Goal: Task Accomplishment & Management: Manage account settings

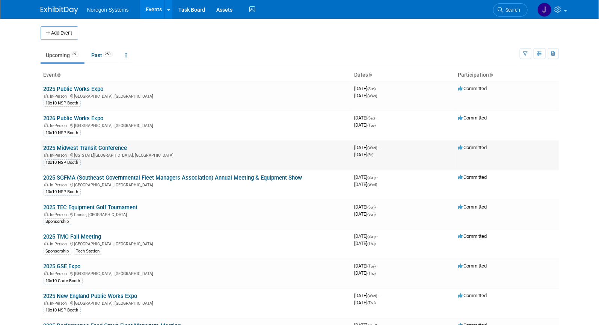
click at [83, 149] on link "2025 Midwest Transit Conference" at bounding box center [86, 148] width 84 height 7
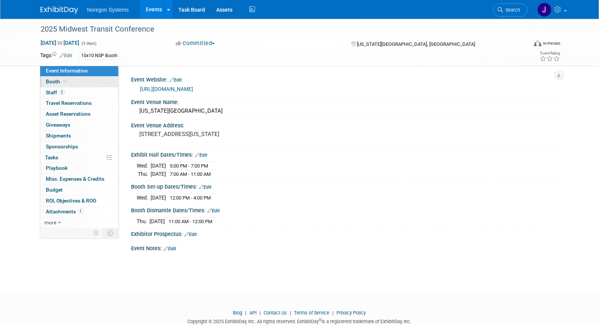
click at [75, 79] on link "Booth" at bounding box center [79, 82] width 78 height 11
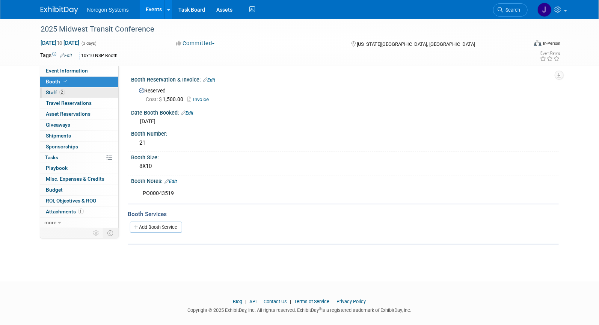
click at [82, 94] on link "2 Staff 2" at bounding box center [79, 93] width 78 height 11
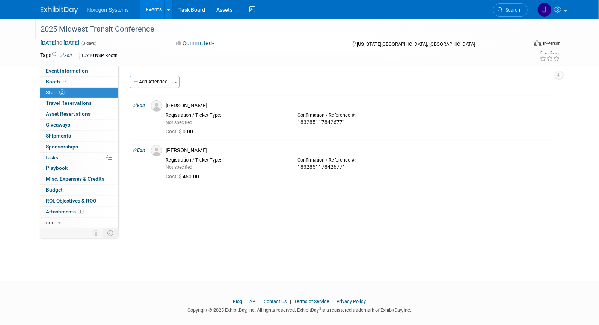
click at [161, 27] on div "2025 Midwest Transit Conference" at bounding box center [277, 30] width 478 height 14
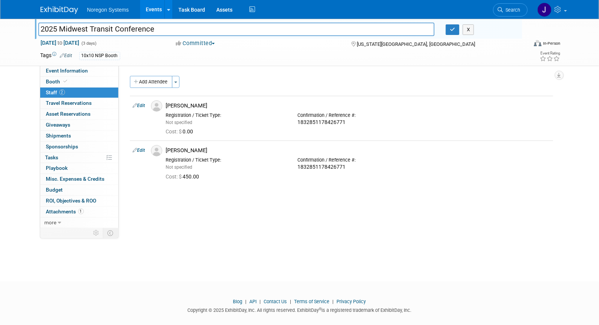
drag, startPoint x: 146, startPoint y: 28, endPoint x: 30, endPoint y: 26, distance: 115.7
click at [33, 26] on div "2025 Midwest Transit Conference" at bounding box center [237, 29] width 408 height 11
drag, startPoint x: 453, startPoint y: 28, endPoint x: 9, endPoint y: 30, distance: 444.8
click at [453, 28] on icon "button" at bounding box center [452, 29] width 5 height 5
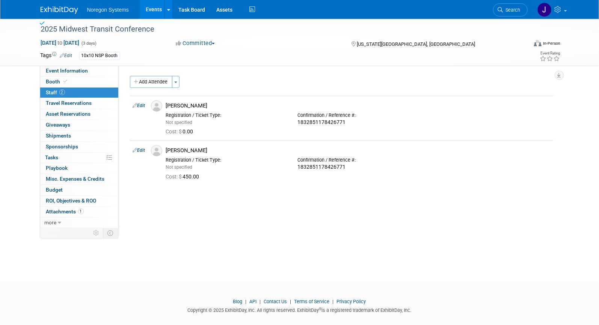
click at [65, 10] on img at bounding box center [60, 10] width 38 height 8
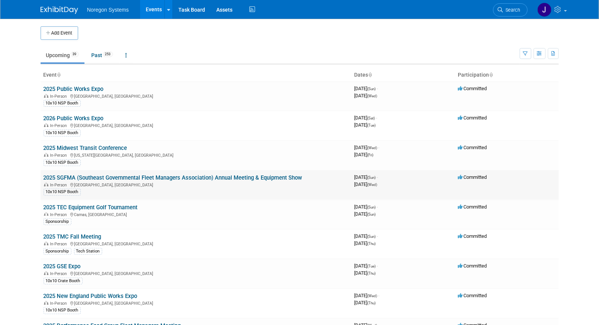
click at [141, 177] on link "2025 SGFMA (Southeast Governmental Fleet Managers Association) Annual Meeting &…" at bounding box center [173, 177] width 259 height 7
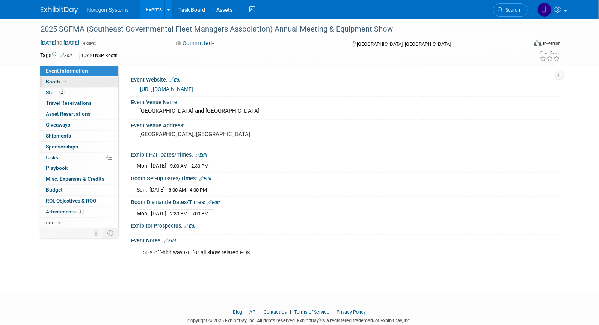
click at [71, 80] on link "Booth" at bounding box center [79, 82] width 78 height 11
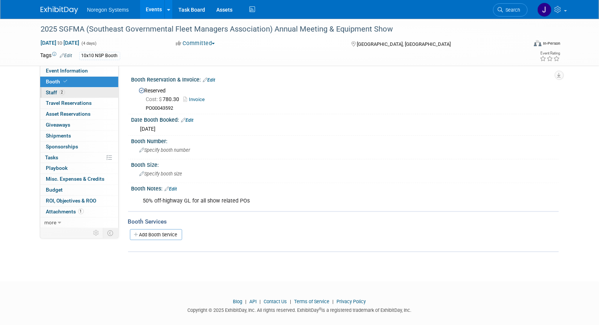
click at [73, 92] on link "2 Staff 2" at bounding box center [79, 93] width 78 height 11
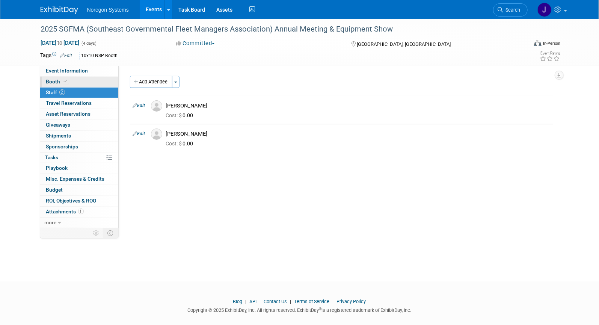
click at [69, 81] on link "Booth" at bounding box center [79, 82] width 78 height 11
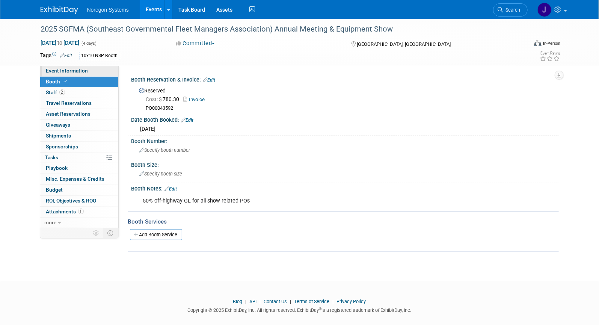
click at [74, 71] on span "Event Information" at bounding box center [67, 71] width 42 height 6
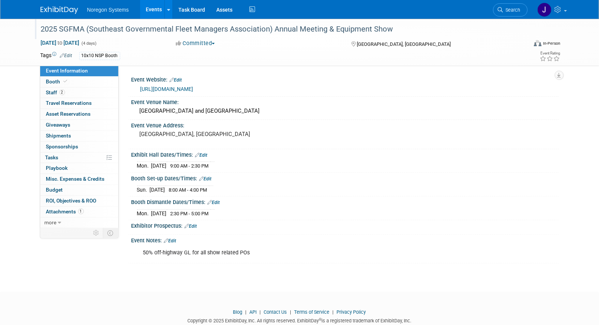
click at [78, 27] on div "2025 SGFMA (Southeast Governmental Fleet Managers Association) Annual Meeting &…" at bounding box center [277, 30] width 478 height 14
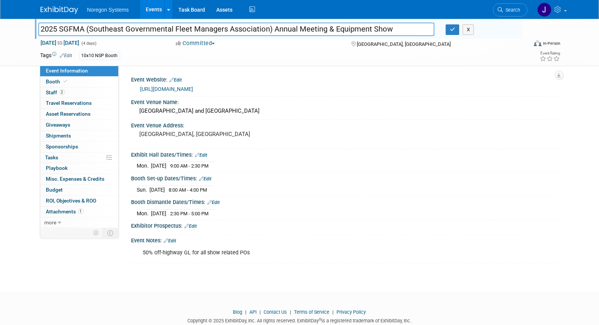
drag, startPoint x: 85, startPoint y: 29, endPoint x: 32, endPoint y: 27, distance: 53.4
click at [32, 27] on div "2025 SGFMA (Southeast Governmental Fleet Managers Association) Annual Meeting &…" at bounding box center [299, 42] width 599 height 47
click at [455, 32] on button "button" at bounding box center [453, 29] width 14 height 11
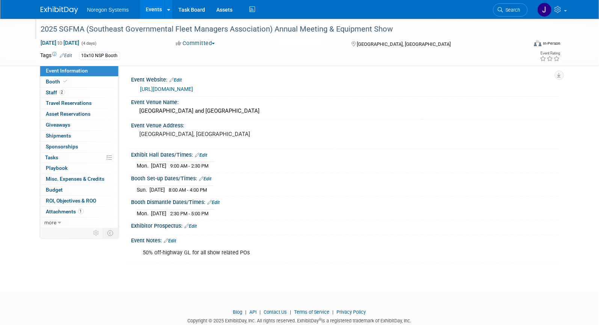
click at [60, 12] on img at bounding box center [60, 10] width 38 height 8
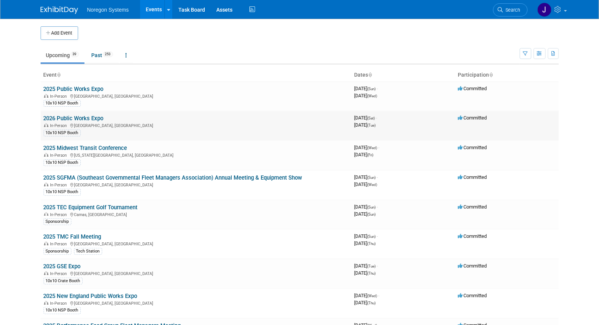
click at [94, 119] on link "2026 Public Works Expo" at bounding box center [74, 118] width 60 height 7
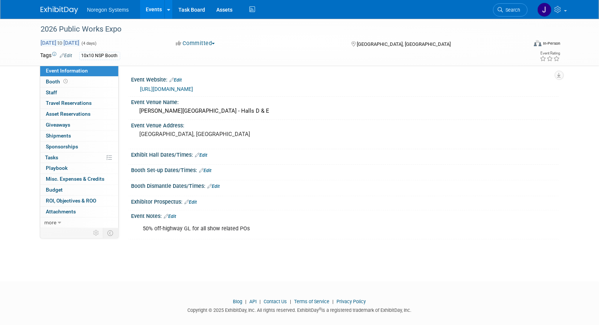
click at [80, 42] on span "Aug 30, 2025 to Sep 2, 2025" at bounding box center [60, 42] width 39 height 7
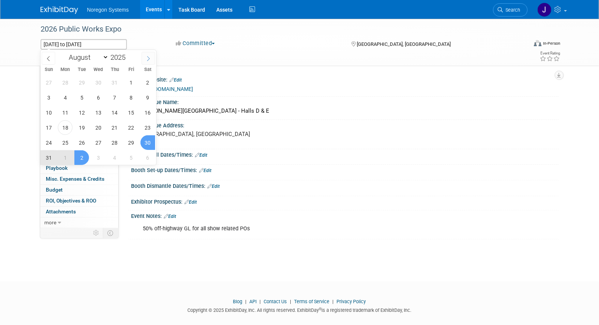
click at [148, 58] on icon at bounding box center [148, 58] width 5 height 5
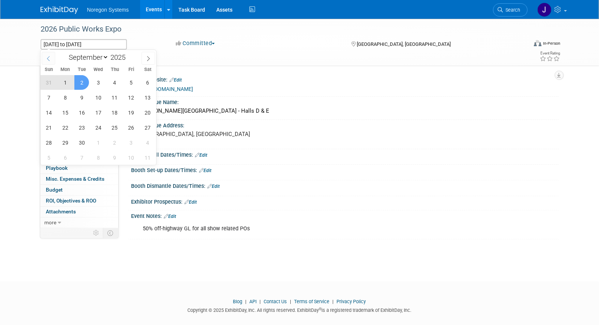
click at [49, 60] on icon at bounding box center [48, 58] width 5 height 5
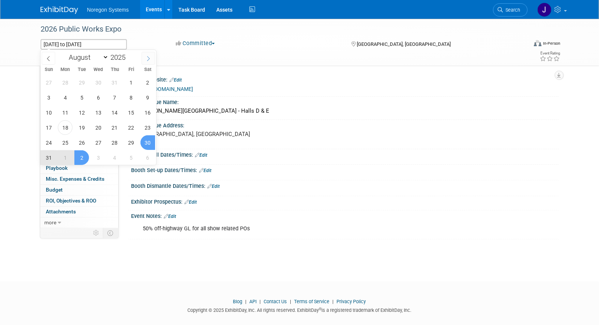
click at [150, 57] on icon at bounding box center [148, 58] width 5 height 5
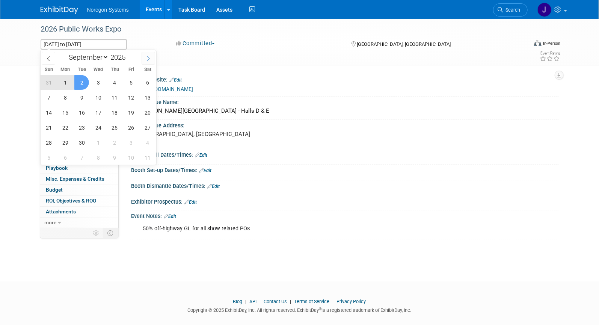
click at [150, 57] on icon at bounding box center [148, 58] width 5 height 5
select select "11"
click at [150, 57] on icon at bounding box center [148, 58] width 5 height 5
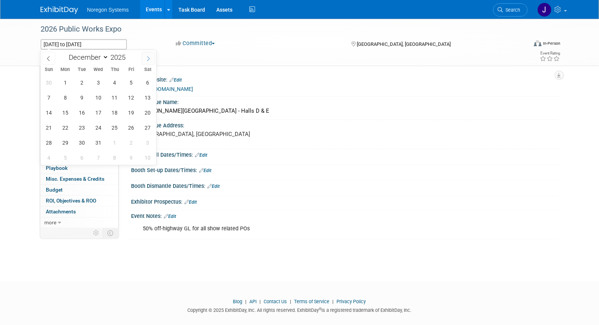
type input "2026"
click at [150, 57] on icon at bounding box center [148, 58] width 5 height 5
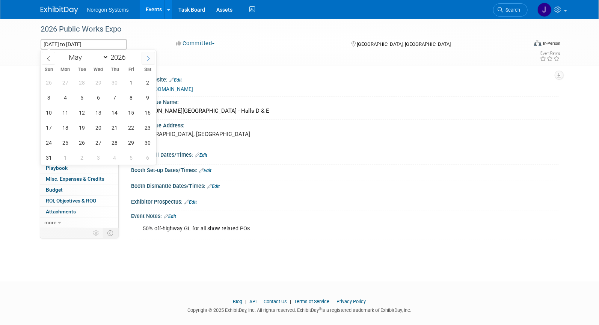
click at [150, 57] on icon at bounding box center [148, 58] width 5 height 5
click at [42, 56] on span at bounding box center [49, 58] width 14 height 13
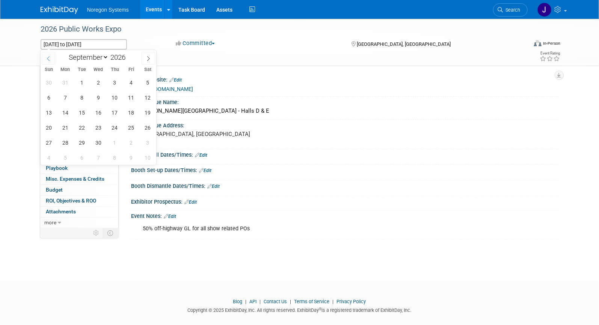
select select "7"
click at [49, 156] on span "30" at bounding box center [48, 157] width 15 height 15
type input "Aug 30, 2026"
click at [98, 159] on span "2" at bounding box center [98, 157] width 15 height 15
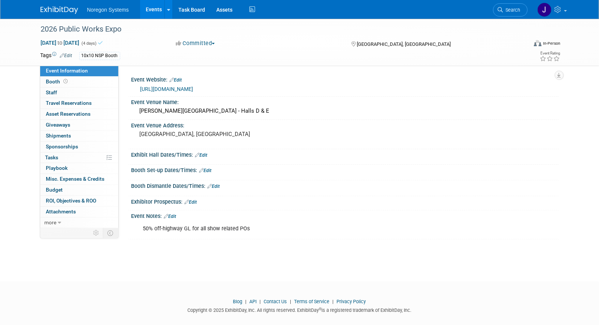
click at [308, 61] on div "Tags Edit 10x10 NSP Booth Event Rating" at bounding box center [301, 56] width 532 height 13
click at [62, 11] on img at bounding box center [60, 10] width 38 height 8
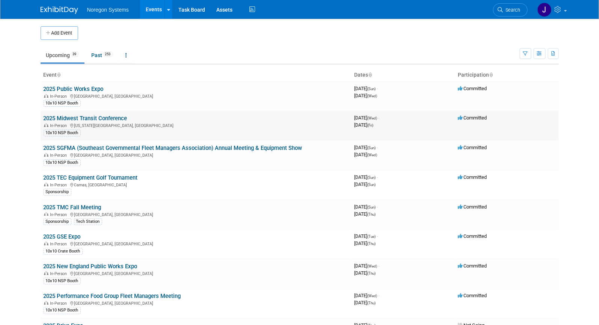
click at [59, 115] on link "2025 Midwest Transit Conference" at bounding box center [86, 118] width 84 height 7
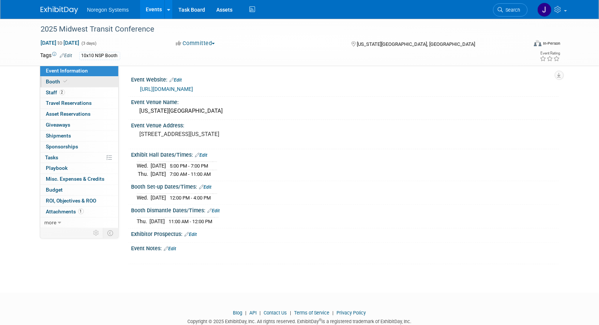
click at [69, 83] on link "Booth" at bounding box center [79, 82] width 78 height 11
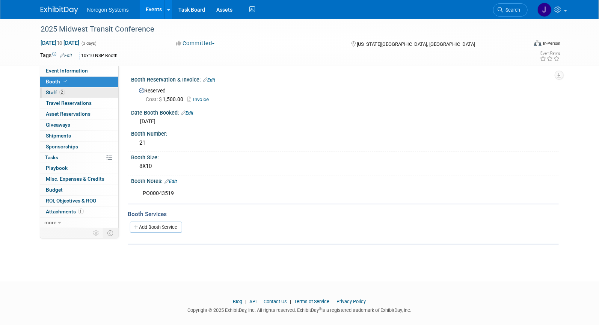
click at [73, 91] on link "2 Staff 2" at bounding box center [79, 93] width 78 height 11
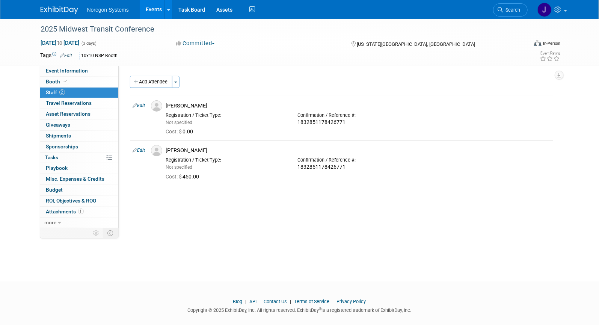
click at [515, 11] on span "Search" at bounding box center [511, 10] width 17 height 6
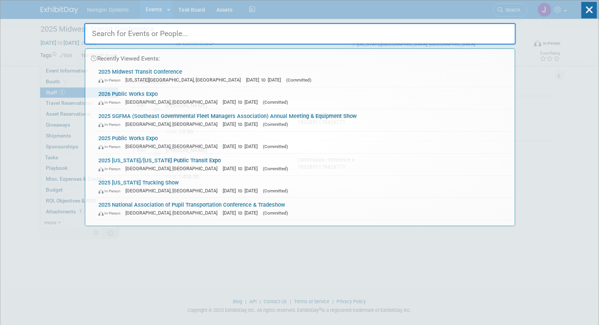
click at [466, 29] on input "text" at bounding box center [300, 34] width 432 height 22
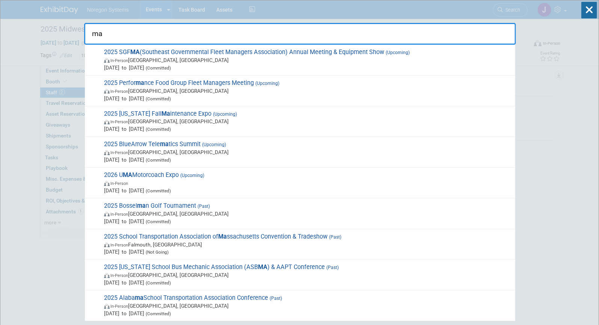
type input "m"
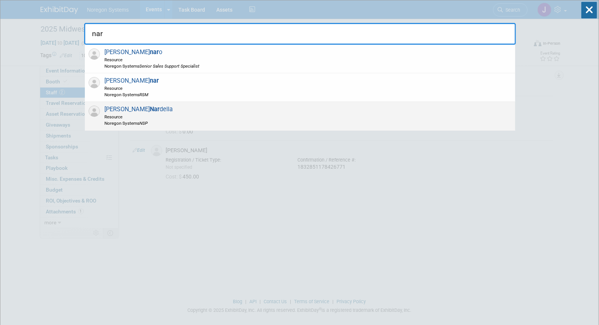
type input "nar"
click at [196, 112] on div "Marc Nar della Resource Noregon Systems NSP" at bounding box center [300, 116] width 431 height 29
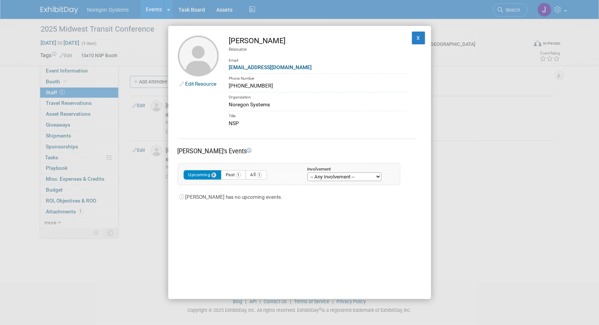
click at [201, 82] on link "Edit Resource" at bounding box center [201, 84] width 31 height 6
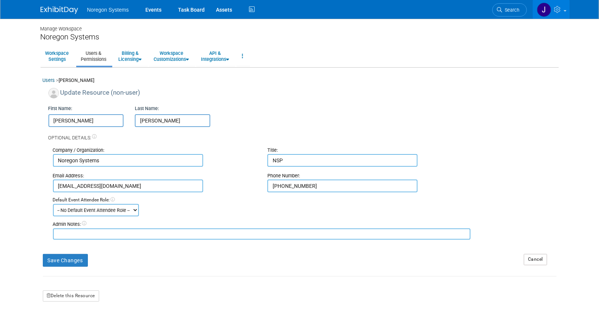
click at [53, 121] on input "[PERSON_NAME]" at bounding box center [86, 120] width 76 height 13
type input "Z-Marc"
click at [85, 259] on button "Save Changes" at bounding box center [65, 260] width 45 height 13
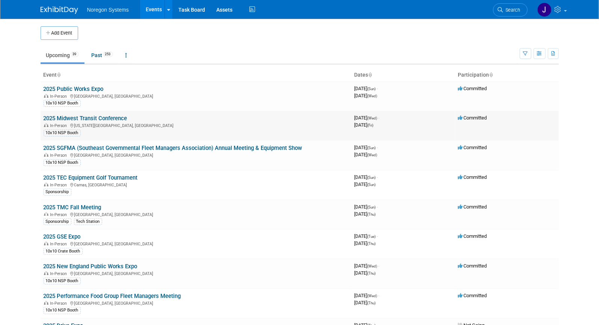
drag, startPoint x: 130, startPoint y: 117, endPoint x: 44, endPoint y: 120, distance: 86.1
click at [44, 120] on td "2025 Midwest Transit Conference In-Person Kansas City, MO 10x10 NSP Booth" at bounding box center [196, 126] width 311 height 30
copy link "2025 Midwest Transit Conference"
drag, startPoint x: 29, startPoint y: 116, endPoint x: 41, endPoint y: 118, distance: 12.2
click at [30, 116] on body "Noregon Systems Events Add Event Bulk Upload Events Shareable Event Boards Rece…" at bounding box center [299, 162] width 599 height 325
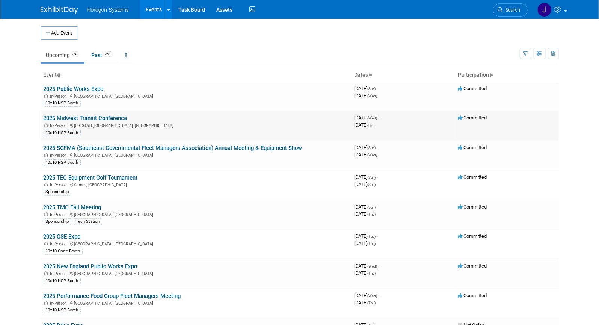
click at [84, 117] on link "2025 Midwest Transit Conference" at bounding box center [86, 118] width 84 height 7
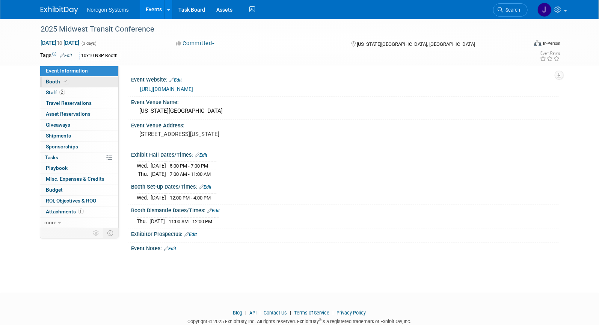
click at [100, 85] on link "Booth" at bounding box center [79, 82] width 78 height 11
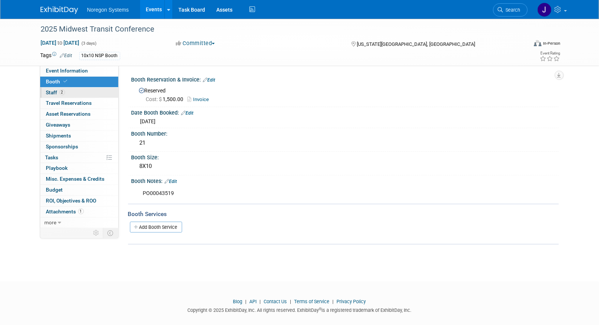
click at [98, 96] on link "2 Staff 2" at bounding box center [79, 93] width 78 height 11
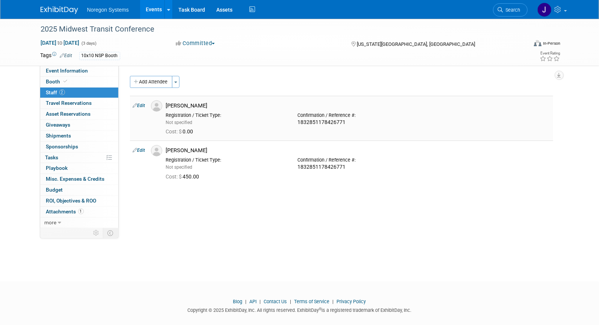
drag, startPoint x: 190, startPoint y: 103, endPoint x: 162, endPoint y: 106, distance: 28.0
click at [162, 106] on div "[PERSON_NAME]" at bounding box center [358, 104] width 396 height 9
copy div "[PERSON_NAME]"
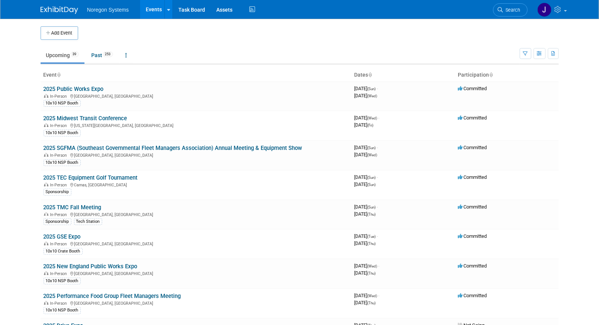
click at [53, 9] on img at bounding box center [60, 10] width 38 height 8
click at [64, 11] on img at bounding box center [60, 10] width 38 height 8
drag, startPoint x: 68, startPoint y: 176, endPoint x: 166, endPoint y: 195, distance: 100.2
click at [68, 176] on link "2025 TEC Equipment Golf Tournament" at bounding box center [91, 177] width 94 height 7
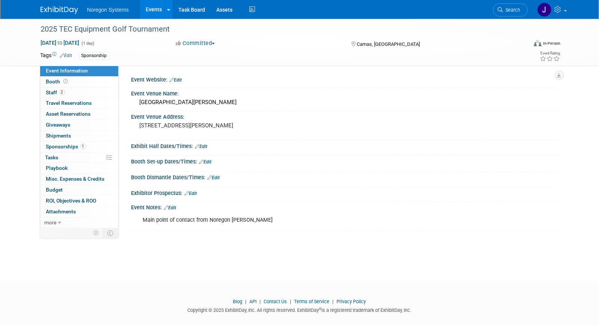
click at [63, 6] on link at bounding box center [64, 6] width 47 height 6
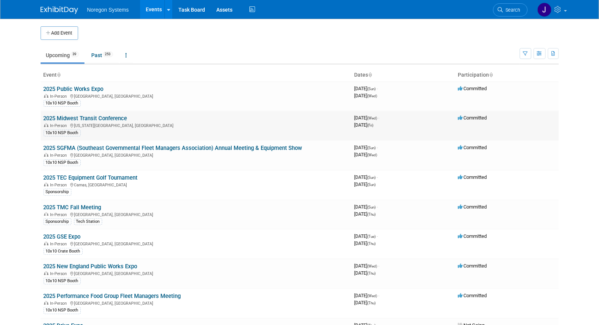
click at [109, 117] on link "2025 Midwest Transit Conference" at bounding box center [86, 118] width 84 height 7
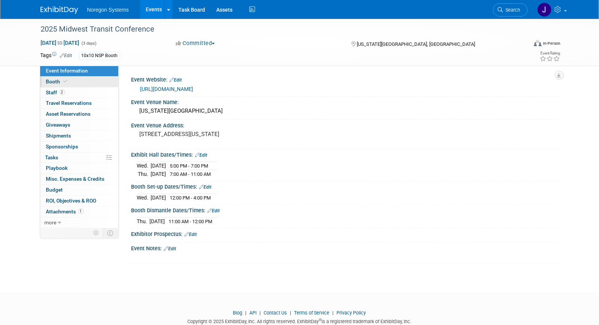
click at [75, 83] on link "Booth" at bounding box center [79, 82] width 78 height 11
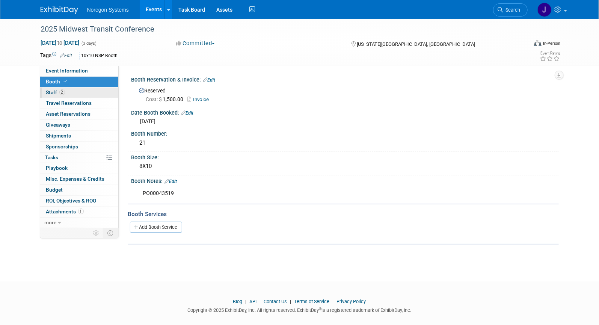
click at [74, 92] on link "2 Staff 2" at bounding box center [79, 93] width 78 height 11
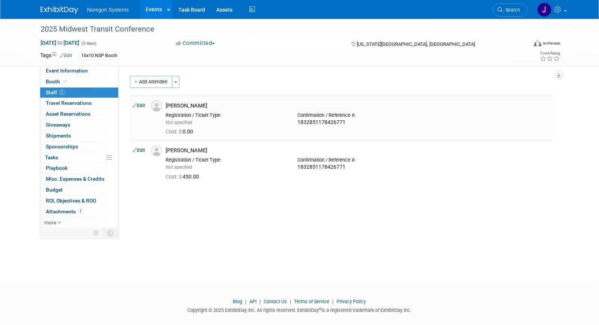
drag, startPoint x: 202, startPoint y: 106, endPoint x: 164, endPoint y: 108, distance: 38.4
click at [164, 108] on div "Mike Watson" at bounding box center [358, 104] width 396 height 9
copy div "Mike Watson"
click at [382, 241] on div "2025 Midwest Transit Conference Sep 3, 2025 to Sep 5, 2025 (3 days) Sep 3, 2025…" at bounding box center [299, 143] width 599 height 249
click at [155, 103] on img at bounding box center [156, 105] width 11 height 11
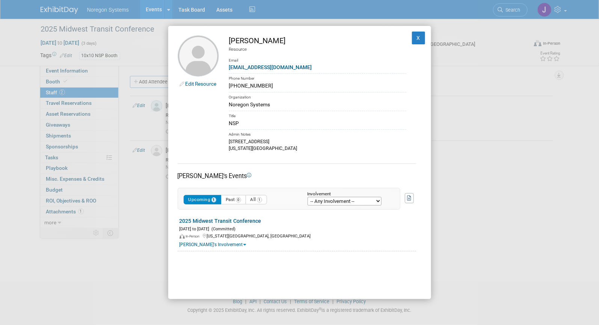
drag, startPoint x: 264, startPoint y: 85, endPoint x: 228, endPoint y: 84, distance: 35.7
click at [228, 84] on td "Mike Watson Resource Email mwatson@noregon.com Phone Number 816-365-6284 Organi…" at bounding box center [312, 93] width 187 height 116
copy div "816-365-6284"
click at [414, 38] on button "X" at bounding box center [419, 38] width 14 height 13
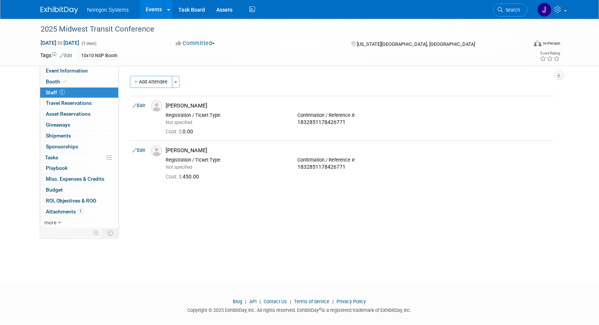
click at [56, 6] on link at bounding box center [64, 6] width 47 height 6
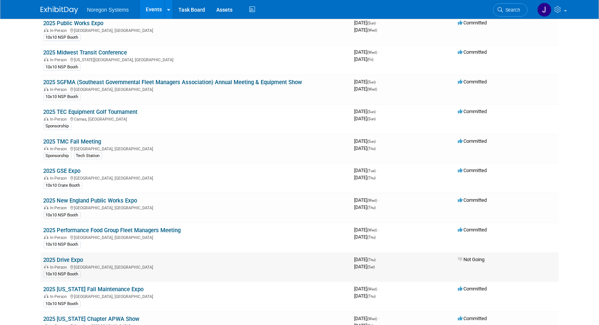
scroll to position [68, 0]
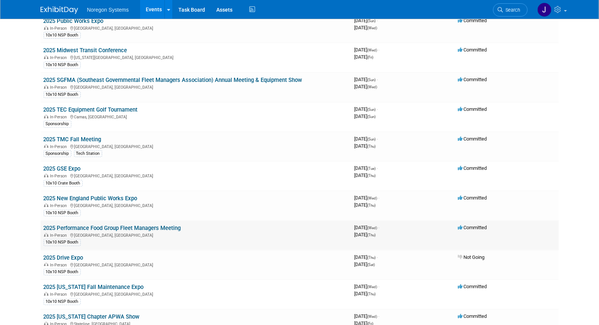
drag, startPoint x: 184, startPoint y: 225, endPoint x: 42, endPoint y: 225, distance: 142.0
click at [42, 225] on td "2025 Performance Food Group Fleet Managers Meeting In-Person [GEOGRAPHIC_DATA],…" at bounding box center [196, 236] width 311 height 30
copy link "2025 Performance Food Group Fleet Managers Meeting"
drag, startPoint x: 17, startPoint y: 227, endPoint x: 82, endPoint y: 222, distance: 65.5
click at [17, 227] on body "Noregon Systems Events Add Event Bulk Upload Events Shareable Event Boards Rece…" at bounding box center [299, 94] width 599 height 325
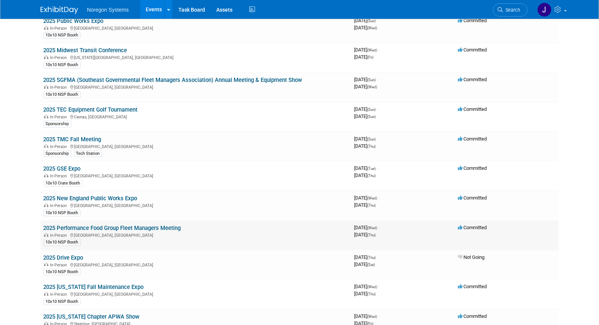
click at [88, 227] on link "2025 Performance Food Group Fleet Managers Meeting" at bounding box center [112, 228] width 137 height 7
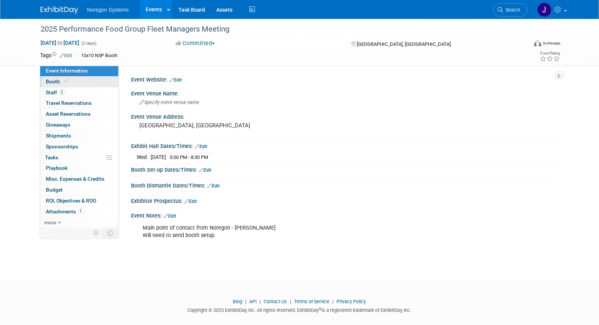
click at [74, 82] on link "Booth" at bounding box center [79, 82] width 78 height 11
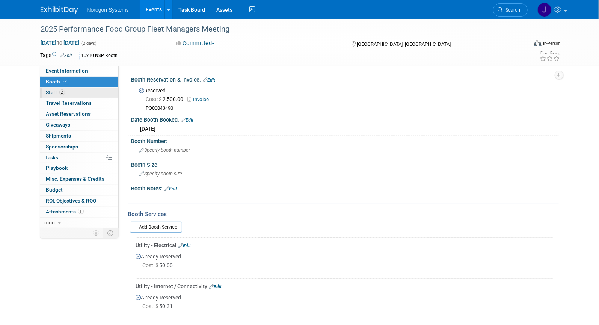
click at [74, 93] on link "2 Staff 2" at bounding box center [79, 93] width 78 height 11
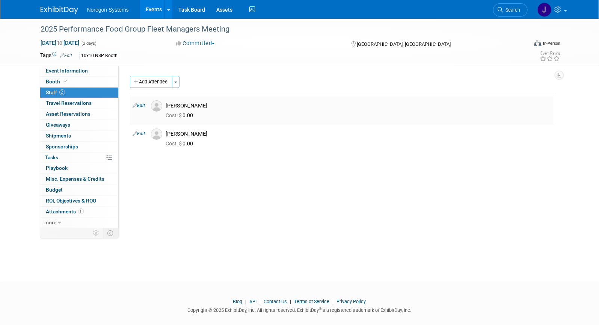
click at [156, 109] on img at bounding box center [156, 105] width 11 height 11
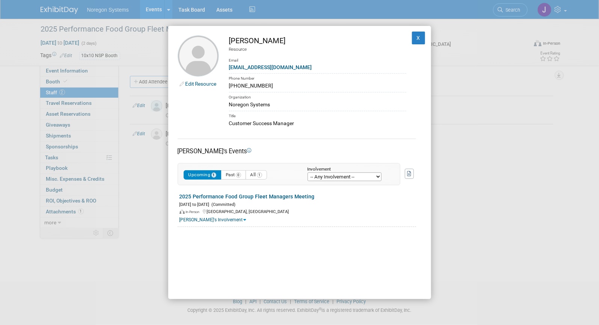
drag, startPoint x: 228, startPoint y: 38, endPoint x: 290, endPoint y: 84, distance: 76.8
click at [290, 84] on td "Anthony Garcia Resource Email AGarcia@noregon.com Phone Number 336-615-8499 Org…" at bounding box center [312, 81] width 187 height 92
copy td "Anthony Garcia Resource Email AGarcia@noregon.com Phone Number 336-615-8499"
click at [417, 36] on button "X" at bounding box center [419, 38] width 14 height 13
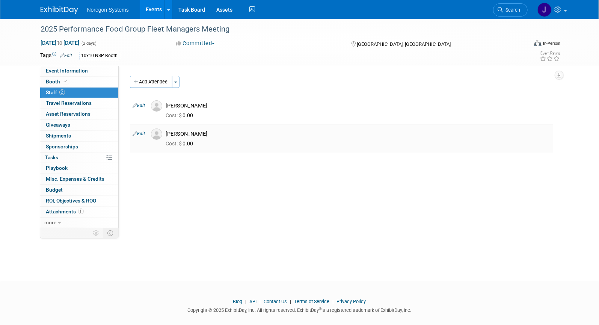
click at [154, 135] on img at bounding box center [156, 133] width 11 height 11
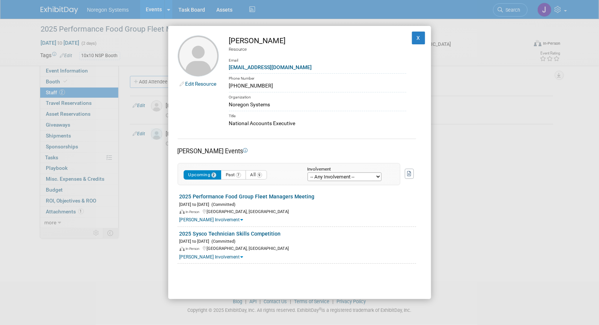
drag, startPoint x: 230, startPoint y: 41, endPoint x: 278, endPoint y: 85, distance: 64.9
click at [278, 85] on td "Kriston Smith Resource Email ksmith@noregon.com Phone Number 805-539-7706 Organ…" at bounding box center [312, 81] width 187 height 92
copy td "Kriston Smith Resource Email ksmith@noregon.com Phone Number 805-539-7706"
drag, startPoint x: 412, startPoint y: 39, endPoint x: 420, endPoint y: 40, distance: 8.7
click at [412, 39] on button "X" at bounding box center [419, 38] width 14 height 13
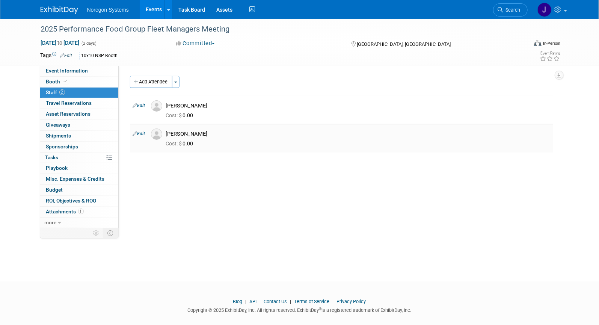
drag, startPoint x: 247, startPoint y: 185, endPoint x: 148, endPoint y: 141, distance: 109.0
click at [242, 185] on div "Event Website: Edit Event Venue Name: Specify event venue name Event Venue Addr…" at bounding box center [339, 147] width 440 height 162
click at [57, 77] on link "Booth" at bounding box center [79, 82] width 78 height 11
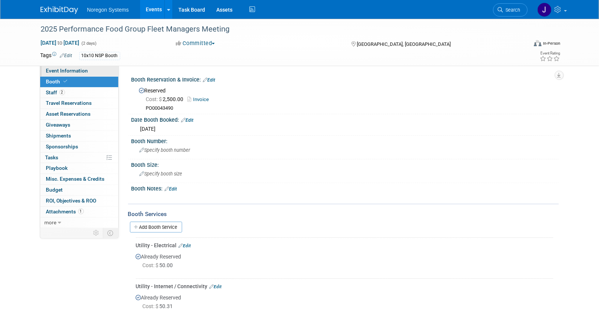
click at [99, 70] on link "Event Information" at bounding box center [79, 71] width 78 height 11
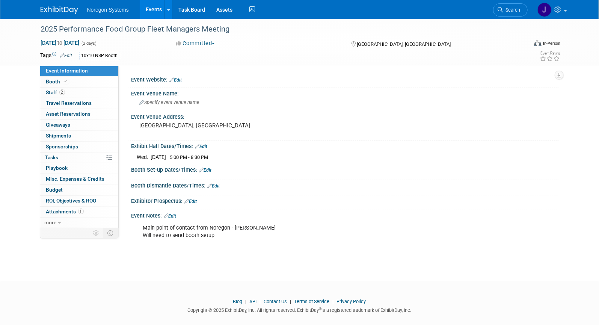
click at [212, 169] on link "Edit" at bounding box center [205, 170] width 12 height 5
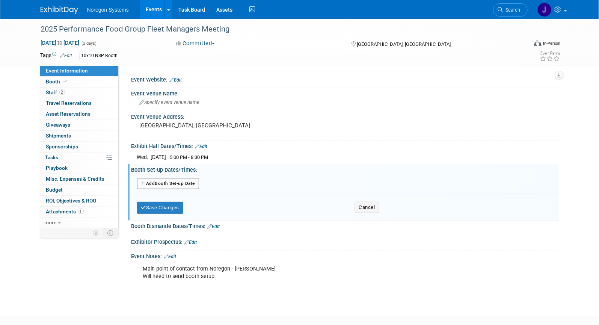
click at [172, 186] on button "Add Another Booth Set-up Date" at bounding box center [168, 183] width 62 height 11
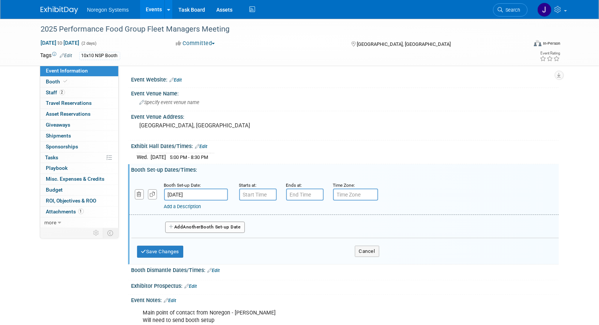
click at [207, 192] on input "Sep 17, 2025" at bounding box center [196, 195] width 64 height 12
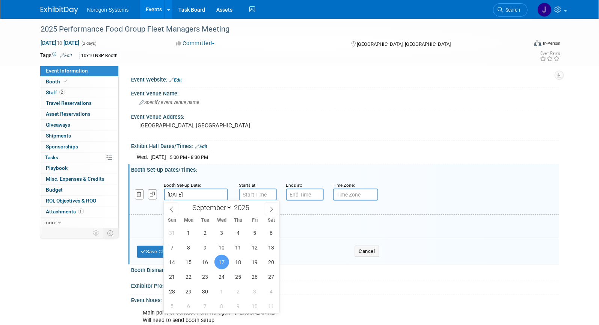
click at [224, 263] on span "17" at bounding box center [222, 262] width 15 height 15
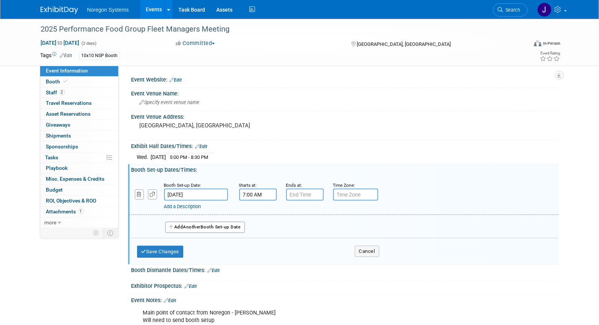
click at [259, 195] on input "7:00 AM" at bounding box center [258, 195] width 38 height 12
click at [257, 229] on span "07" at bounding box center [256, 229] width 14 height 14
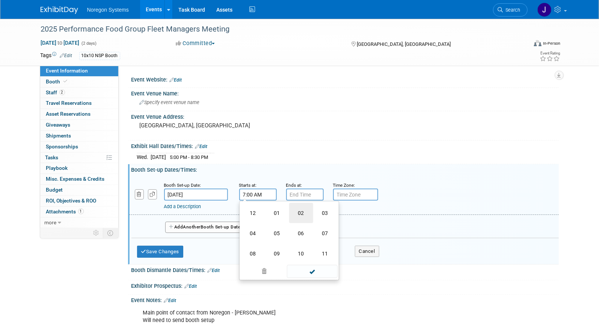
click at [305, 210] on td "02" at bounding box center [301, 213] width 24 height 20
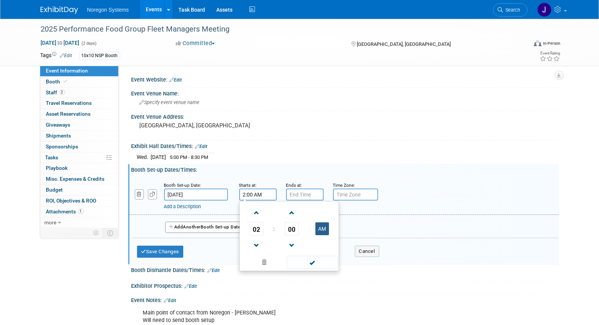
click at [320, 231] on button "AM" at bounding box center [323, 228] width 14 height 13
type input "2:00 PM"
click at [313, 195] on input "7:00 PM" at bounding box center [305, 195] width 38 height 12
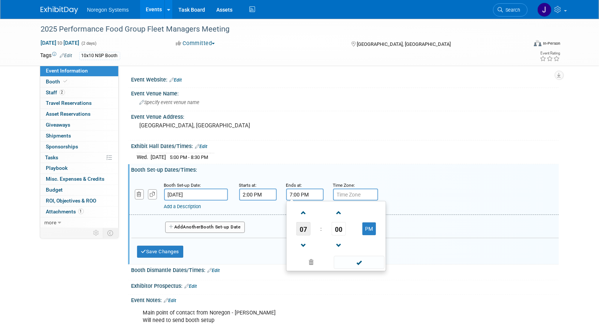
click at [303, 232] on span "07" at bounding box center [303, 229] width 14 height 14
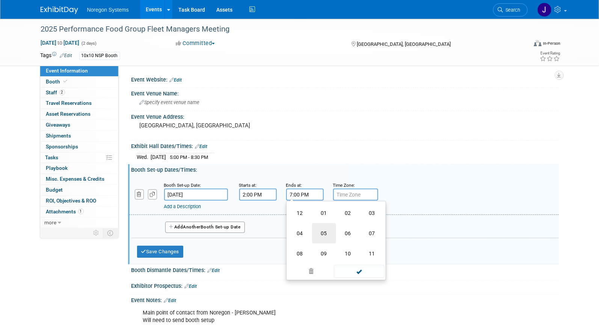
click at [324, 233] on td "05" at bounding box center [324, 233] width 24 height 20
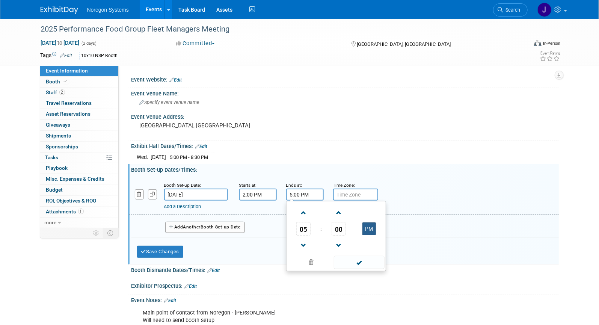
click at [370, 231] on button "PM" at bounding box center [370, 228] width 14 height 13
click at [372, 227] on button "AM" at bounding box center [370, 228] width 14 height 13
type input "5:00 PM"
click at [398, 173] on div "Booth Set-up Date: Sep 17, 2025 Starts at: 2:00 PM Ends at: 5:00 PM Time Zone: …" at bounding box center [345, 217] width 428 height 89
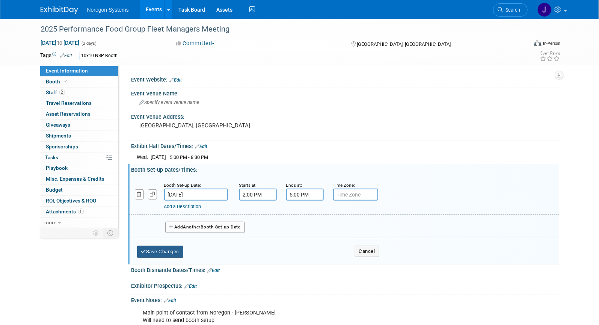
click at [177, 253] on button "Save Changes" at bounding box center [160, 252] width 47 height 12
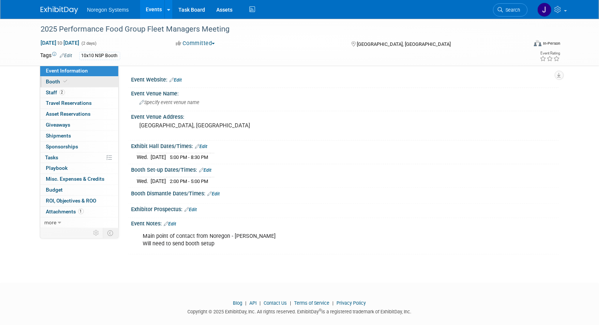
click at [88, 84] on link "Booth" at bounding box center [79, 82] width 78 height 11
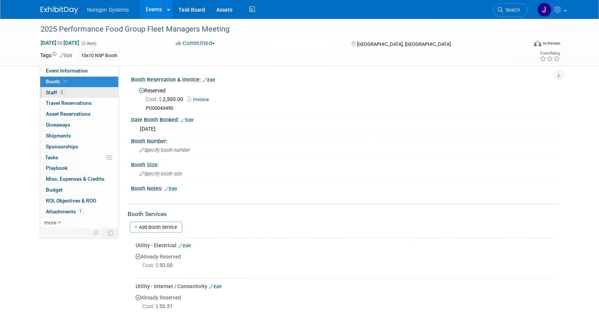
click at [88, 92] on link "2 Staff 2" at bounding box center [79, 93] width 78 height 11
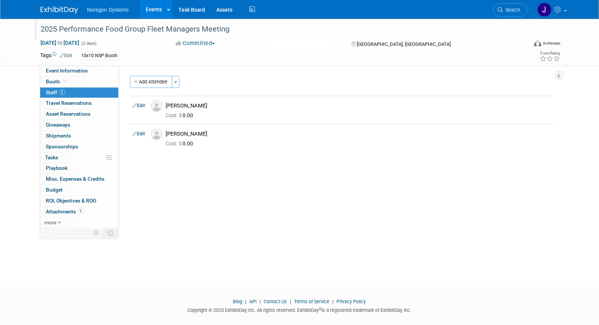
click at [93, 30] on div "2025 Performance Food Group Fleet Managers Meeting" at bounding box center [277, 30] width 478 height 14
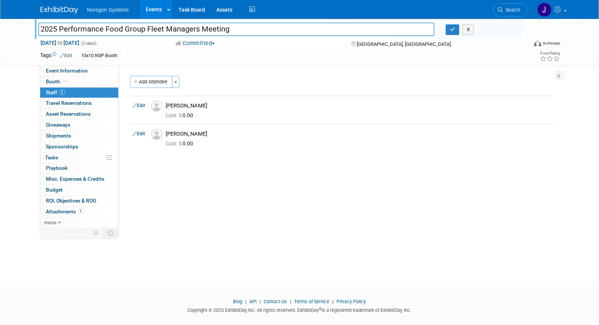
drag, startPoint x: 85, startPoint y: 31, endPoint x: 123, endPoint y: 30, distance: 38.0
click at [85, 31] on input "2025 Performance Food Group Fleet Managers Meeting" at bounding box center [236, 29] width 397 height 13
drag, startPoint x: 122, startPoint y: 29, endPoint x: 48, endPoint y: 26, distance: 73.7
click at [48, 26] on input "2025 Performance Food Group Fleet Managers Meeting" at bounding box center [236, 29] width 397 height 13
click at [76, 27] on input "2025 Performance Food Group Fleet Managers Meeting" at bounding box center [236, 29] width 397 height 13
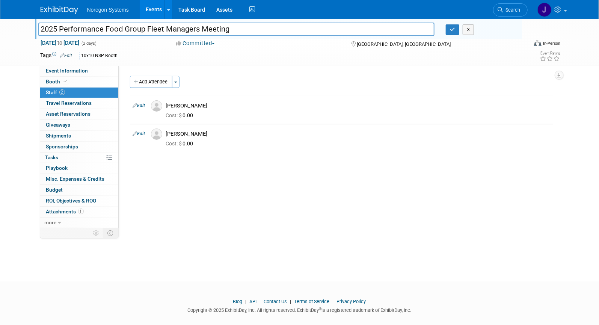
drag, startPoint x: 122, startPoint y: 30, endPoint x: 61, endPoint y: 32, distance: 60.5
click at [61, 32] on input "2025 Performance Food Group Fleet Managers Meeting" at bounding box center [236, 29] width 397 height 13
click at [476, 33] on div "X" at bounding box center [481, 29] width 70 height 11
click at [456, 31] on button "button" at bounding box center [453, 29] width 14 height 11
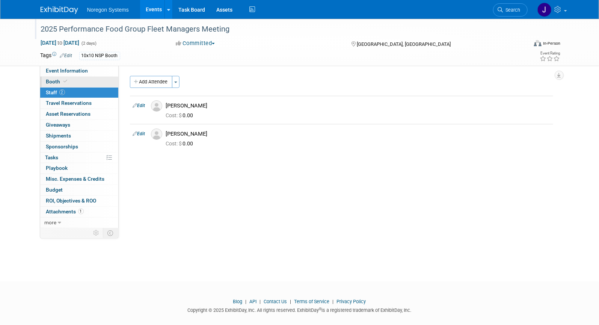
click at [84, 82] on link "Booth" at bounding box center [79, 82] width 78 height 11
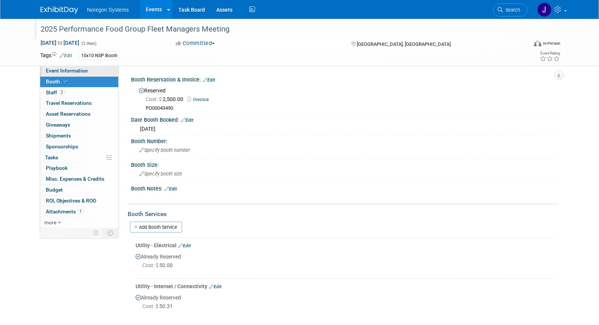
click at [83, 73] on span "Event Information" at bounding box center [67, 71] width 42 height 6
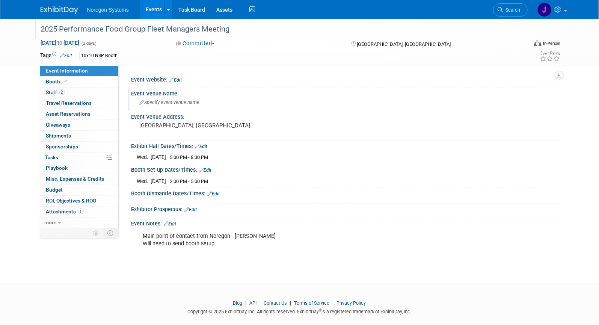
click at [184, 109] on div "Event Venue Name: Specify event venue name" at bounding box center [343, 100] width 431 height 24
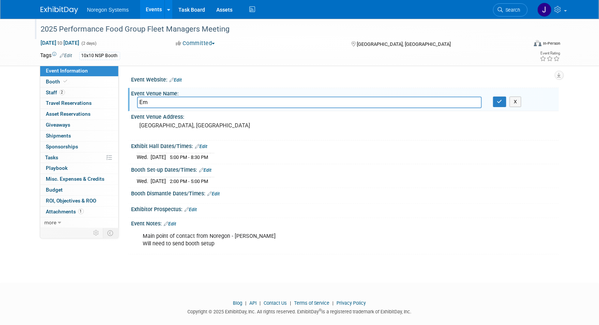
type input "E"
click at [190, 102] on input "Charlotte - Concord Resort" at bounding box center [309, 103] width 345 height 12
click at [239, 103] on input "Charlotte - Concord / Golf Resort" at bounding box center [309, 103] width 345 height 12
click at [230, 101] on input "Charlotte - Concord / Golf Resort & spa" at bounding box center [309, 103] width 345 height 12
type input "Charlotte - Concord / Golf Resort & Spa"
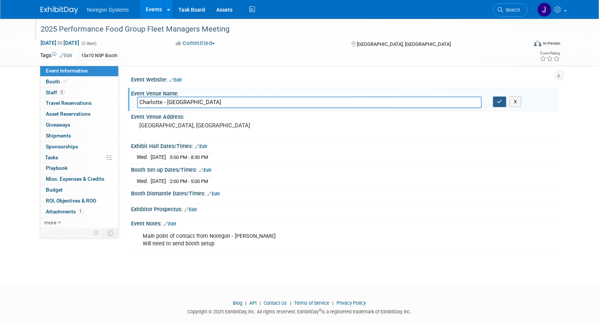
click at [500, 102] on icon "button" at bounding box center [499, 101] width 5 height 5
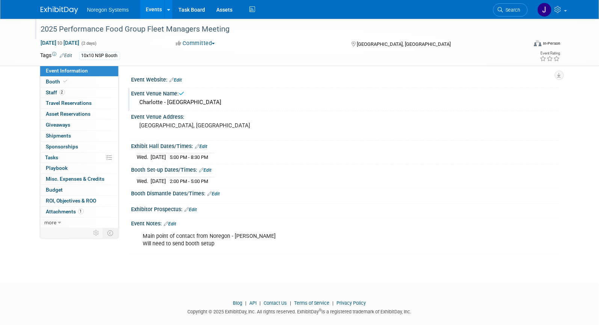
click at [225, 100] on div "Charlotte - Concord / Golf Resort & Spa" at bounding box center [345, 103] width 416 height 12
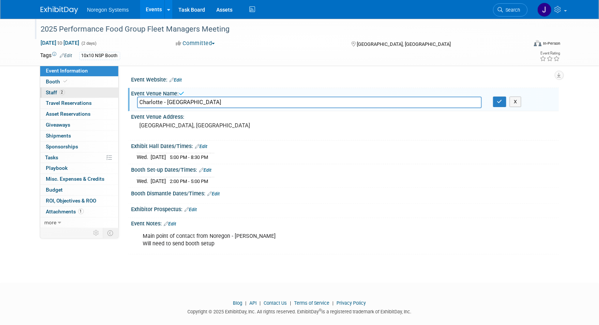
drag, startPoint x: 245, startPoint y: 103, endPoint x: 110, endPoint y: 95, distance: 135.1
click at [110, 95] on div "Event Information Event Info Booth Booth 2 Staff 2 Staff 0 Travel Reservations …" at bounding box center [300, 137] width 530 height 236
click at [240, 103] on input "Charlotte - Concord / Golf Resort & Spa" at bounding box center [309, 103] width 345 height 12
drag, startPoint x: 245, startPoint y: 101, endPoint x: 120, endPoint y: 105, distance: 125.2
click at [120, 105] on div "Event Website: Edit Event Venue Name: Charlotte - Concord / Golf Resort & Spa C…" at bounding box center [339, 147] width 440 height 162
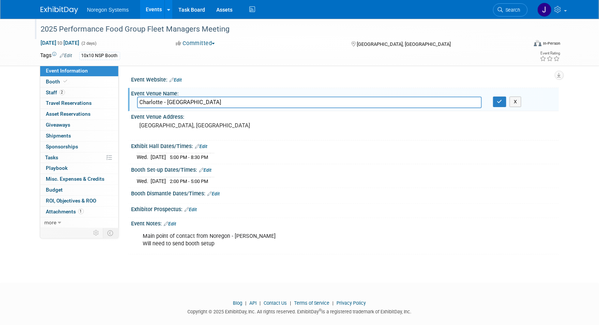
paste input "Embassy Suites by Hilton Charlotte Concord"
click at [201, 102] on input "Embassy Suites by Hilton Charlotte Concord Golf Resort & Spa" at bounding box center [309, 103] width 345 height 12
drag, startPoint x: 204, startPoint y: 101, endPoint x: 180, endPoint y: 103, distance: 23.4
click at [180, 103] on input "Embassy Suites by Hilton Charlotte Concord Golf Resort & Spa" at bounding box center [309, 103] width 345 height 12
type input "Embassy Suites - Charlotte Concord Golf Resort & Spa"
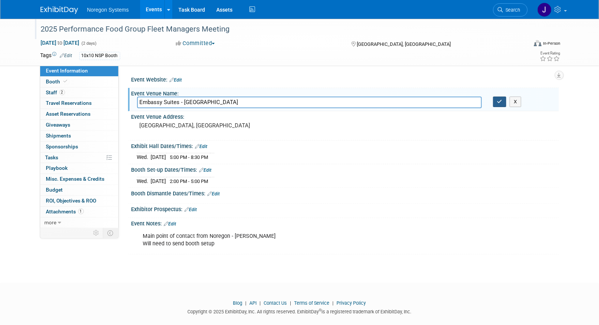
click at [503, 100] on button "button" at bounding box center [500, 102] width 14 height 11
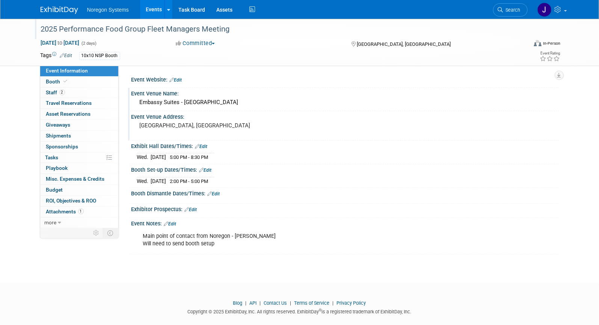
click at [187, 125] on pre "[GEOGRAPHIC_DATA], [GEOGRAPHIC_DATA]" at bounding box center [221, 125] width 162 height 7
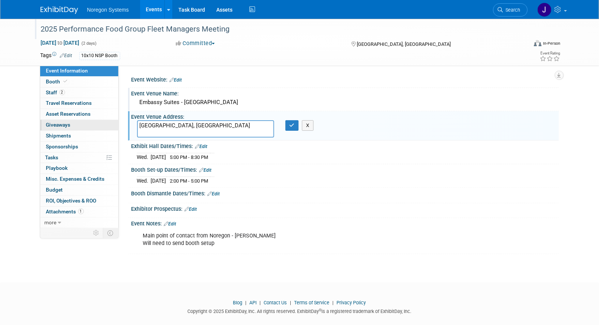
drag, startPoint x: 189, startPoint y: 125, endPoint x: 79, endPoint y: 120, distance: 109.8
click at [79, 120] on div "Event Information Event Info Booth Booth 2 Staff 2 Staff 0 Travel Reservations …" at bounding box center [300, 136] width 530 height 235
type textarea "5400 John Q. Hammons Dr NW, Concord, NC 28027"
click at [289, 127] on button "button" at bounding box center [293, 125] width 14 height 11
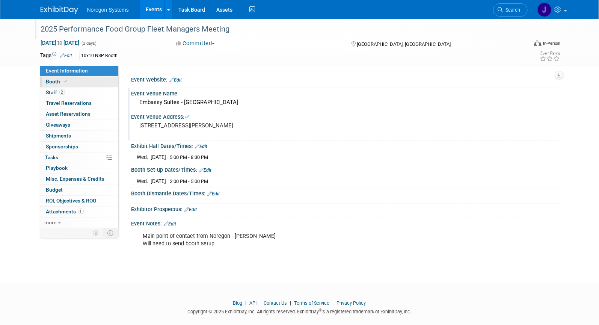
click at [91, 82] on link "Booth" at bounding box center [79, 82] width 78 height 11
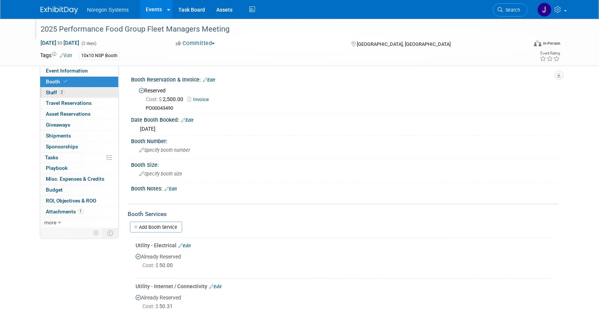
click at [96, 96] on link "2 Staff 2" at bounding box center [79, 93] width 78 height 11
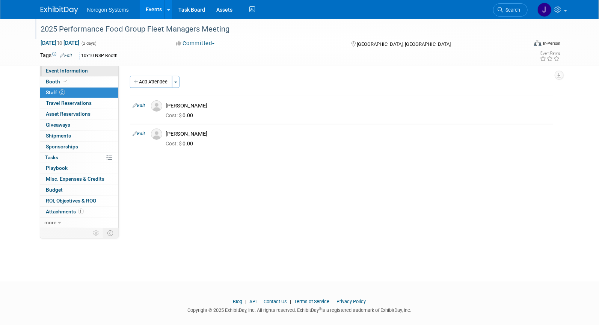
click at [94, 74] on link "Event Information" at bounding box center [79, 71] width 78 height 11
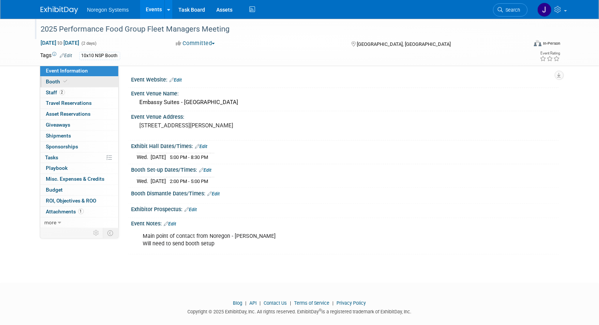
click at [84, 85] on link "Booth" at bounding box center [79, 82] width 78 height 11
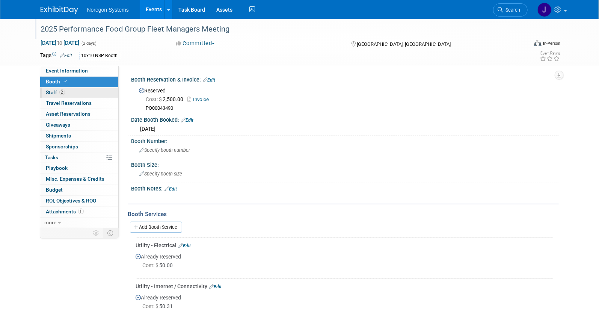
click at [84, 91] on link "2 Staff 2" at bounding box center [79, 93] width 78 height 11
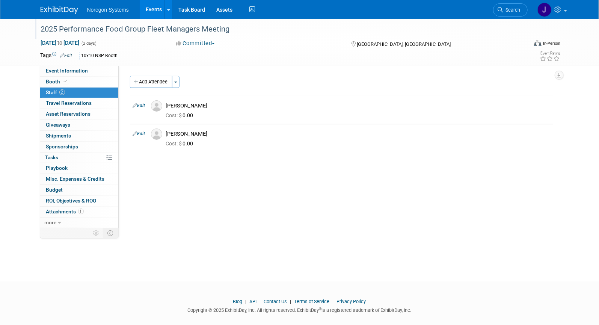
click at [65, 7] on img at bounding box center [60, 10] width 38 height 8
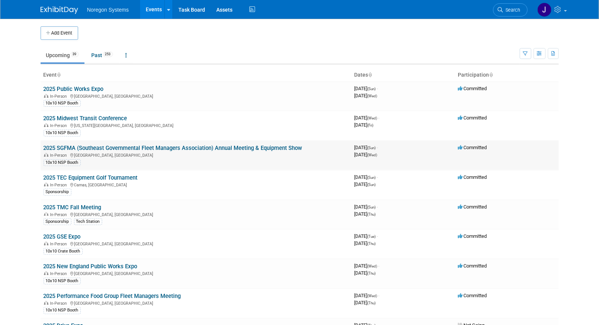
click at [101, 148] on link "2025 SGFMA (Southeast Governmental Fleet Managers Association) Annual Meeting &…" at bounding box center [173, 148] width 259 height 7
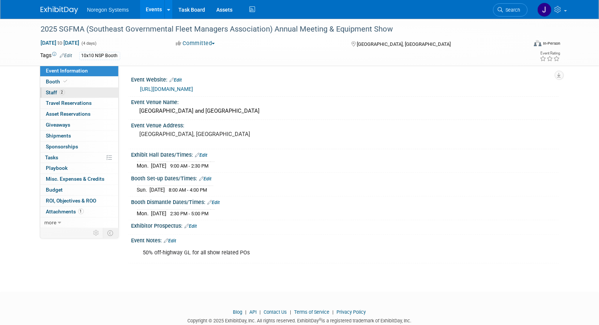
click at [76, 94] on link "2 Staff 2" at bounding box center [79, 93] width 78 height 11
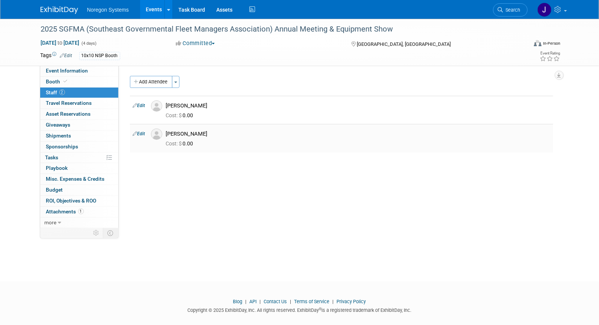
click at [157, 134] on img at bounding box center [156, 133] width 11 height 11
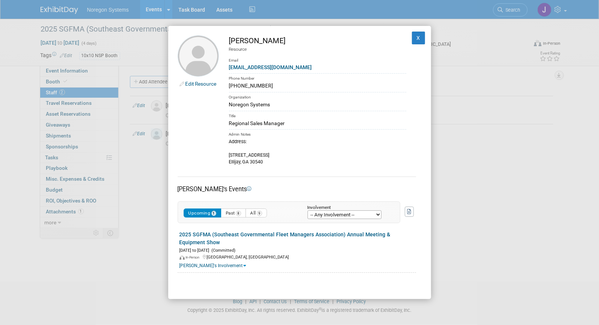
drag, startPoint x: 262, startPoint y: 87, endPoint x: 228, endPoint y: 87, distance: 33.4
click at [228, 87] on td "Nathan Campbell Resource Email ncampbell@noregon.com Phone Number 770-652-2584 …" at bounding box center [312, 100] width 187 height 130
copy div "770-652-2584"
click at [412, 41] on button "X" at bounding box center [419, 38] width 14 height 13
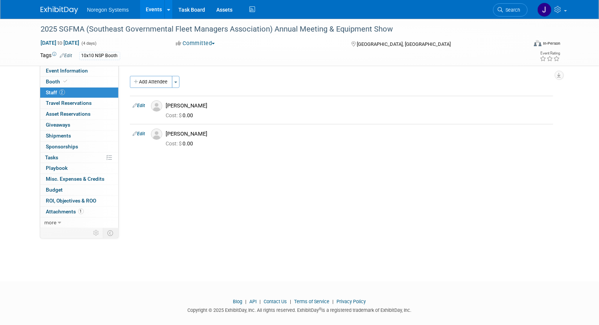
click at [69, 9] on img at bounding box center [60, 10] width 38 height 8
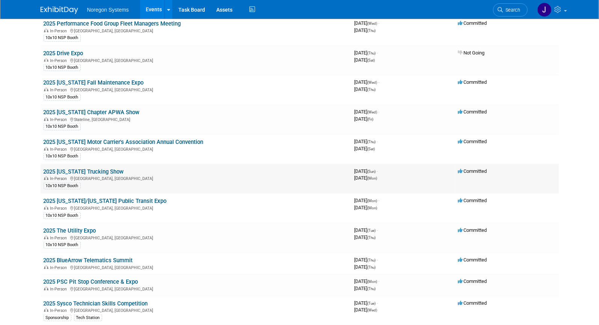
scroll to position [273, 0]
click at [106, 168] on link "2025 [US_STATE] Trucking Show" at bounding box center [84, 171] width 80 height 7
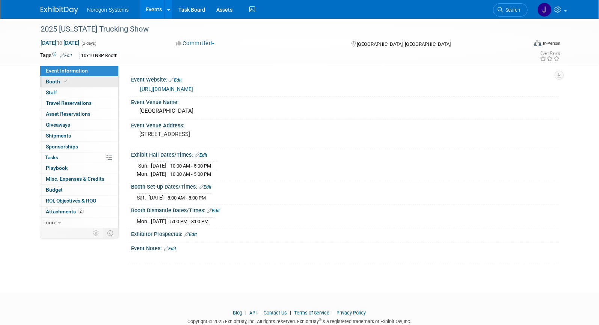
click at [71, 81] on link "Booth" at bounding box center [79, 82] width 78 height 11
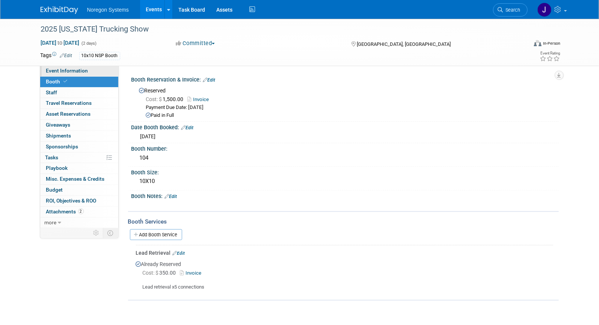
click at [69, 68] on span "Event Information" at bounding box center [67, 71] width 42 height 6
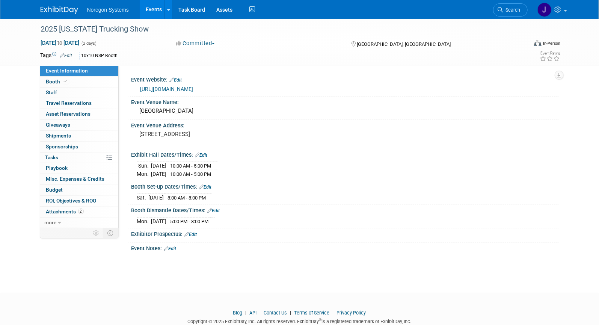
click at [168, 86] on link "[URL][DOMAIN_NAME]" at bounding box center [166, 89] width 53 height 6
click at [80, 43] on span "Oct 5, 2025 to Oct 6, 2025" at bounding box center [60, 42] width 39 height 7
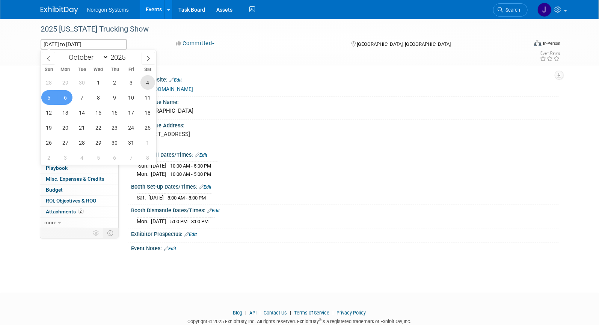
click at [149, 83] on span "4" at bounding box center [147, 82] width 15 height 15
drag, startPoint x: 49, startPoint y: 97, endPoint x: 55, endPoint y: 98, distance: 6.0
click at [50, 97] on span "5" at bounding box center [48, 97] width 15 height 15
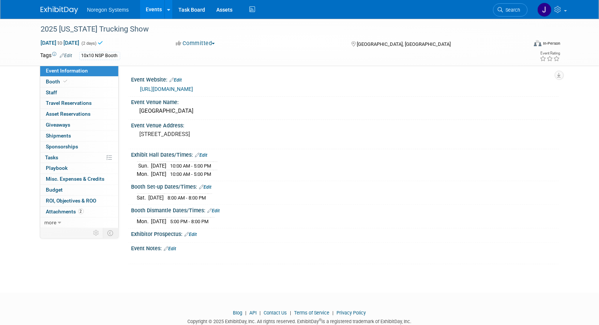
click at [342, 232] on div "Exhibitor Prospectus: Edit" at bounding box center [345, 233] width 428 height 10
click at [80, 42] on span "Oct 4, 2025 to Oct 5, 2025" at bounding box center [60, 42] width 39 height 7
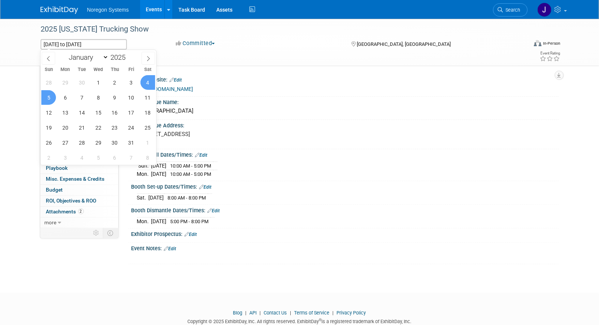
click at [48, 98] on span "5" at bounding box center [48, 97] width 15 height 15
type input "Oct 5, 2025"
click at [66, 100] on span "6" at bounding box center [65, 97] width 15 height 15
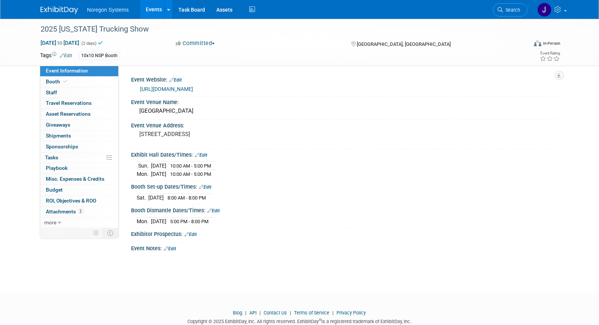
click at [395, 252] on div "X" at bounding box center [344, 254] width 418 height 4
click at [78, 81] on link "Booth" at bounding box center [79, 82] width 78 height 11
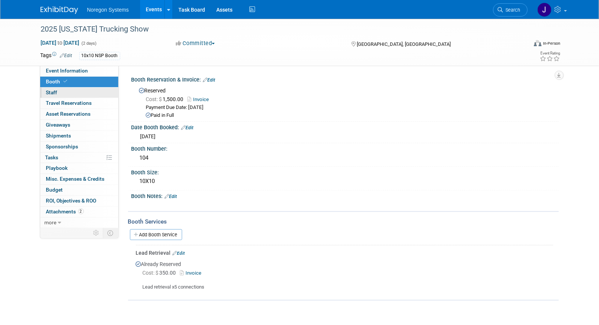
click at [69, 92] on link "0 Staff 0" at bounding box center [79, 93] width 78 height 11
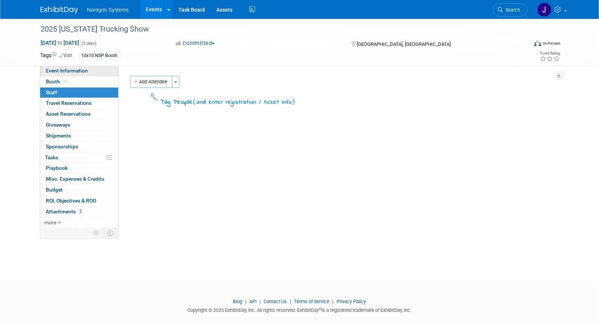
click at [96, 71] on link "Event Information" at bounding box center [79, 71] width 78 height 11
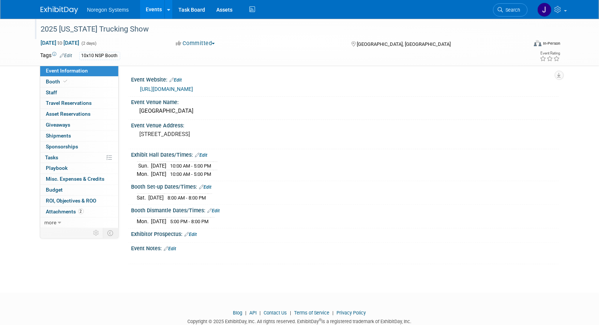
drag, startPoint x: 151, startPoint y: 31, endPoint x: 41, endPoint y: 33, distance: 110.5
click at [41, 33] on div "2025 [US_STATE] Trucking Show" at bounding box center [277, 30] width 478 height 14
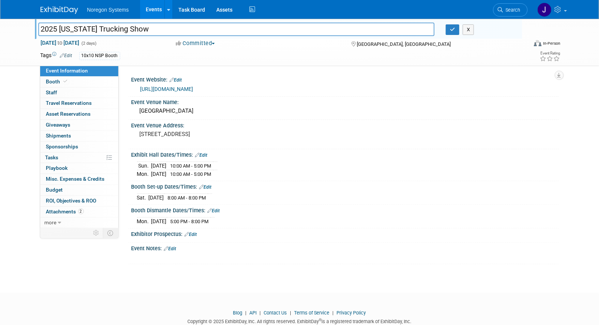
click at [155, 29] on input "2025 [US_STATE] Trucking Show" at bounding box center [236, 29] width 397 height 13
drag, startPoint x: 157, startPoint y: 29, endPoint x: 2, endPoint y: 13, distance: 156.3
click at [2, 13] on body "Noregon Systems Events Add Event Bulk Upload Events Shareable Event Boards Rece…" at bounding box center [299, 162] width 599 height 325
click at [449, 31] on button "button" at bounding box center [453, 29] width 14 height 11
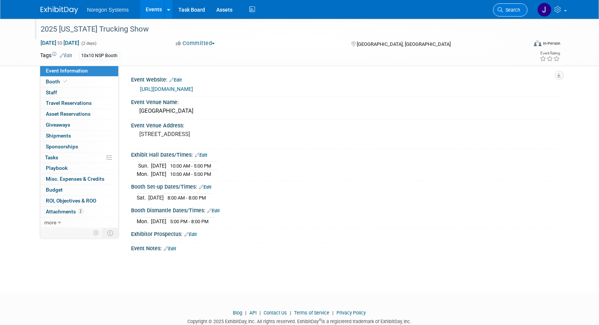
click at [518, 13] on link "Search" at bounding box center [510, 9] width 35 height 13
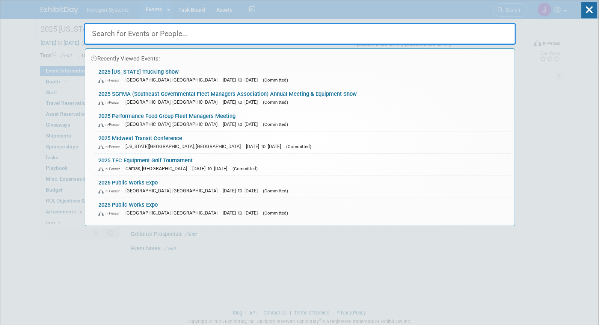
click at [481, 32] on input "text" at bounding box center [300, 34] width 432 height 22
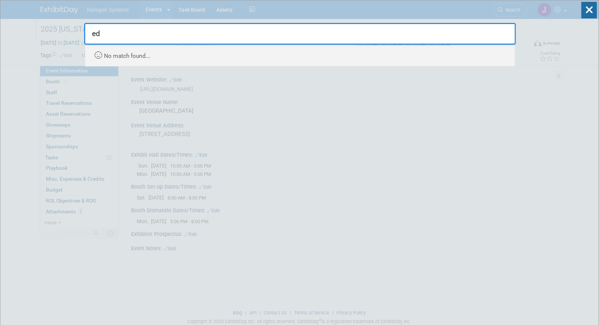
type input "e"
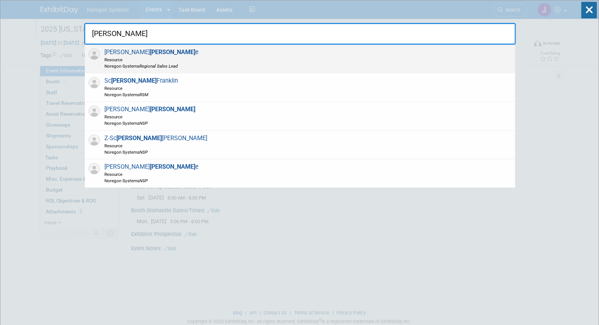
click at [258, 62] on div "Edward Ott e Resource Noregon Systems Regional Sales Lead" at bounding box center [300, 59] width 431 height 29
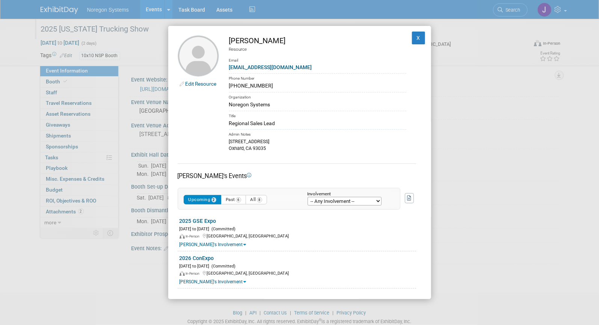
drag, startPoint x: 272, startPoint y: 42, endPoint x: 230, endPoint y: 41, distance: 42.8
click at [230, 41] on div "[PERSON_NAME]" at bounding box center [317, 40] width 177 height 11
copy div "[PERSON_NAME]"
drag, startPoint x: 279, startPoint y: 68, endPoint x: 226, endPoint y: 69, distance: 53.4
click at [226, 69] on td "Edward Otte Resource Email eotte@noregon.com Phone Number 805-558-4810 Organiza…" at bounding box center [312, 93] width 187 height 116
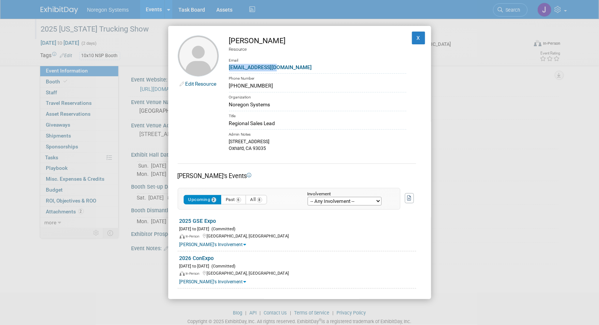
copy link "eotte@noregon.com"
click at [518, 244] on div "Edit Resource Edward Otte Resource Email eotte@noregon.com Phone Number 805-558…" at bounding box center [299, 162] width 599 height 325
click at [461, 262] on div "Edit Resource Edward Otte Resource Email eotte@noregon.com Phone Number 805-558…" at bounding box center [299, 162] width 599 height 325
click at [414, 38] on button "X" at bounding box center [419, 38] width 14 height 13
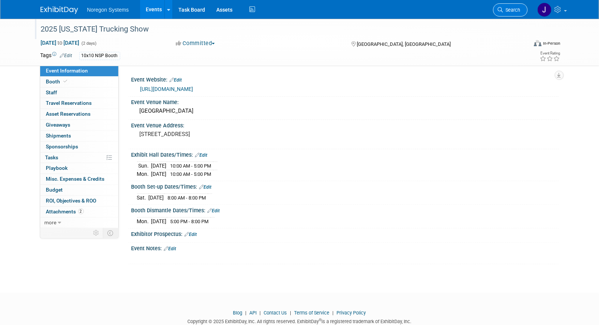
click at [514, 10] on span "Search" at bounding box center [511, 10] width 17 height 6
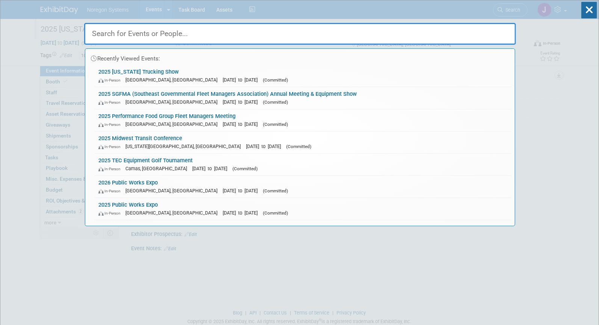
click at [305, 34] on input "text" at bounding box center [300, 34] width 432 height 22
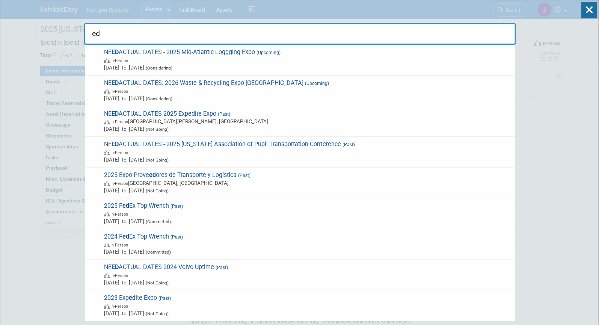
type input "e"
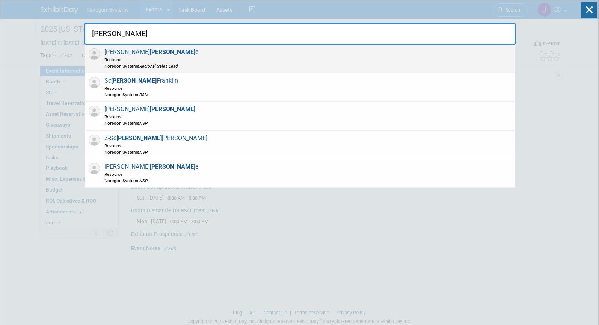
type input "ott"
click at [242, 56] on div "Edward Ott e Resource Noregon Systems Regional Sales Lead" at bounding box center [300, 59] width 431 height 29
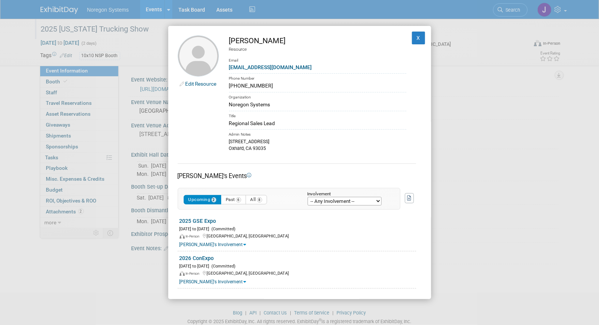
drag, startPoint x: 264, startPoint y: 86, endPoint x: 229, endPoint y: 82, distance: 35.5
click at [229, 82] on div "805-558-4810" at bounding box center [317, 86] width 177 height 8
copy div "805-558-4810"
click at [413, 39] on button "X" at bounding box center [419, 38] width 14 height 13
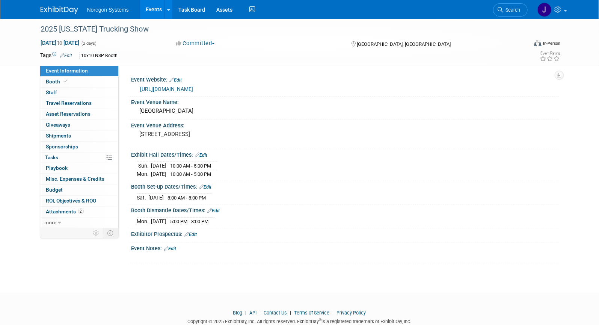
click at [206, 153] on link "Edit" at bounding box center [201, 155] width 12 height 5
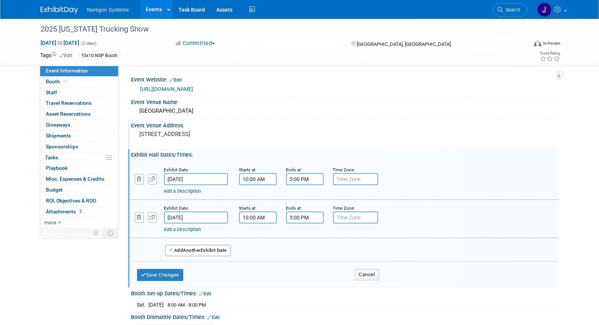
click at [351, 129] on div "Event Venue Address: 2000 E Convention Center Way, Ontario, CA 91764" at bounding box center [343, 134] width 431 height 29
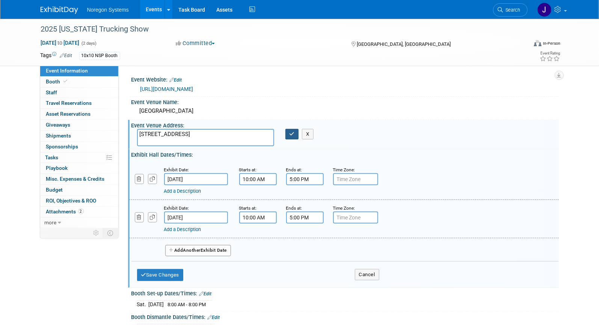
click at [291, 135] on icon "button" at bounding box center [292, 133] width 5 height 5
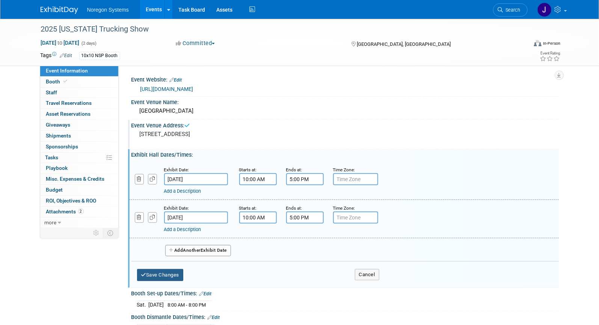
click at [175, 270] on button "Save Changes" at bounding box center [160, 275] width 47 height 12
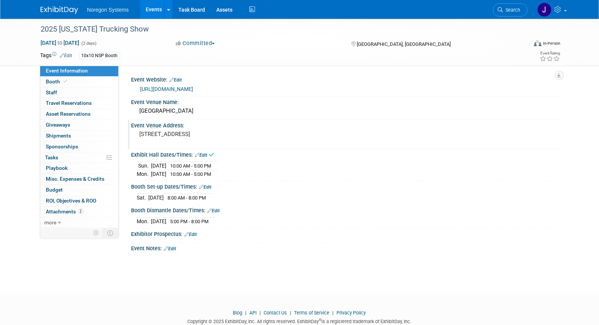
click at [210, 185] on link "Edit" at bounding box center [205, 186] width 12 height 5
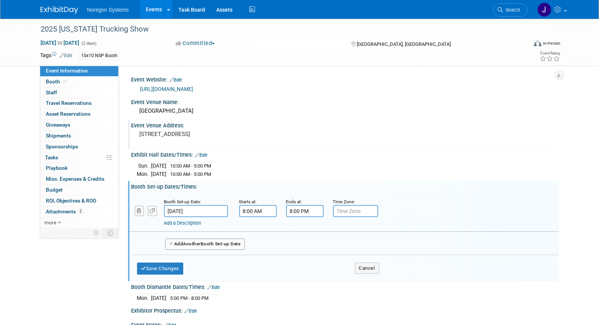
click at [209, 206] on input "Oct 4, 2025" at bounding box center [196, 211] width 64 height 12
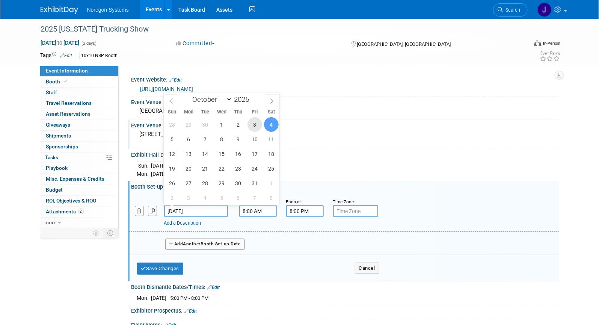
click at [255, 124] on span "3" at bounding box center [255, 124] width 15 height 15
type input "Oct 3, 2025"
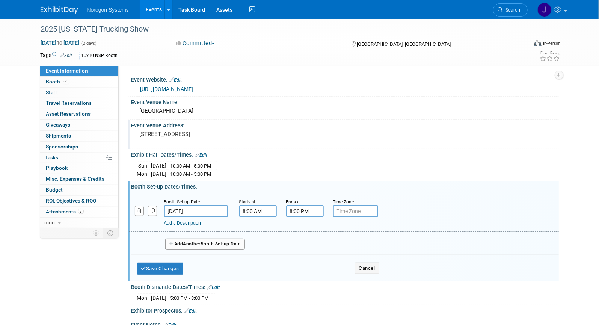
click at [266, 210] on input "8:00 AM" at bounding box center [258, 211] width 38 height 12
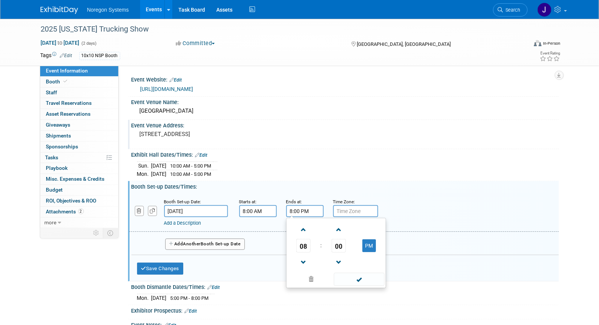
click at [314, 210] on input "8:00 PM" at bounding box center [305, 211] width 38 height 12
click at [304, 246] on span "08" at bounding box center [303, 246] width 14 height 14
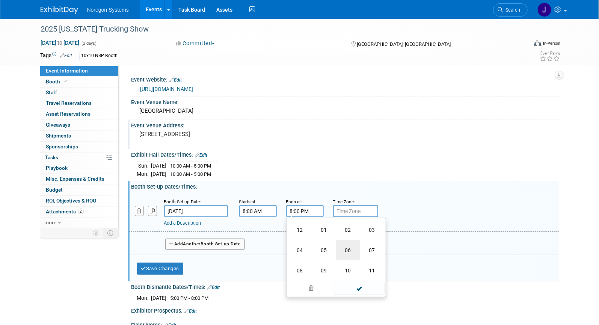
click at [351, 250] on td "06" at bounding box center [348, 250] width 24 height 20
type input "6:00 PM"
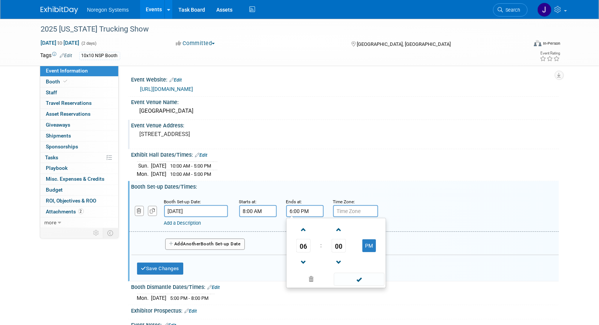
click at [422, 196] on div "Booth Set-up Date: Oct 3, 2025 Starts at: 8:00 AM Ends at: 6:00 PM 06 : 00 PM 1…" at bounding box center [344, 212] width 430 height 38
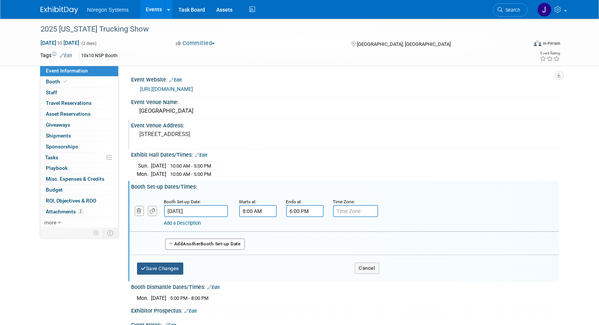
click at [176, 269] on button "Save Changes" at bounding box center [160, 269] width 47 height 12
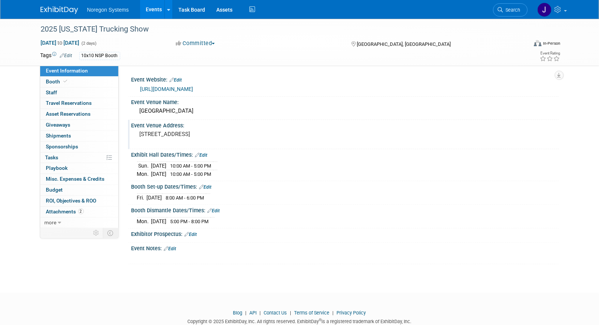
click at [205, 154] on link "Edit" at bounding box center [201, 155] width 12 height 5
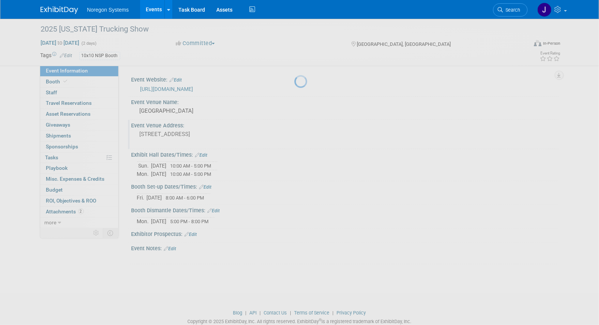
select select "9"
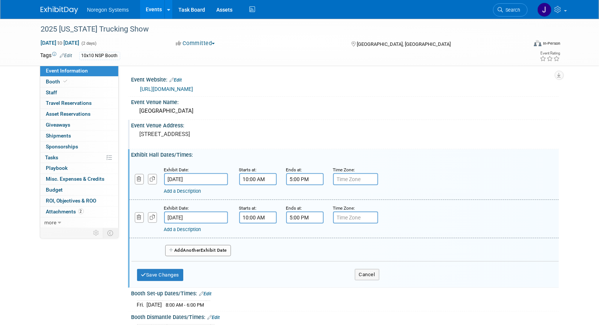
click at [210, 178] on input "Oct 5, 2025" at bounding box center [196, 179] width 64 height 12
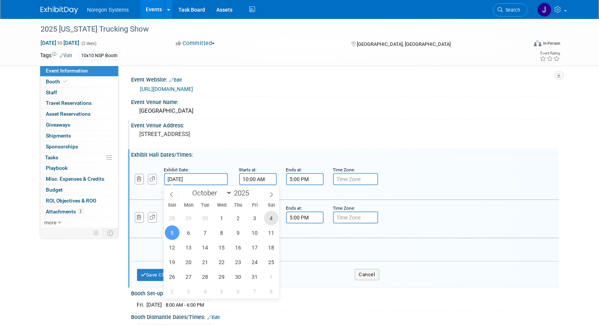
click at [273, 218] on span "4" at bounding box center [271, 218] width 15 height 15
type input "Oct 4, 2025"
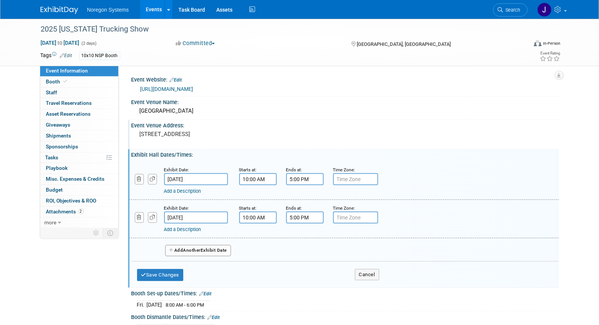
click at [204, 220] on input "Oct 6, 2025" at bounding box center [196, 218] width 64 height 12
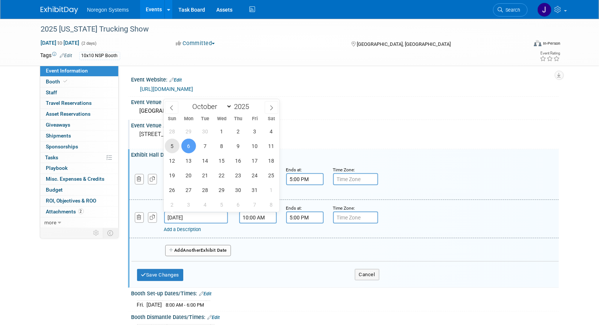
click at [173, 145] on span "5" at bounding box center [172, 146] width 15 height 15
type input "Oct 5, 2025"
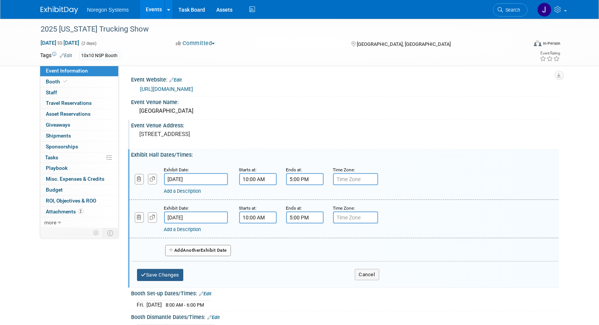
click at [163, 275] on button "Save Changes" at bounding box center [160, 275] width 47 height 12
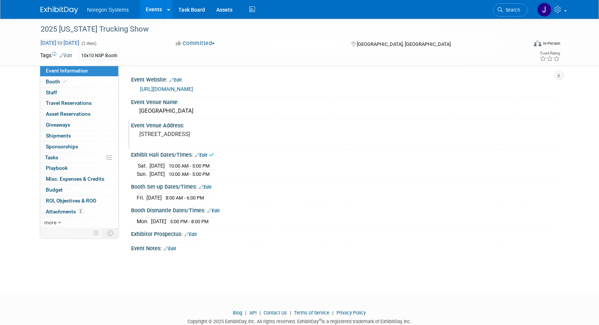
click at [79, 43] on span "Oct 5, 2025 to Oct 6, 2025" at bounding box center [60, 42] width 39 height 7
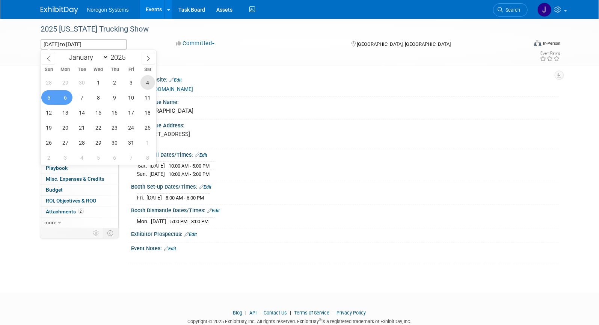
click at [148, 81] on span "4" at bounding box center [147, 82] width 15 height 15
type input "Oct 4, 2025"
click at [49, 97] on span "5" at bounding box center [48, 97] width 15 height 15
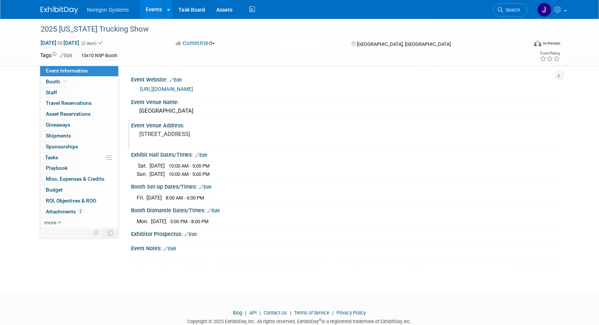
click at [376, 249] on div "Event Notes: Edit" at bounding box center [345, 248] width 428 height 10
click at [220, 208] on link "Edit" at bounding box center [214, 210] width 12 height 5
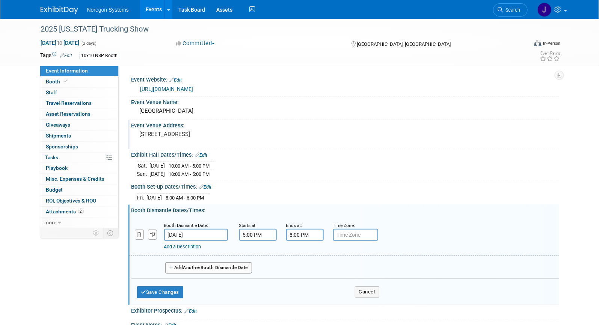
click at [213, 233] on input "Oct 6, 2025" at bounding box center [196, 235] width 64 height 12
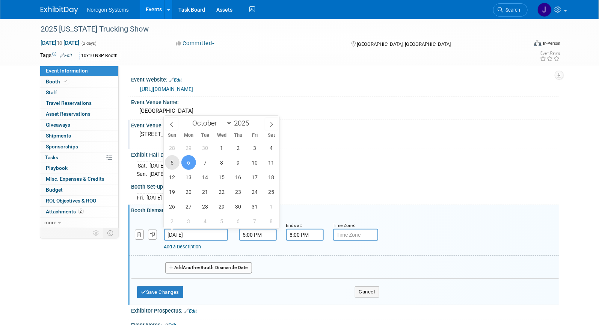
click at [175, 164] on span "5" at bounding box center [172, 162] width 15 height 15
type input "[DATE]"
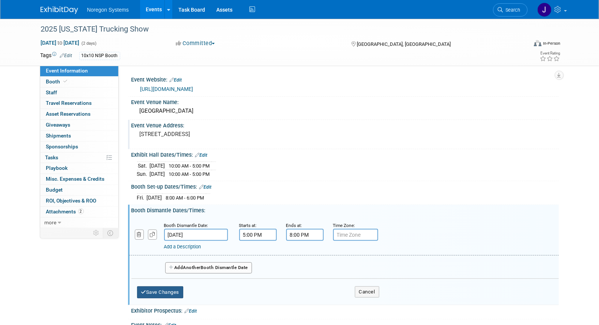
click at [180, 289] on button "Save Changes" at bounding box center [160, 292] width 47 height 12
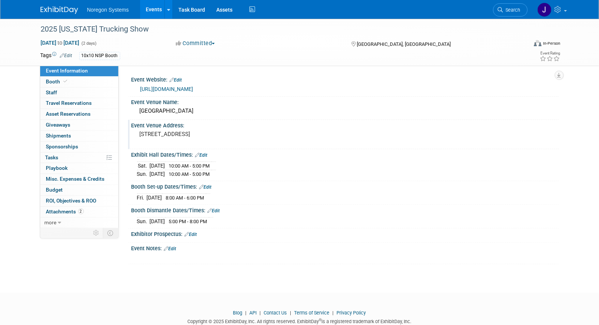
click at [165, 223] on td "[DATE]" at bounding box center [157, 222] width 15 height 8
click at [218, 209] on link "Edit" at bounding box center [214, 210] width 12 height 5
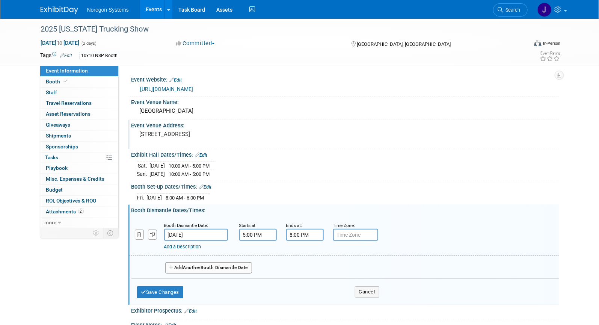
click at [219, 209] on div "Booth Dismantle Dates/Times: Edit" at bounding box center [345, 209] width 428 height 9
click at [164, 290] on button "Save Changes" at bounding box center [160, 292] width 47 height 12
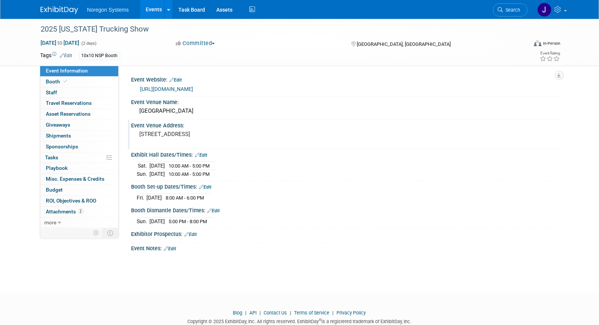
click at [190, 273] on div "2025 California Trucking Show Oct 4, 2025 to Oct 5, 2025 (2 days) Oct 4, 2025 t…" at bounding box center [299, 149] width 599 height 260
click at [175, 87] on link "https://californiatruckingshow.com/" at bounding box center [166, 89] width 53 height 6
click at [275, 224] on div "Sun. Oct 5, 2025 5:00 PM - 8:00 PM" at bounding box center [345, 220] width 416 height 10
drag, startPoint x: 248, startPoint y: 220, endPoint x: 124, endPoint y: 208, distance: 124.6
click at [124, 208] on div "Event Website: Edit https://californiatruckingshow.com/ Event Venue Name: Ontar…" at bounding box center [339, 147] width 440 height 162
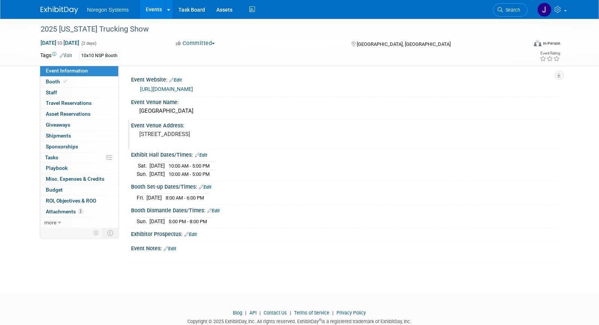
click at [263, 219] on div "Sun. Oct 5, 2025 5:00 PM - 8:00 PM" at bounding box center [345, 220] width 416 height 10
drag, startPoint x: 245, startPoint y: 221, endPoint x: 129, endPoint y: 210, distance: 116.2
click at [129, 210] on div "Booth Dismantle Dates/Times: Edit Sun. Oct 5, 2025 5:00 PM - 8:00 PM Save Chang…" at bounding box center [343, 217] width 431 height 24
click at [338, 293] on footer "Blog | API | Contact Us | Terms of Service | Privacy Policy Copyright © 2025 Ex…" at bounding box center [299, 319] width 599 height 53
drag, startPoint x: 131, startPoint y: 79, endPoint x: 233, endPoint y: 221, distance: 175.1
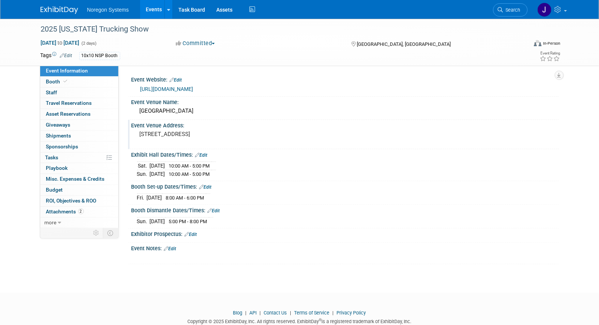
click at [233, 221] on div "Event Website: Edit https://californiatruckingshow.com/ Event Venue Name: Ontar…" at bounding box center [341, 169] width 423 height 190
copy div "Event Website: Edit https://californiatruckingshow.com/ Event Venue Name: Ontar…"
click at [211, 258] on div at bounding box center [307, 258] width 338 height 8
click at [64, 83] on span at bounding box center [65, 82] width 7 height 6
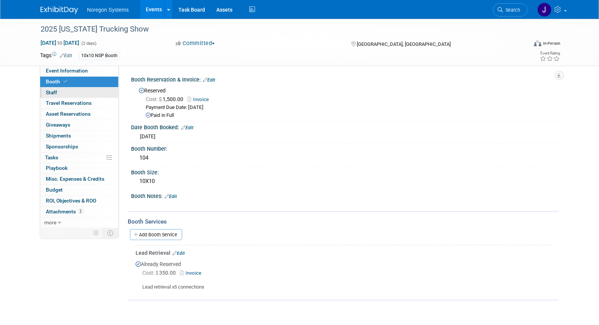
click at [65, 90] on link "0 Staff 0" at bounding box center [79, 93] width 78 height 11
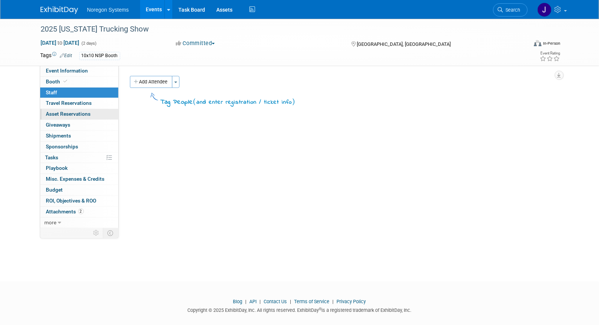
drag, startPoint x: 249, startPoint y: 237, endPoint x: 98, endPoint y: 110, distance: 197.1
click at [249, 237] on div "2025 California Trucking Show Oct 4, 2025 to Oct 5, 2025 (2 days) Oct 4, 2025 t…" at bounding box center [299, 143] width 599 height 249
click at [63, 4] on link at bounding box center [64, 6] width 47 height 6
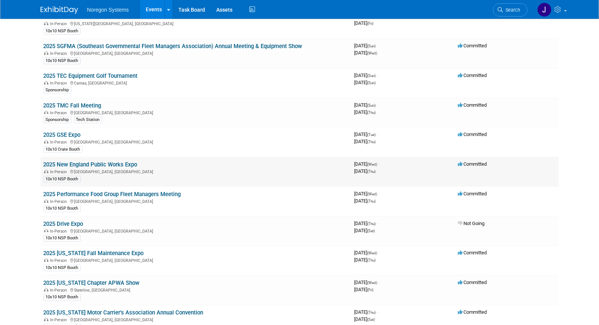
scroll to position [102, 0]
click at [115, 161] on link "2025 New England Public Works Expo" at bounding box center [91, 164] width 94 height 7
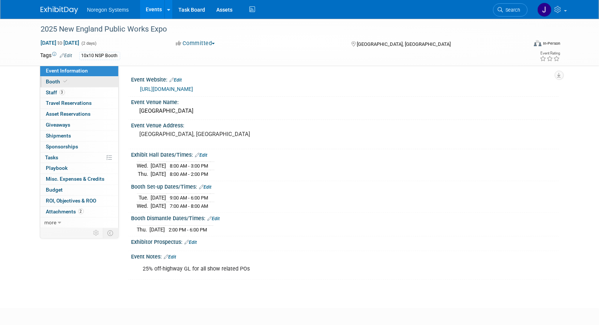
click at [91, 86] on link "Booth" at bounding box center [79, 82] width 78 height 11
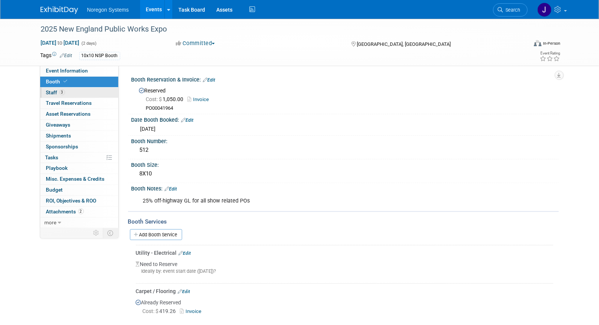
click at [89, 92] on link "3 Staff 3" at bounding box center [79, 93] width 78 height 11
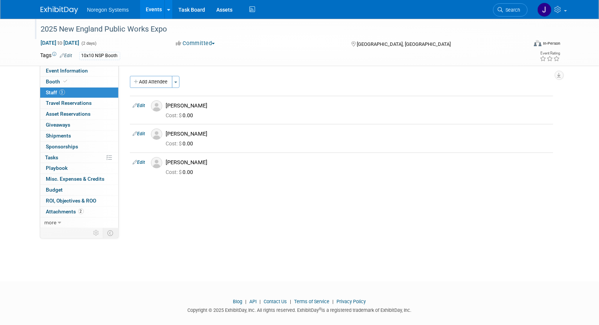
click at [175, 30] on div "2025 New England Public Works Expo" at bounding box center [277, 30] width 478 height 14
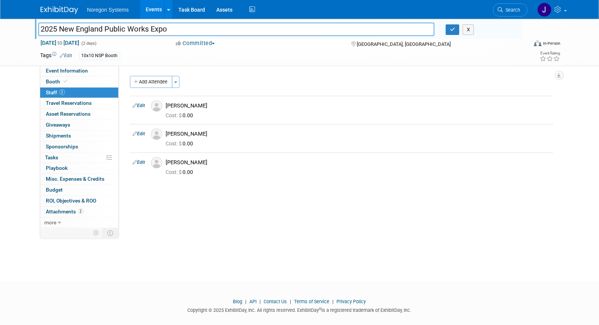
drag, startPoint x: 189, startPoint y: 30, endPoint x: 33, endPoint y: 24, distance: 155.6
click at [33, 24] on div "2025 New England Public Works Expo" at bounding box center [237, 29] width 408 height 11
click at [455, 31] on button "button" at bounding box center [453, 29] width 14 height 11
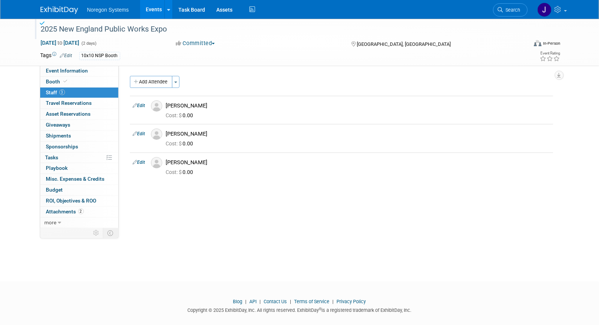
click at [57, 6] on img at bounding box center [60, 10] width 38 height 8
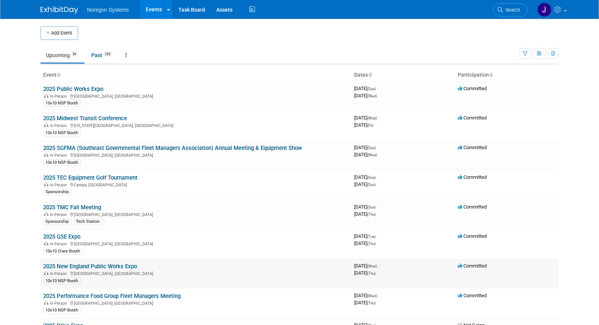
click at [86, 264] on link "2025 New England Public Works Expo" at bounding box center [91, 266] width 94 height 7
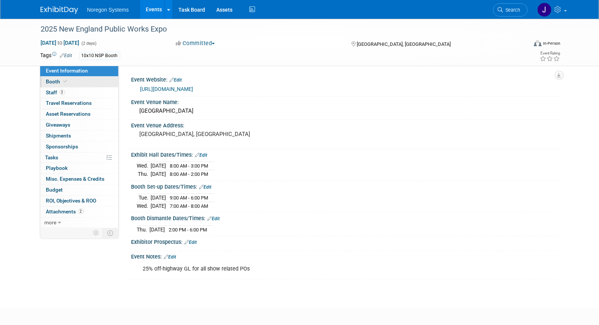
click at [98, 81] on link "Booth" at bounding box center [79, 82] width 78 height 11
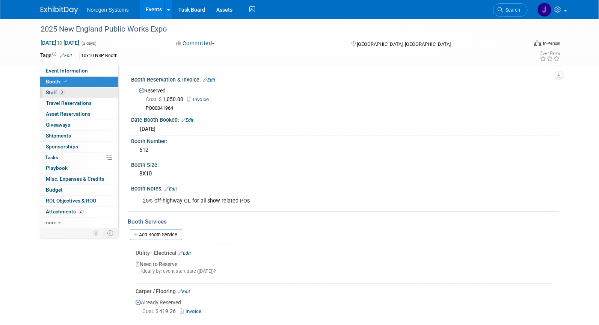
click at [94, 92] on link "3 Staff 3" at bounding box center [79, 93] width 78 height 11
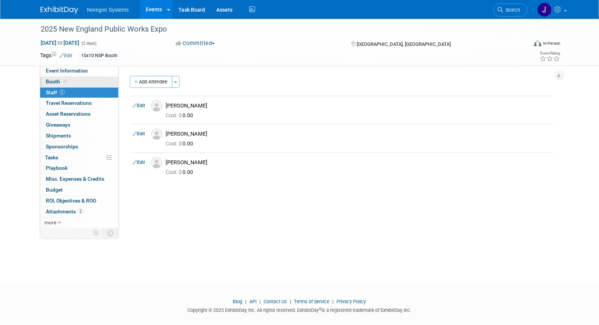
click at [66, 84] on span "Booth" at bounding box center [57, 82] width 23 height 6
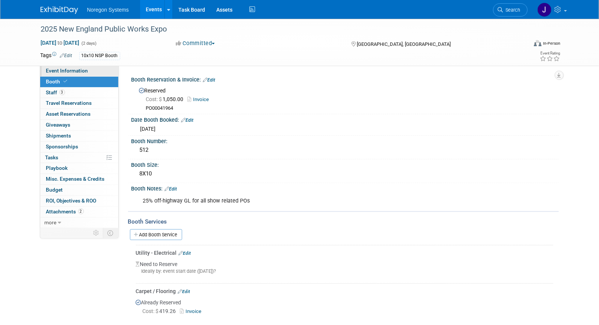
click at [81, 75] on link "Event Information" at bounding box center [79, 71] width 78 height 11
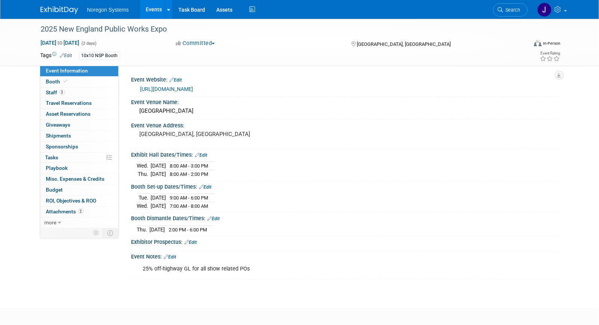
drag, startPoint x: 128, startPoint y: 77, endPoint x: 270, endPoint y: 230, distance: 208.4
click at [270, 230] on div "Event Website: Edit [URL][DOMAIN_NAME] Event Venue Name: [GEOGRAPHIC_DATA] Edit…" at bounding box center [341, 176] width 423 height 205
copy div "Event Website: Edit [URL][DOMAIN_NAME] Event Venue Name: [GEOGRAPHIC_DATA] Even…"
click at [95, 78] on link "Booth" at bounding box center [79, 82] width 78 height 11
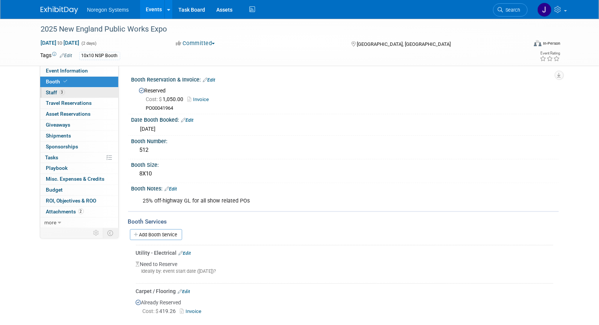
click at [91, 91] on link "3 Staff 3" at bounding box center [79, 93] width 78 height 11
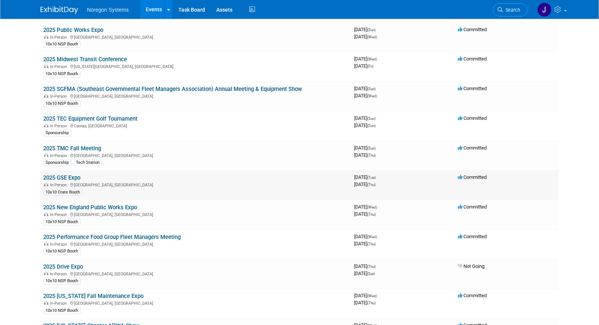
scroll to position [68, 0]
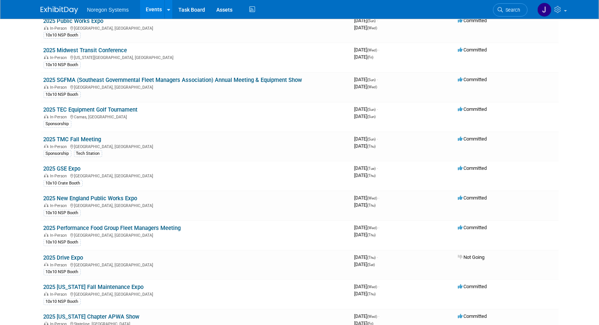
drag, startPoint x: 88, startPoint y: 136, endPoint x: 268, endPoint y: 180, distance: 185.4
click at [88, 136] on link "2025 TMC Fall Meeting" at bounding box center [73, 139] width 58 height 7
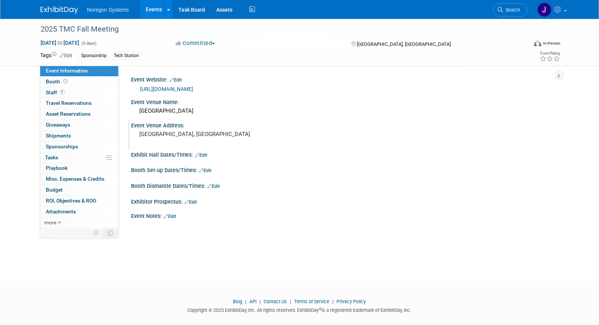
click at [189, 136] on pre "[GEOGRAPHIC_DATA], [GEOGRAPHIC_DATA]" at bounding box center [221, 134] width 162 height 7
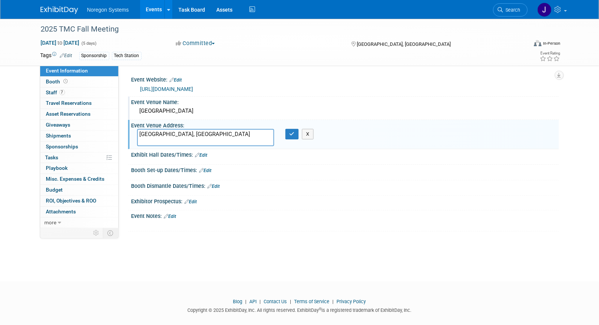
drag, startPoint x: 214, startPoint y: 111, endPoint x: 140, endPoint y: 116, distance: 73.8
click at [140, 116] on div "[GEOGRAPHIC_DATA]" at bounding box center [345, 111] width 416 height 12
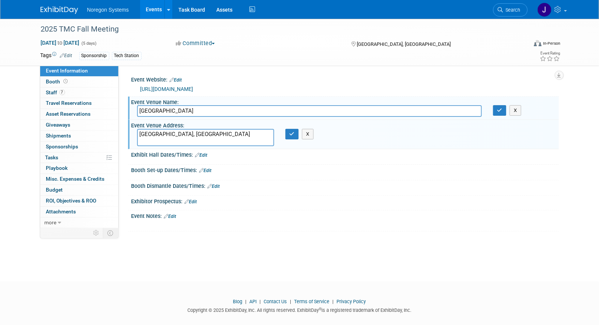
drag, startPoint x: 215, startPoint y: 110, endPoint x: 126, endPoint y: 109, distance: 88.7
click at [126, 109] on div "Event Website: Edit [URL][DOMAIN_NAME] Event Venue Name: [GEOGRAPHIC_DATA] [GEO…" at bounding box center [339, 147] width 440 height 162
click at [195, 136] on textarea "[GEOGRAPHIC_DATA], [GEOGRAPHIC_DATA]" at bounding box center [205, 137] width 137 height 17
drag, startPoint x: 199, startPoint y: 135, endPoint x: 71, endPoint y: 131, distance: 127.8
click at [71, 131] on div "Event Information Event Info Booth Booth 7 Staff 7 Staff 0 Travel Reservations …" at bounding box center [300, 125] width 530 height 213
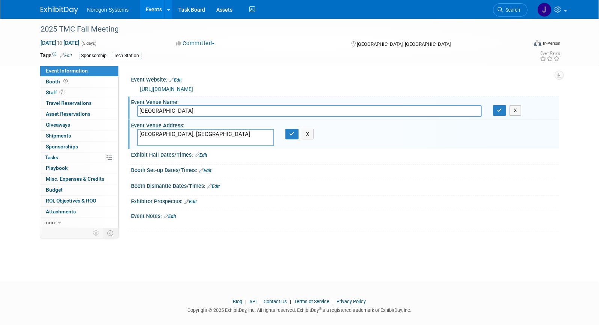
paste textarea "[STREET_ADDRESS]"
type textarea "[STREET_ADDRESS]"
click at [292, 133] on icon "button" at bounding box center [292, 133] width 5 height 5
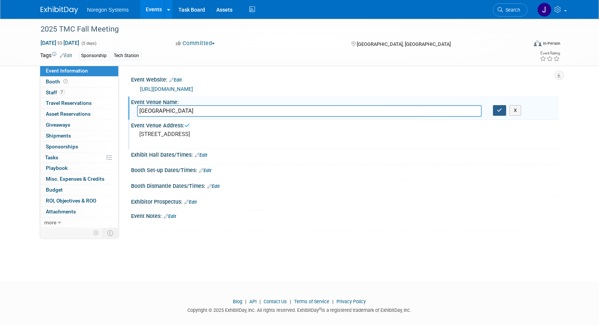
click at [496, 109] on button "button" at bounding box center [500, 110] width 14 height 11
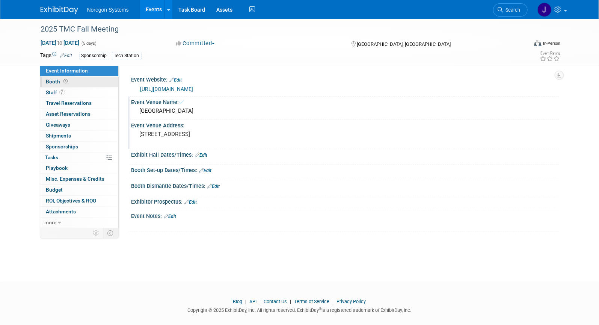
click at [80, 82] on link "Booth" at bounding box center [79, 82] width 78 height 11
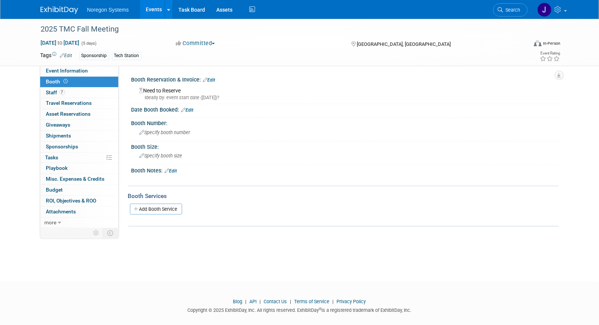
click at [193, 110] on link "Edit" at bounding box center [187, 109] width 12 height 5
select select "7"
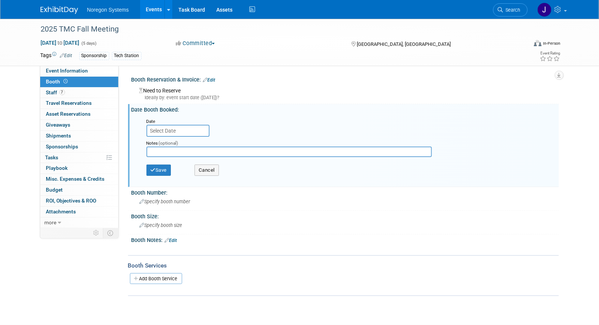
click at [189, 129] on input "text" at bounding box center [178, 131] width 63 height 12
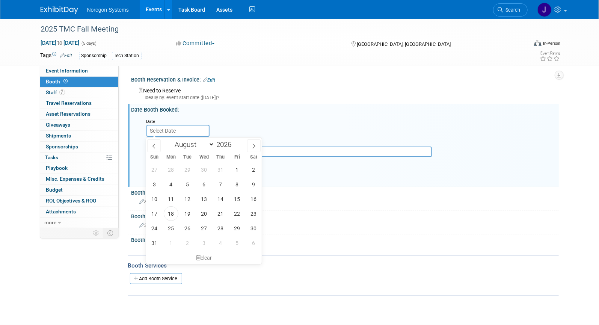
click at [268, 115] on div "Date Notes (optional) Save Cancel" at bounding box center [346, 149] width 413 height 69
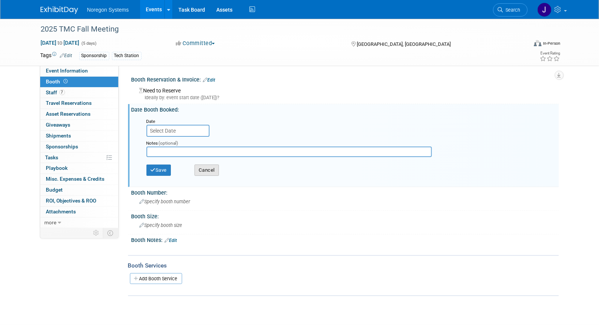
click at [208, 172] on button "Cancel" at bounding box center [207, 170] width 24 height 11
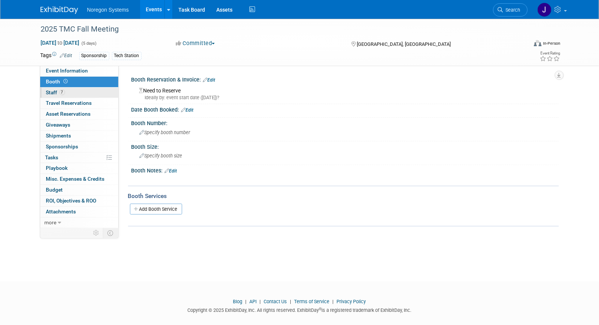
click at [77, 93] on link "7 Staff 7" at bounding box center [79, 93] width 78 height 11
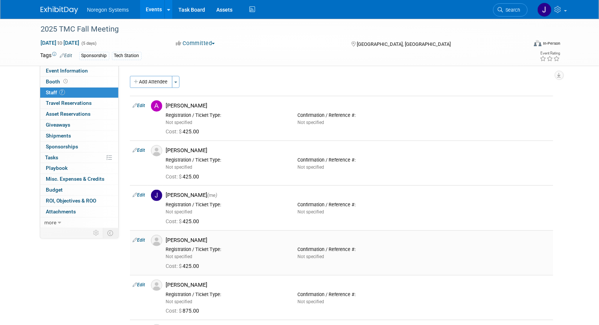
scroll to position [102, 0]
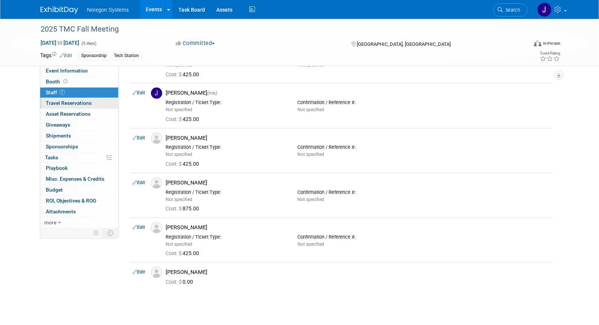
click at [98, 103] on link "0 Travel Reservations 0" at bounding box center [79, 103] width 78 height 11
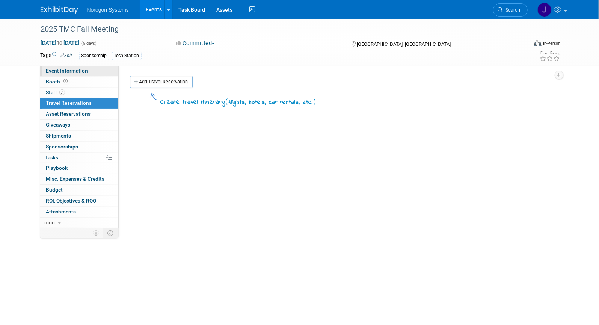
click at [103, 71] on link "Event Information" at bounding box center [79, 71] width 78 height 11
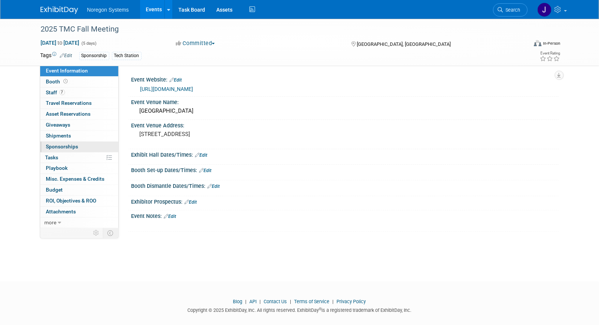
click at [89, 146] on link "0 Sponsorships 0" at bounding box center [79, 147] width 78 height 11
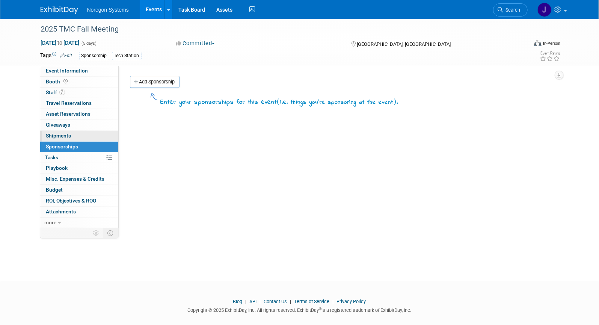
click at [81, 131] on link "0 Shipments 0" at bounding box center [79, 136] width 78 height 11
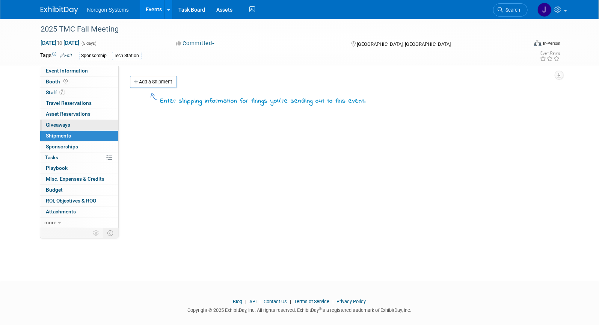
click at [82, 120] on link "0 Giveaways 0" at bounding box center [79, 125] width 78 height 11
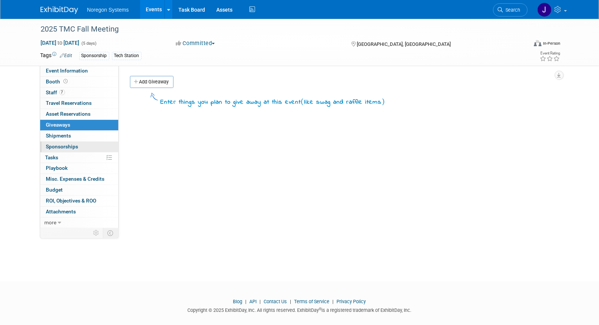
click at [82, 146] on link "0 Sponsorships 0" at bounding box center [79, 147] width 78 height 11
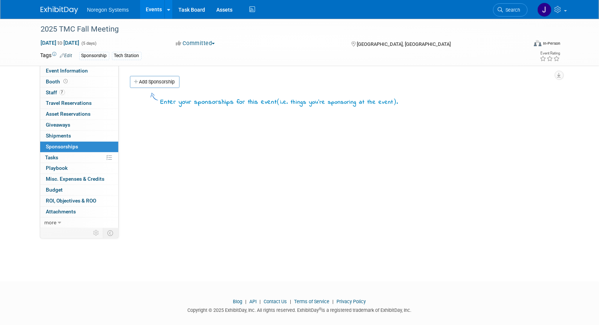
click at [225, 187] on div "Event Website: Edit [URL][DOMAIN_NAME] Event Venue Name: Raleigh Convention Cen…" at bounding box center [339, 147] width 440 height 162
click at [60, 158] on link "0% Tasks 0%" at bounding box center [79, 158] width 78 height 11
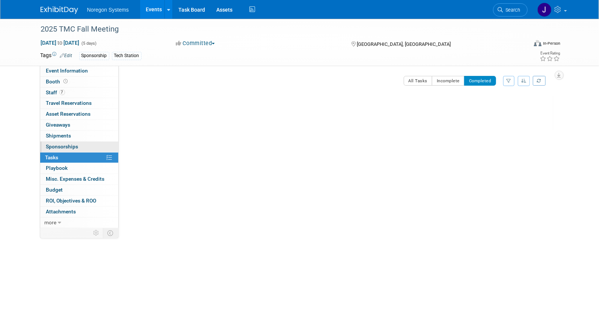
click at [69, 147] on span "Sponsorships 0" at bounding box center [62, 147] width 32 height 6
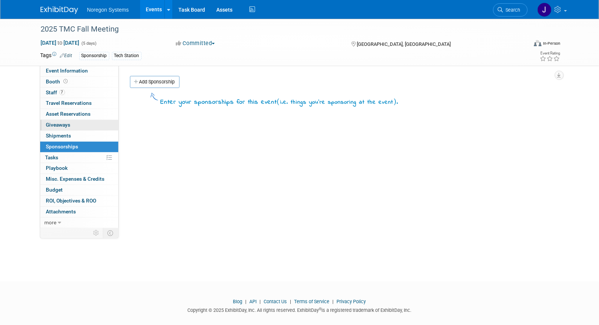
click at [81, 123] on link "0 Giveaways 0" at bounding box center [79, 125] width 78 height 11
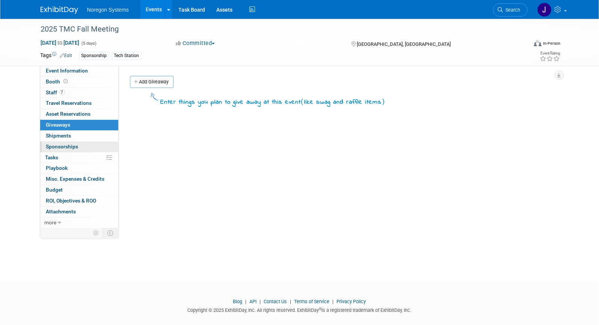
click at [80, 147] on link "0 Sponsorships 0" at bounding box center [79, 147] width 78 height 11
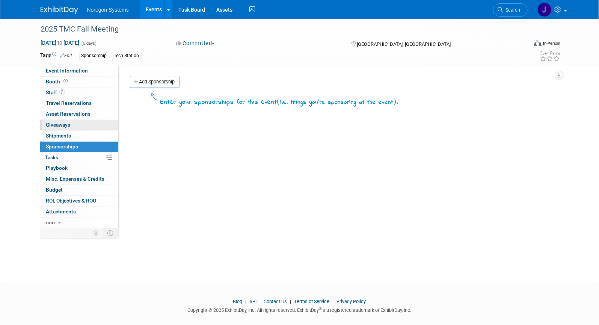
click at [91, 125] on link "0 Giveaways 0" at bounding box center [79, 125] width 78 height 11
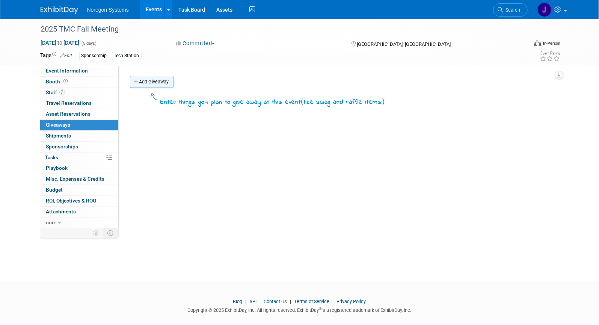
click at [154, 83] on link "Add Giveaway" at bounding box center [152, 82] width 44 height 12
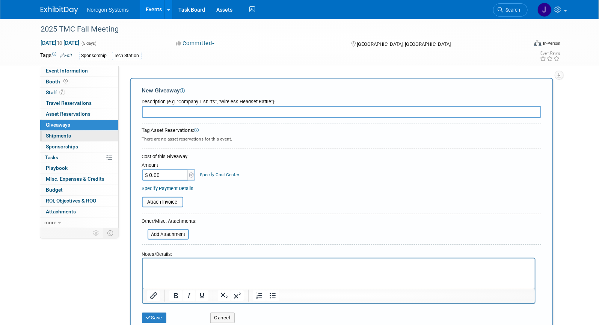
click at [68, 136] on span "Shipments 0" at bounding box center [58, 136] width 25 height 6
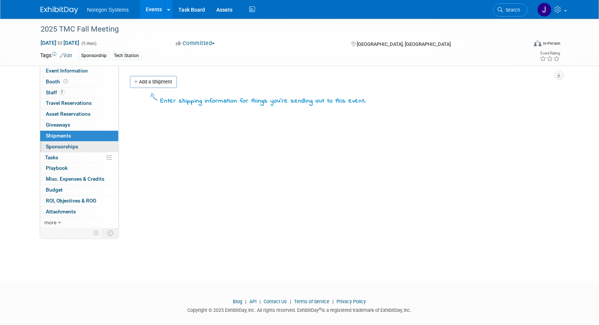
click at [68, 149] on span "Sponsorships 0" at bounding box center [62, 147] width 32 height 6
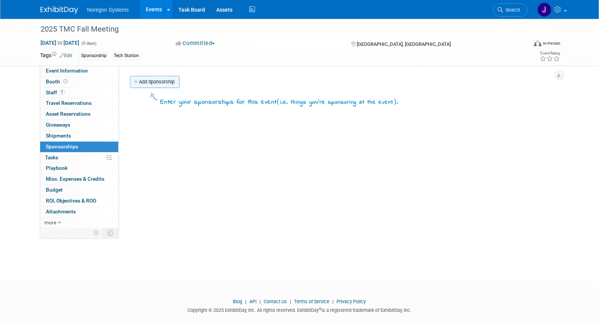
click at [156, 85] on link "Add Sponsorship" at bounding box center [155, 82] width 50 height 12
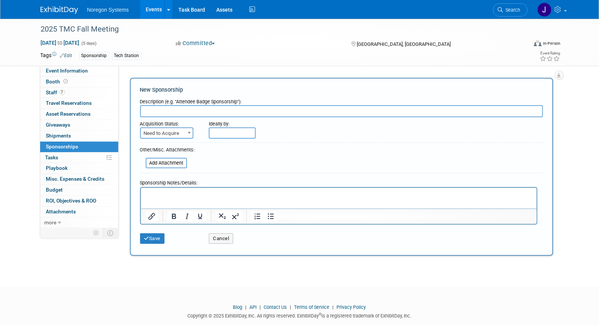
click at [167, 113] on input "text" at bounding box center [341, 111] width 403 height 12
paste input "For the overall prizes for both student and technician tracks 1st place: $1000 …"
type input "For the overall prizes for both student and technician tracks 1st place: $1000 …"
click at [187, 192] on p "Rich Text Area. Press ALT-0 for help." at bounding box center [338, 194] width 387 height 8
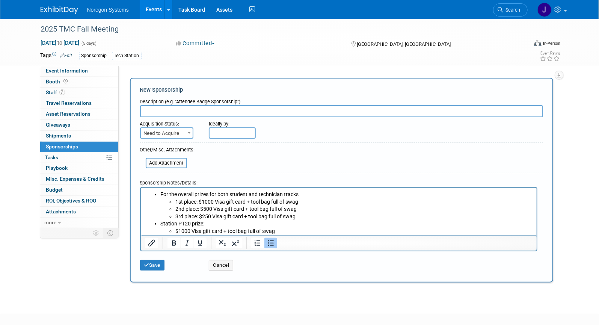
click at [225, 112] on input "text" at bounding box center [341, 111] width 403 height 12
drag, startPoint x: 145, startPoint y: 110, endPoint x: 201, endPoint y: 121, distance: 56.6
click at [145, 110] on input "sponsorship prizes" at bounding box center [341, 111] width 403 height 12
type input "Sponsorship prizes"
click at [369, 166] on form "Description (e.g. "Attendee Badge Sponsorship"): Sponsorship prizes Acquisition…" at bounding box center [341, 184] width 403 height 179
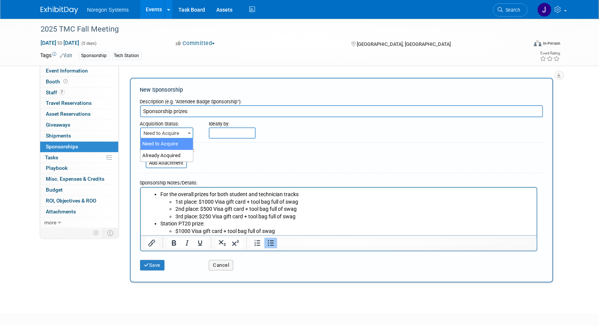
click at [170, 134] on span "Need to Acquire" at bounding box center [167, 133] width 52 height 11
select select "2"
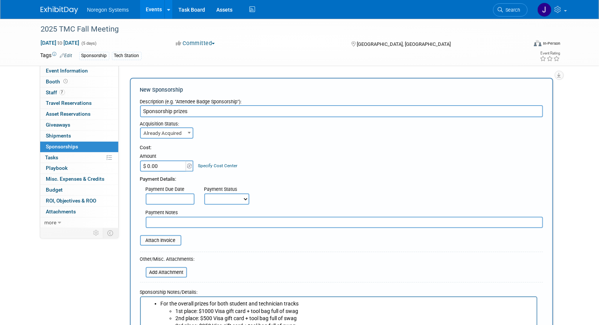
click at [298, 134] on div "Acquisition Status: Need to Acquire Already Acquired Already Acquired Ideally b…" at bounding box center [341, 127] width 414 height 21
click at [163, 169] on input "$ 0.00" at bounding box center [163, 165] width 47 height 11
drag, startPoint x: 168, startPoint y: 166, endPoint x: 148, endPoint y: 166, distance: 19.5
click at [148, 166] on input "$ 0.00" at bounding box center [163, 165] width 47 height 11
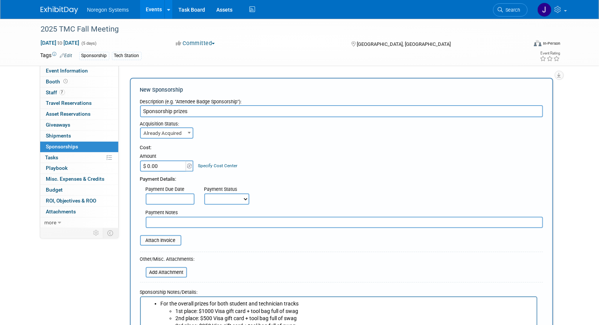
drag, startPoint x: 181, startPoint y: 166, endPoint x: 166, endPoint y: 165, distance: 15.4
click at [181, 166] on input "$ 0.00" at bounding box center [163, 165] width 47 height 11
click at [165, 164] on input "$ 0.00" at bounding box center [163, 165] width 47 height 11
type input "$ 5,500.00"
click at [356, 163] on div "Cost: Amount $ 5,500.00 Specify Cost Center Cost Center -- Not Specified --" at bounding box center [341, 157] width 403 height 27
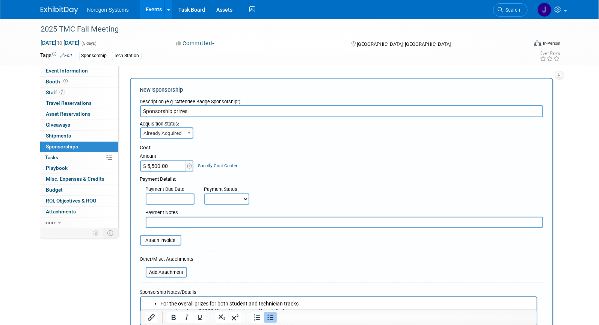
scroll to position [68, 0]
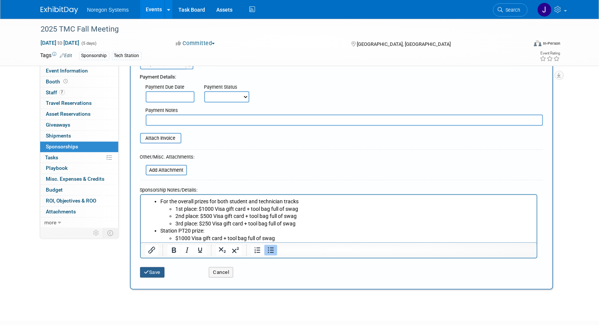
click at [158, 271] on button "Save" at bounding box center [152, 272] width 25 height 11
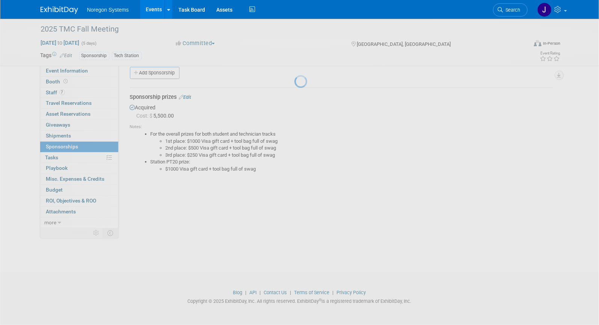
scroll to position [9, 0]
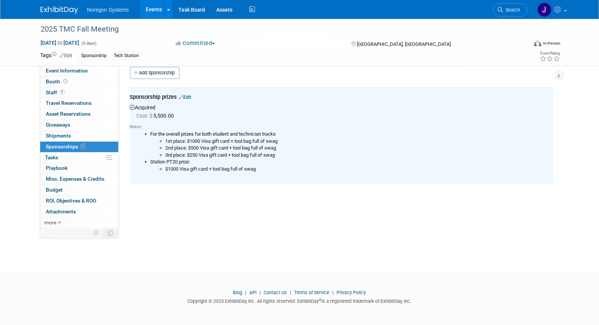
click at [332, 228] on div "2025 TMC Fall Meeting Sep 14, 2025 to Sep 18, 2025 (5 days) Sep 14, 2025 to Sep…" at bounding box center [299, 134] width 599 height 249
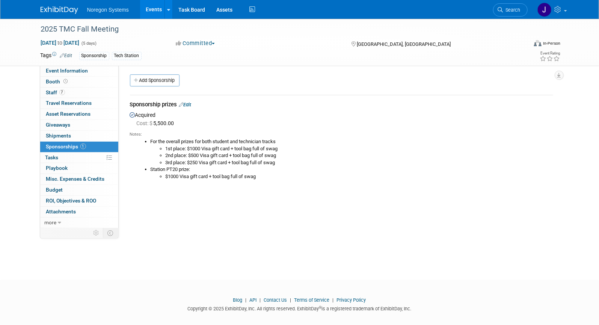
scroll to position [0, 0]
click at [87, 125] on link "0 Giveaways 0" at bounding box center [79, 125] width 78 height 11
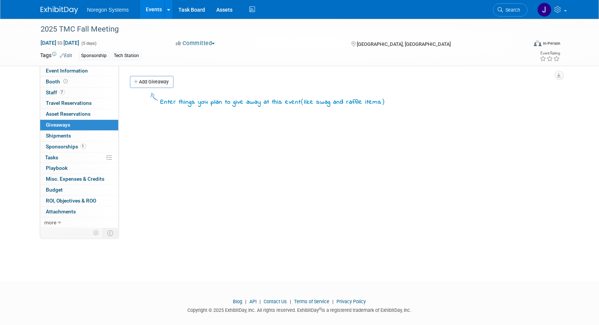
drag, startPoint x: 150, startPoint y: 83, endPoint x: 158, endPoint y: 84, distance: 8.3
click at [150, 83] on link "Add Giveaway" at bounding box center [152, 82] width 44 height 12
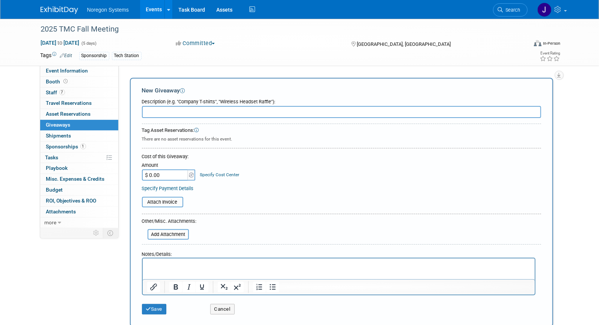
click at [186, 112] on input "text" at bounding box center [341, 112] width 399 height 12
paste input "225 pop-up lanterns"
click at [173, 174] on input "$ 0.00" at bounding box center [165, 174] width 47 height 11
drag, startPoint x: 383, startPoint y: 190, endPoint x: 233, endPoint y: 210, distance: 151.3
click at [383, 190] on div "Specify Payment Details" at bounding box center [341, 188] width 399 height 8
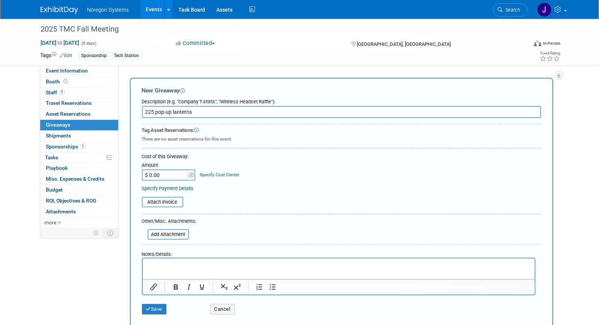
click at [197, 258] on div at bounding box center [339, 277] width 394 height 38
click at [193, 260] on html at bounding box center [338, 263] width 392 height 11
click at [192, 267] on p "Rich Text Area. Press ALT-0 for help." at bounding box center [339, 265] width 384 height 8
drag, startPoint x: 208, startPoint y: 102, endPoint x: 211, endPoint y: 104, distance: 4.3
click at [208, 102] on div "Description (e.g. "Company T-shirts", "Wireless Headset Raffle"):" at bounding box center [341, 100] width 399 height 10
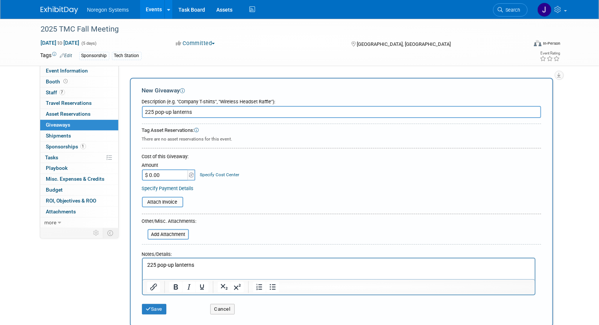
drag, startPoint x: 203, startPoint y: 113, endPoint x: 217, endPoint y: 114, distance: 14.3
click at [204, 112] on input "225 pop-up lanterns" at bounding box center [341, 112] width 399 height 12
drag, startPoint x: 217, startPoint y: 114, endPoint x: 78, endPoint y: 111, distance: 139.4
click at [69, 111] on div "Event Information Event Info Booth Booth 7 Staff 7 Staff 0 Travel Reservations …" at bounding box center [300, 174] width 530 height 311
paste input "goodie bag item"
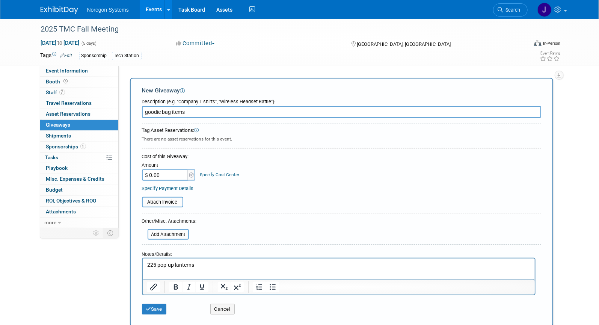
click at [147, 112] on input "goodie bag items" at bounding box center [341, 112] width 399 height 12
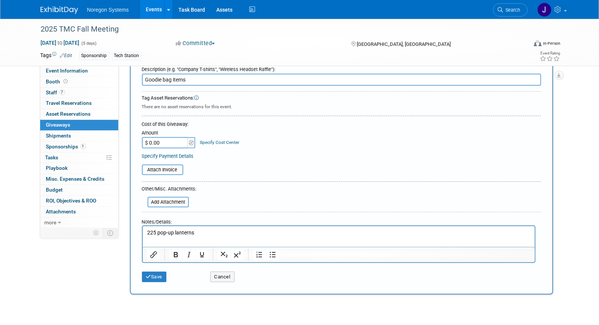
scroll to position [68, 0]
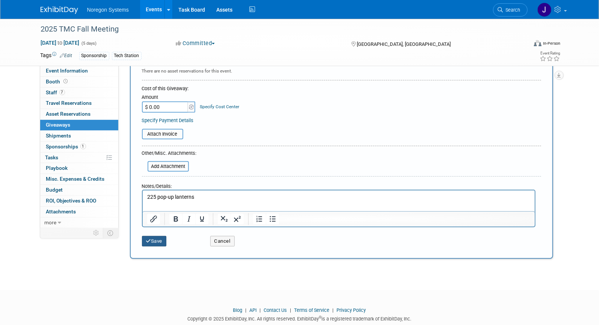
type input "Goodie bag items"
click at [164, 237] on button "Save" at bounding box center [154, 241] width 25 height 11
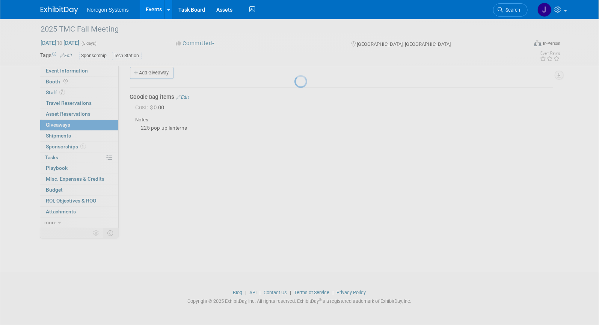
scroll to position [9, 0]
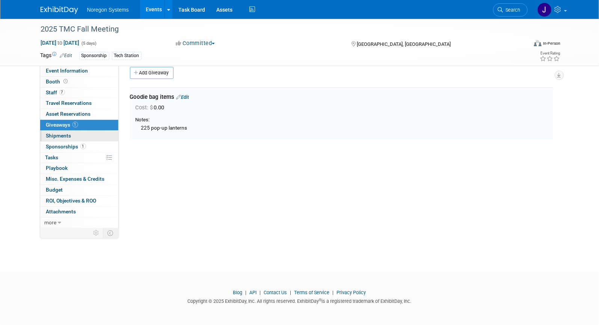
click at [101, 134] on link "0 Shipments 0" at bounding box center [79, 136] width 78 height 11
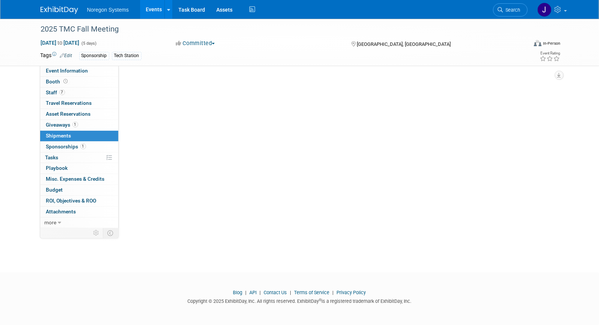
scroll to position [0, 0]
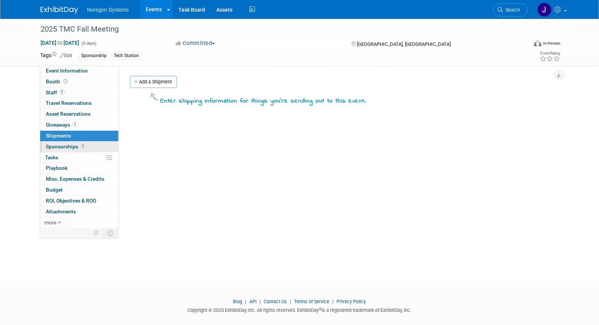
click at [91, 142] on link "1 Sponsorships 1" at bounding box center [79, 147] width 78 height 11
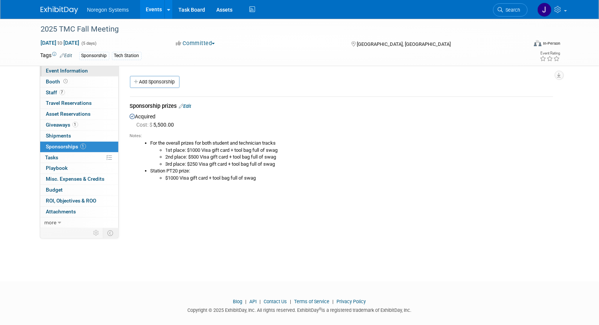
click at [82, 71] on span "Event Information" at bounding box center [67, 71] width 42 height 6
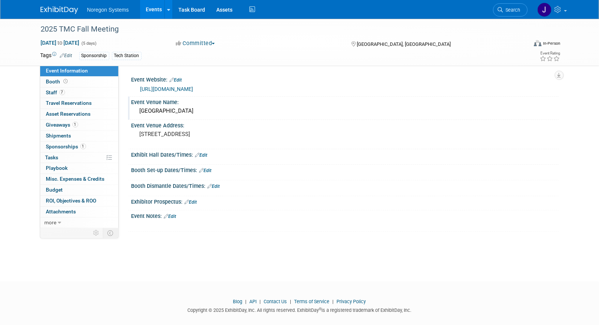
drag, startPoint x: 157, startPoint y: 108, endPoint x: 137, endPoint y: 109, distance: 20.3
click at [137, 109] on div "Raleigh Convention Center" at bounding box center [345, 111] width 416 height 12
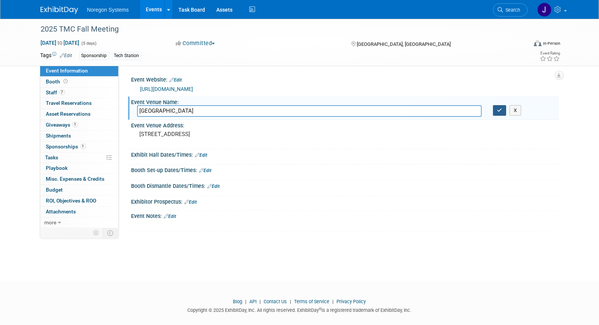
drag, startPoint x: 502, startPoint y: 112, endPoint x: 269, endPoint y: 94, distance: 234.0
click at [501, 112] on icon "button" at bounding box center [499, 110] width 5 height 5
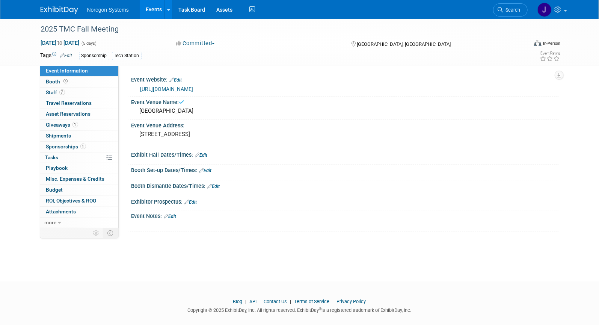
click at [53, 12] on img at bounding box center [60, 10] width 38 height 8
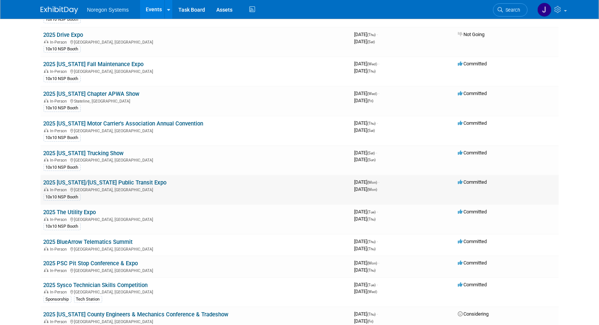
scroll to position [307, 0]
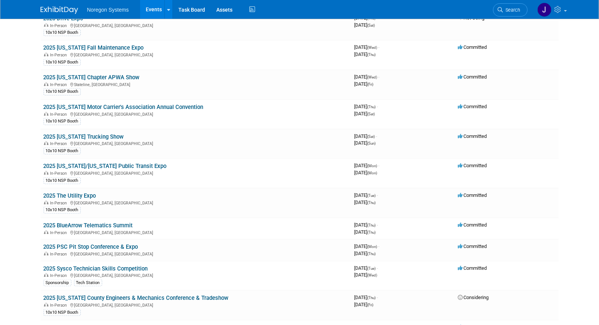
click at [514, 12] on span "Search" at bounding box center [511, 10] width 17 height 6
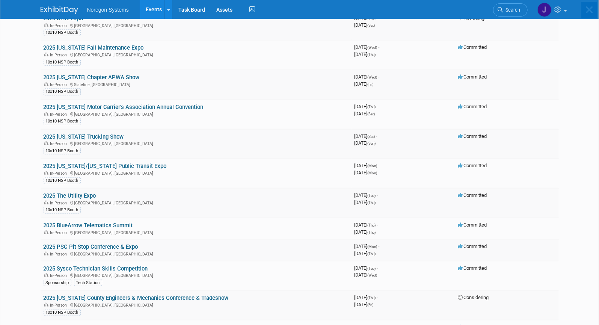
scroll to position [0, 0]
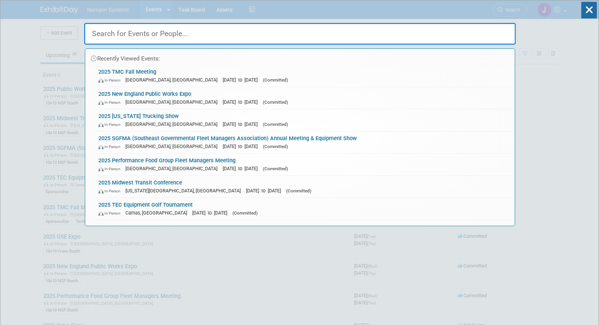
click at [443, 30] on input "text" at bounding box center [300, 34] width 432 height 22
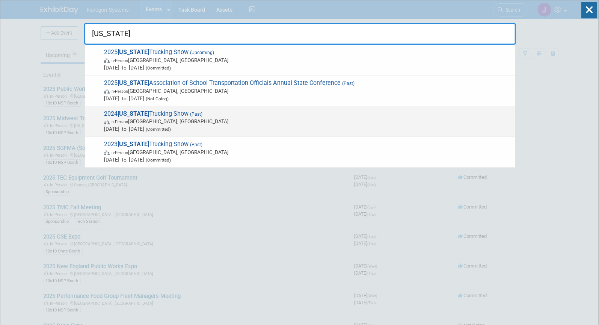
type input "[US_STATE]"
click at [178, 118] on span "In-Person [GEOGRAPHIC_DATA], [GEOGRAPHIC_DATA]" at bounding box center [308, 122] width 408 height 8
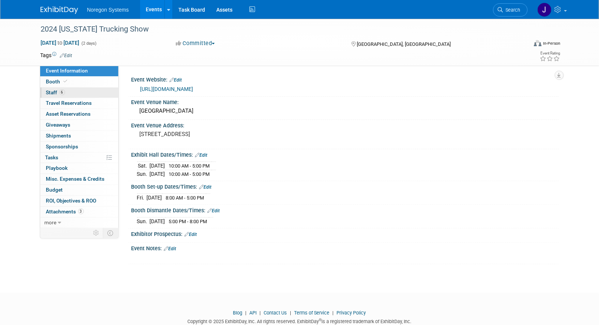
click at [80, 93] on link "6 Staff 6" at bounding box center [79, 93] width 78 height 11
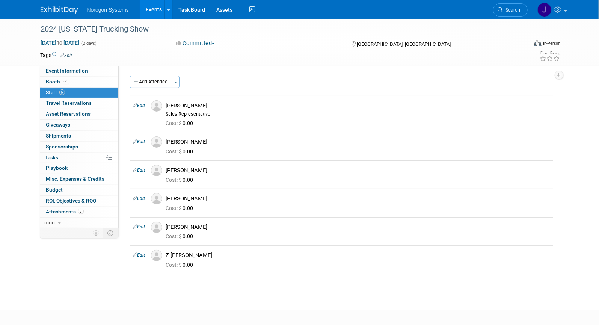
click at [59, 12] on img at bounding box center [60, 10] width 38 height 8
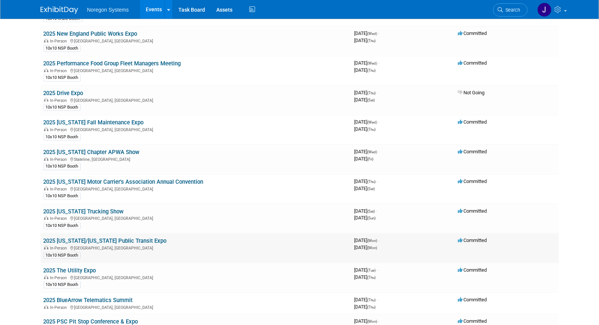
scroll to position [239, 0]
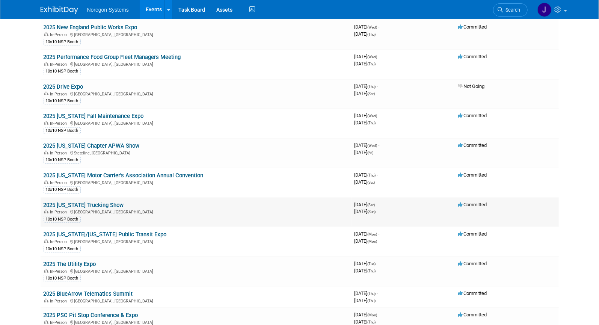
click at [106, 202] on link "2025 [US_STATE] Trucking Show" at bounding box center [84, 205] width 80 height 7
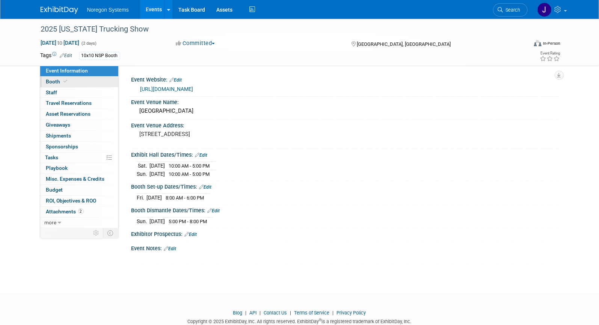
click at [75, 84] on link "Booth" at bounding box center [79, 82] width 78 height 11
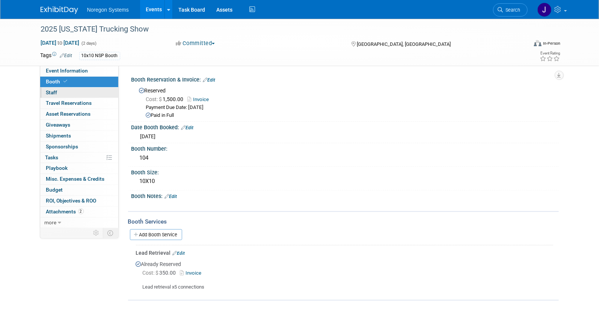
click at [91, 97] on link "0 Staff 0" at bounding box center [79, 93] width 78 height 11
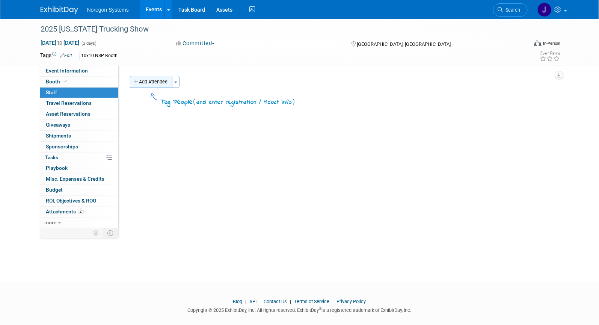
click at [154, 75] on div "Event Website: Edit [URL][DOMAIN_NAME] Event Venue Name: [GEOGRAPHIC_DATA] Even…" at bounding box center [339, 147] width 440 height 162
click at [154, 81] on button "Add Attendee" at bounding box center [151, 82] width 42 height 12
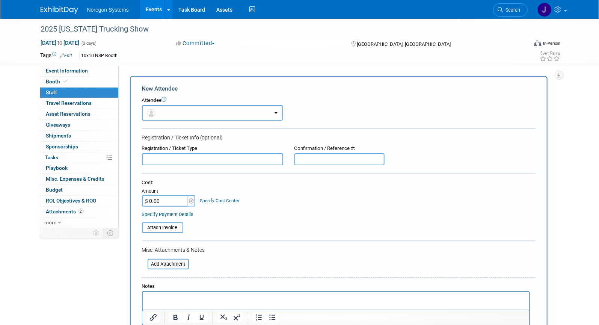
click at [176, 112] on button "button" at bounding box center [212, 112] width 141 height 15
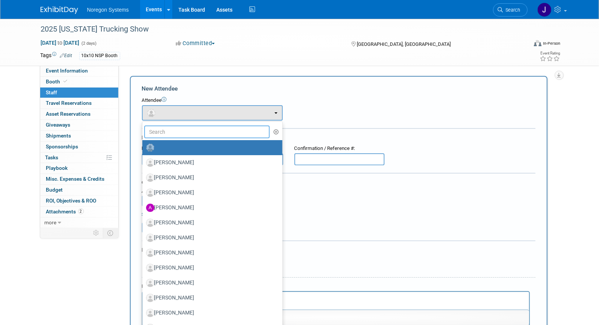
click at [183, 134] on input "text" at bounding box center [207, 131] width 126 height 13
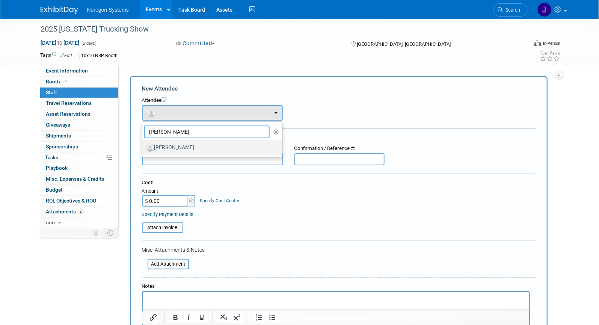
type input "edw"
click at [187, 147] on label "[PERSON_NAME]" at bounding box center [210, 148] width 129 height 12
click at [144, 147] on input "[PERSON_NAME]" at bounding box center [141, 146] width 5 height 5
select select "eb683027-7a5e-42df-8aa8-46fdff5a80bd"
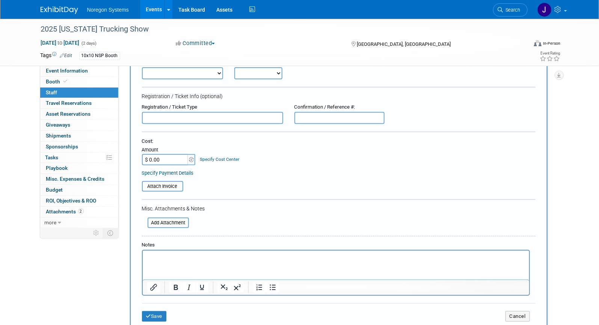
scroll to position [68, 0]
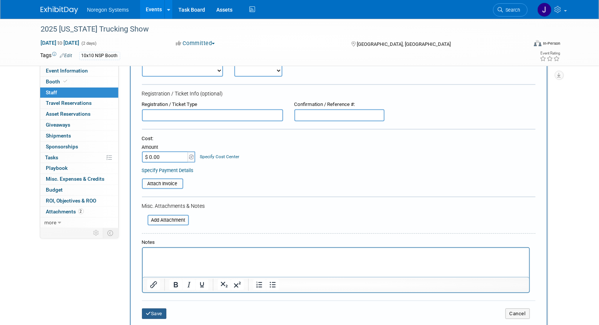
click at [154, 314] on button "Save" at bounding box center [154, 313] width 25 height 11
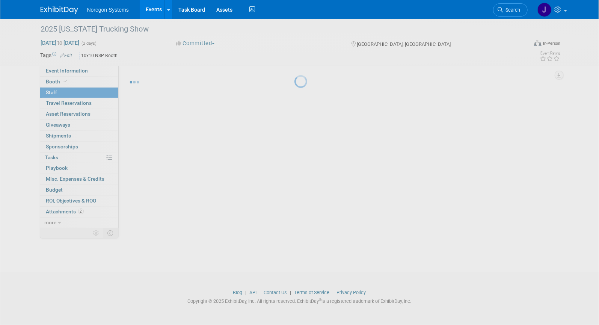
scroll to position [9, 0]
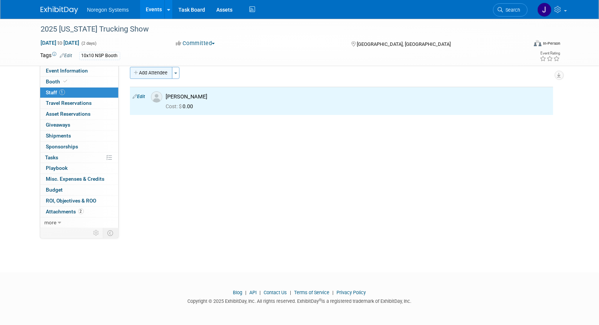
click at [150, 69] on button "Add Attendee" at bounding box center [151, 73] width 42 height 12
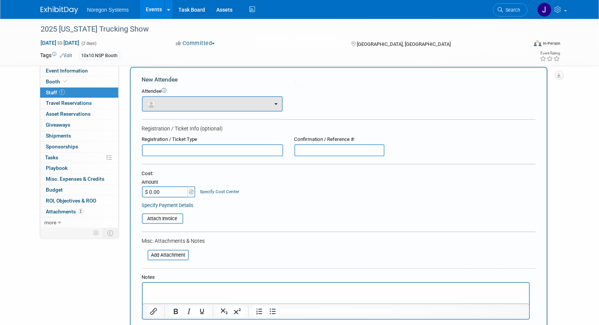
scroll to position [0, 0]
click at [164, 109] on button "button" at bounding box center [212, 103] width 141 height 15
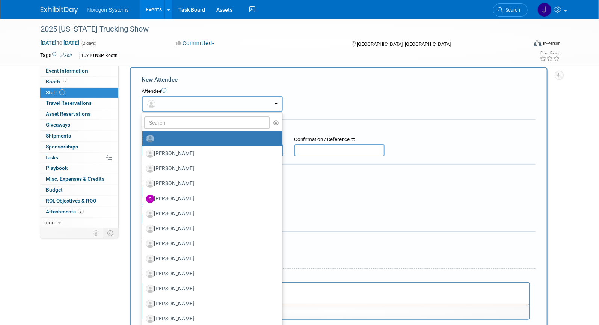
click at [163, 106] on button "button" at bounding box center [212, 103] width 141 height 15
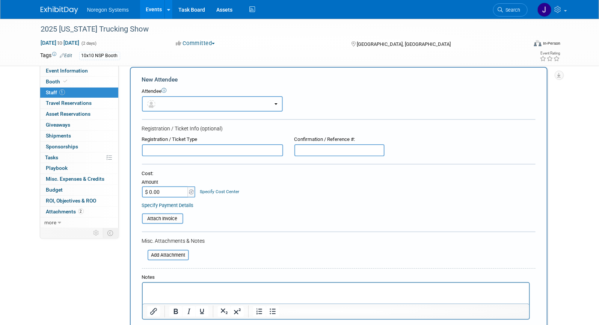
click at [168, 104] on button "button" at bounding box center [212, 103] width 141 height 15
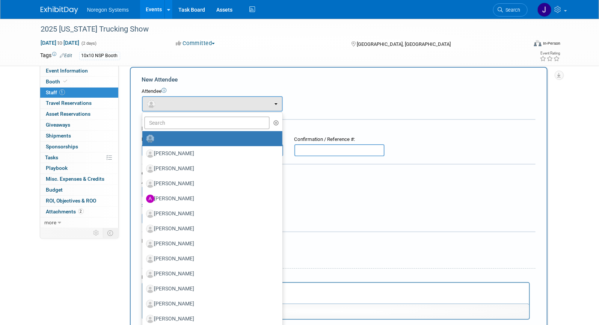
click at [168, 131] on link at bounding box center [212, 138] width 140 height 15
click at [168, 124] on input "text" at bounding box center [207, 122] width 126 height 13
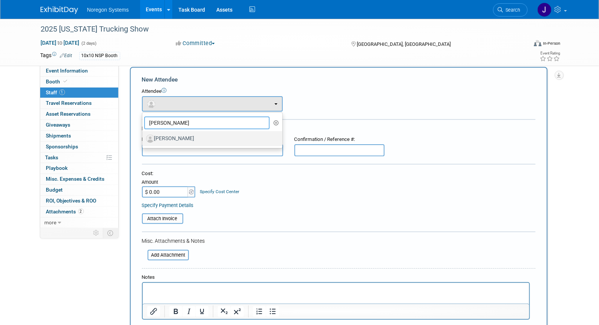
type input "daryl"
click at [178, 139] on label "[PERSON_NAME]" at bounding box center [210, 139] width 129 height 12
click at [144, 139] on input "Daryl Miller" at bounding box center [141, 137] width 5 height 5
select select "0ed54818-e8ba-4915-a7cf-1004eed16635"
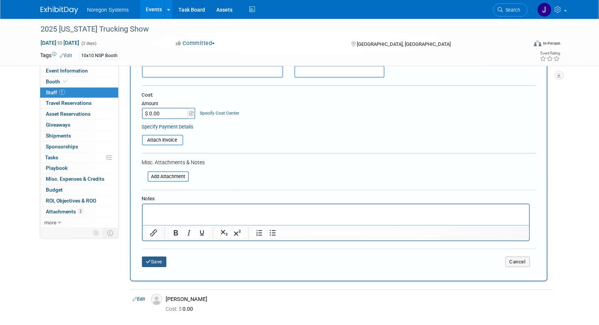
click at [160, 263] on button "Save" at bounding box center [154, 262] width 25 height 11
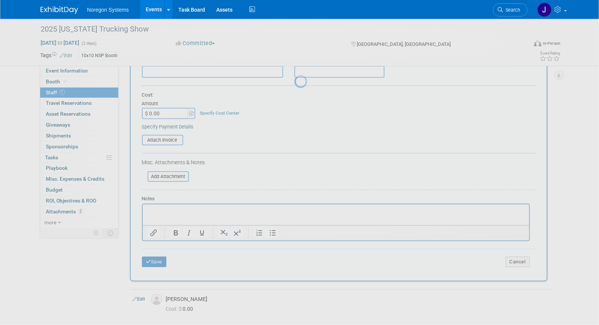
scroll to position [9, 0]
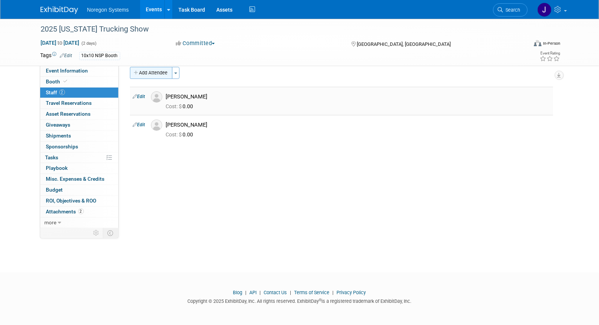
click at [157, 72] on button "Add Attendee" at bounding box center [151, 73] width 42 height 12
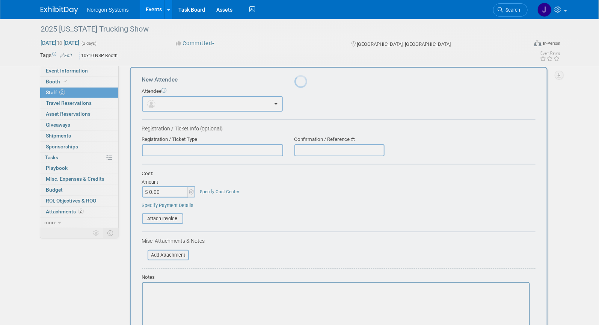
scroll to position [0, 0]
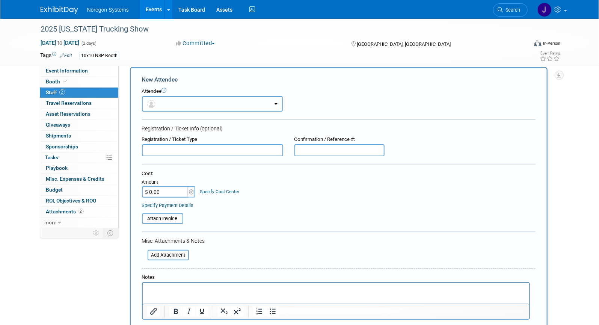
click at [204, 102] on button "button" at bounding box center [212, 103] width 141 height 15
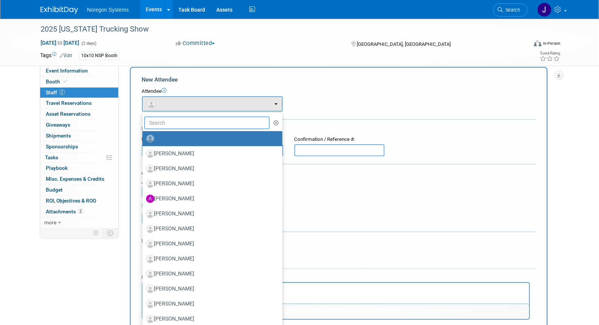
click at [180, 121] on input "text" at bounding box center [207, 122] width 126 height 13
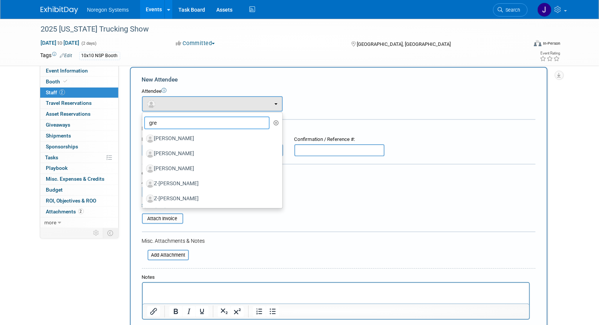
type input "greg"
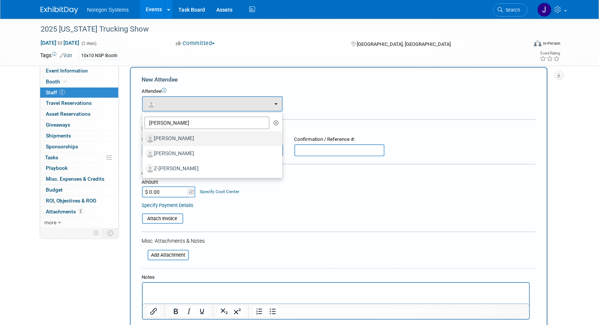
click at [190, 142] on label "Greg Coley" at bounding box center [210, 139] width 129 height 12
click at [144, 140] on input "Greg Coley" at bounding box center [141, 137] width 5 height 5
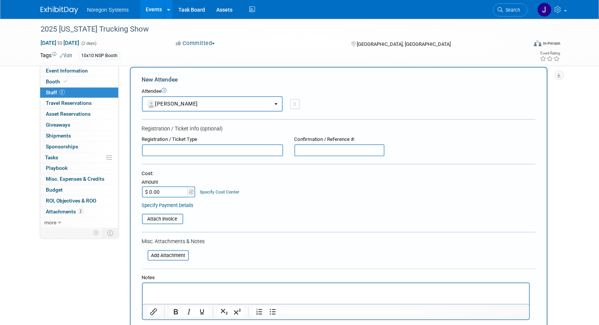
select select "080629e8-1a7a-4e3b-8d07-23630f72c4de"
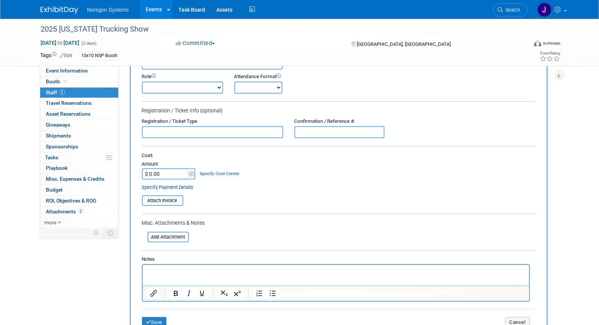
scroll to position [77, 0]
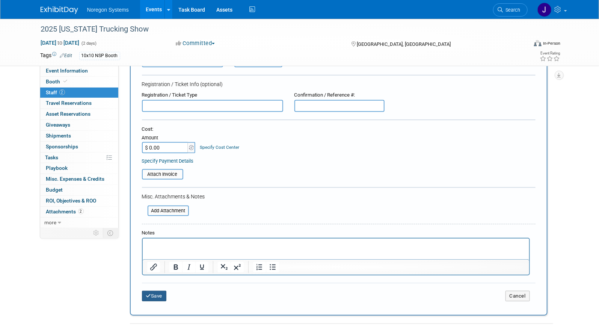
click at [158, 296] on button "Save" at bounding box center [154, 296] width 25 height 11
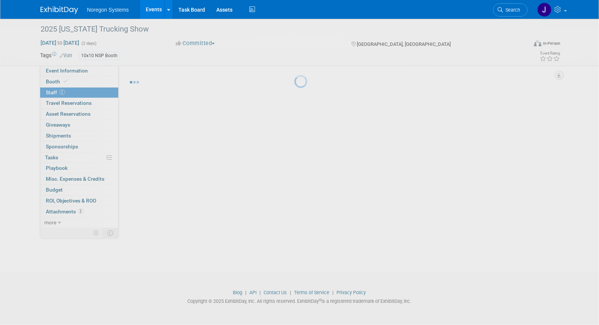
scroll to position [9, 0]
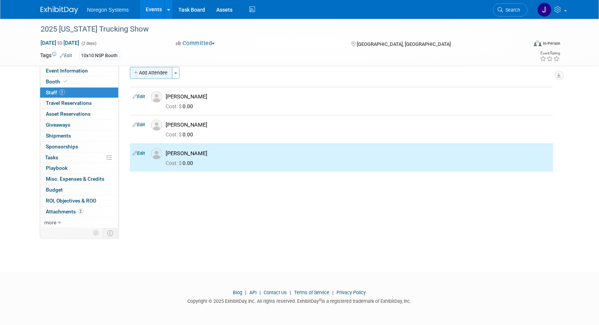
click at [158, 71] on button "Add Attendee" at bounding box center [151, 73] width 42 height 12
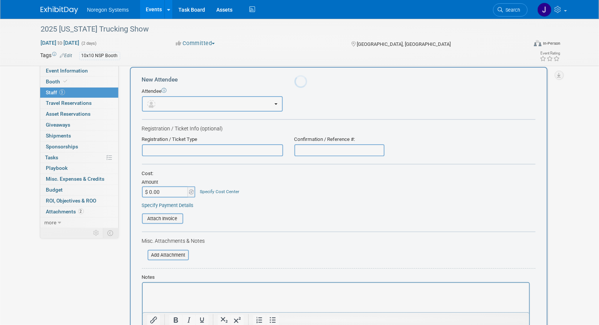
scroll to position [0, 0]
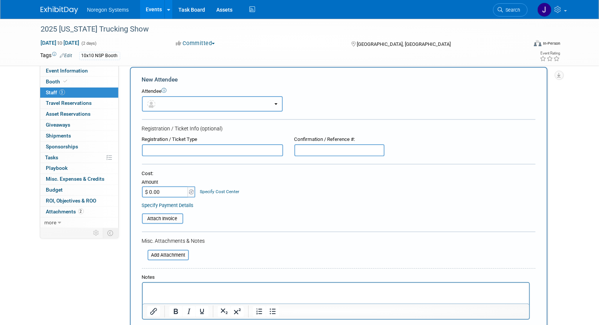
click at [182, 105] on button "button" at bounding box center [212, 103] width 141 height 15
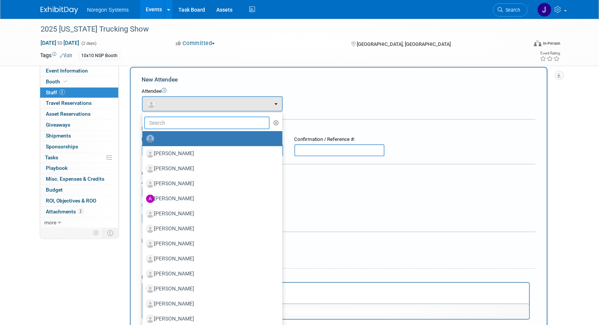
click at [183, 123] on input "text" at bounding box center [207, 122] width 126 height 13
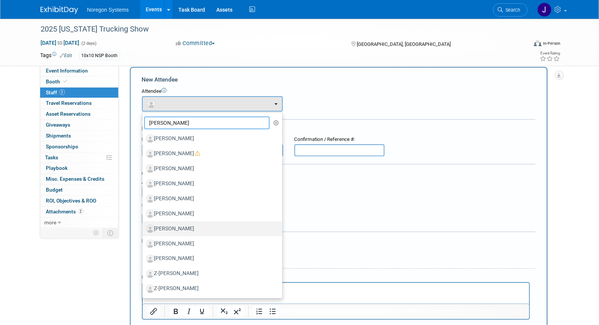
type input "michael"
click at [210, 225] on label "[PERSON_NAME]" at bounding box center [210, 229] width 129 height 12
click at [144, 225] on input "[PERSON_NAME]" at bounding box center [141, 227] width 5 height 5
select select "c889f039-4966-4e89-aa0f-6eac4c7ad9c2"
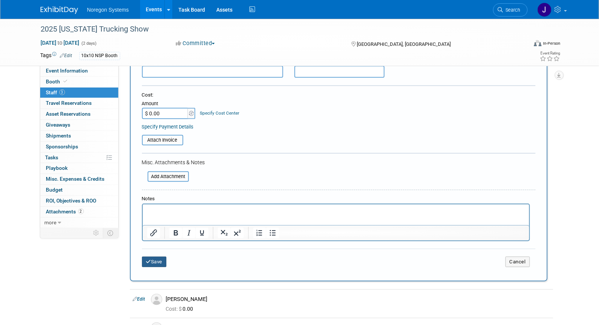
click at [160, 263] on button "Save" at bounding box center [154, 262] width 25 height 11
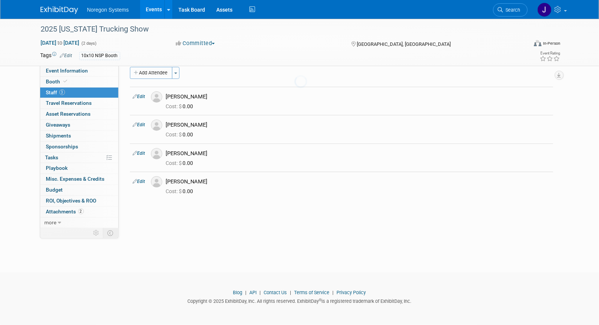
scroll to position [9, 0]
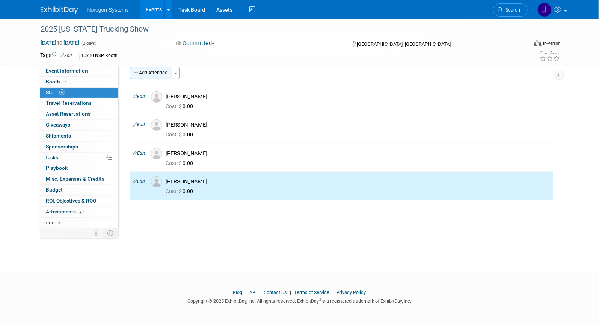
click at [158, 74] on button "Add Attendee" at bounding box center [151, 73] width 42 height 12
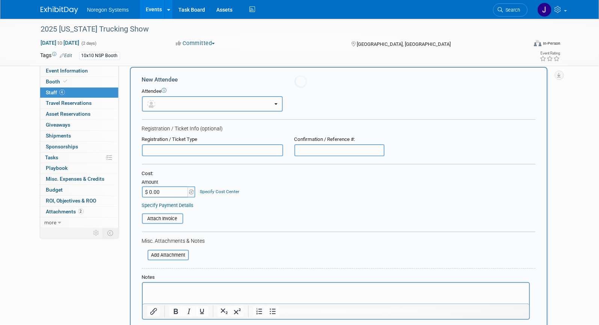
scroll to position [0, 0]
click at [187, 107] on button "button" at bounding box center [212, 103] width 141 height 15
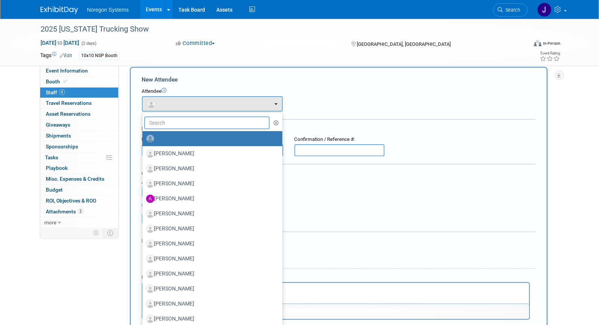
click at [185, 124] on input "text" at bounding box center [207, 122] width 126 height 13
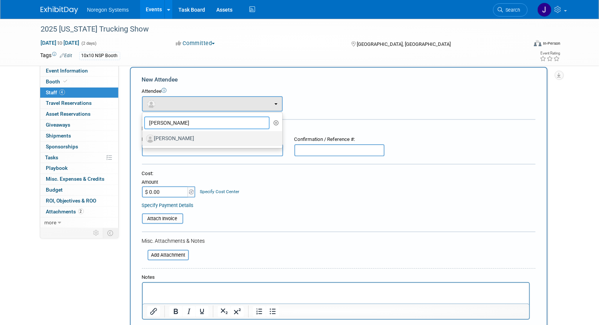
type input "carmine"
click at [192, 140] on label "[PERSON_NAME]" at bounding box center [210, 139] width 129 height 12
click at [144, 140] on input "[PERSON_NAME]" at bounding box center [141, 137] width 5 height 5
select select "e44d1841-fe4e-4f11-9718-f8bf8ed21567"
select select "4"
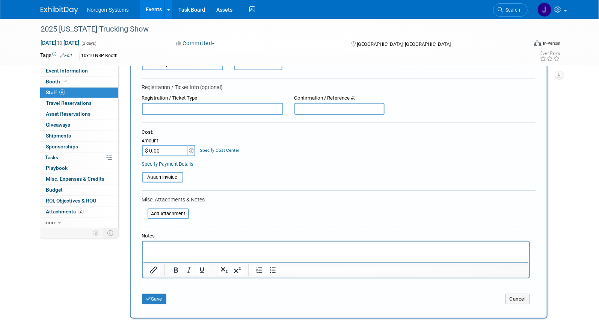
scroll to position [77, 0]
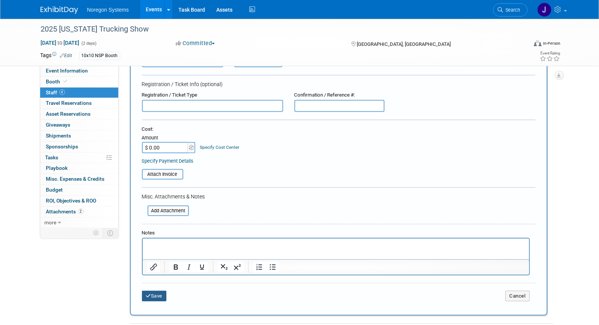
click at [159, 294] on button "Save" at bounding box center [154, 296] width 25 height 11
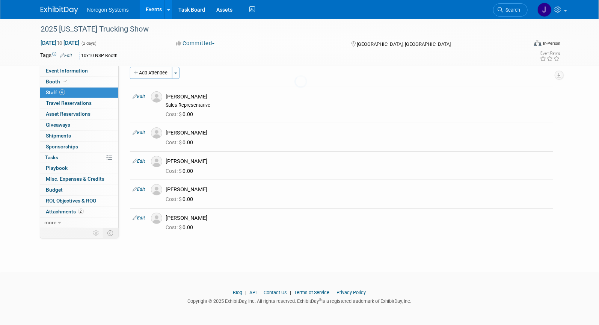
scroll to position [9, 0]
click at [157, 75] on button "Add Attendee" at bounding box center [151, 73] width 42 height 12
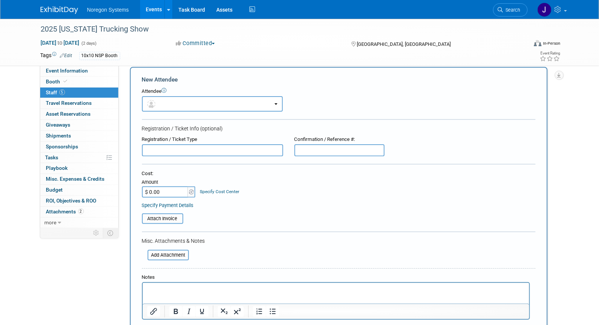
scroll to position [0, 0]
click at [216, 103] on button "button" at bounding box center [212, 103] width 141 height 15
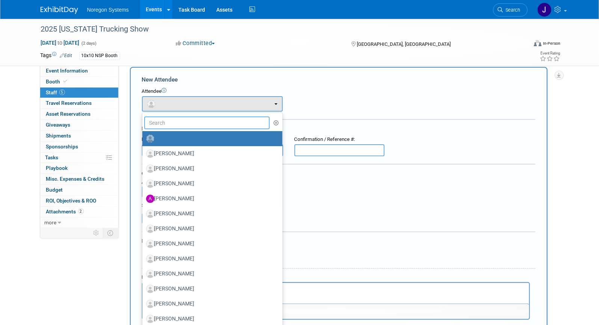
click at [204, 124] on input "text" at bounding box center [207, 122] width 126 height 13
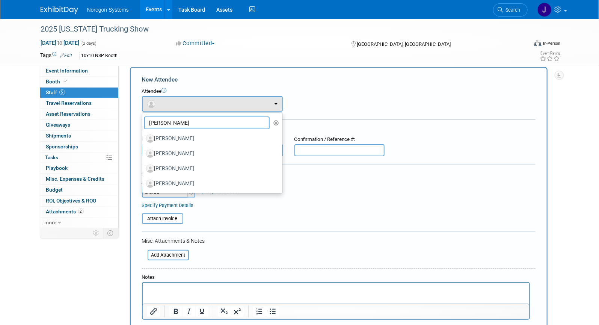
type input "[PERSON_NAME]"
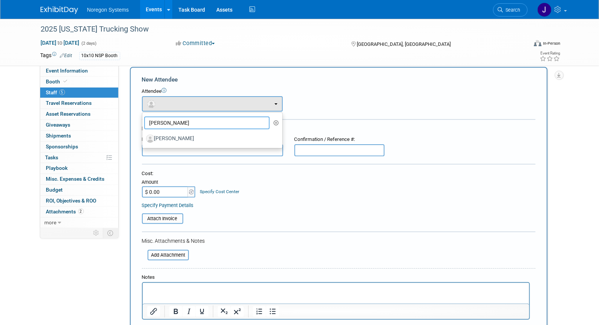
drag, startPoint x: 204, startPoint y: 124, endPoint x: 148, endPoint y: 123, distance: 56.7
click at [148, 123] on input "john" at bounding box center [207, 122] width 126 height 13
type input "r"
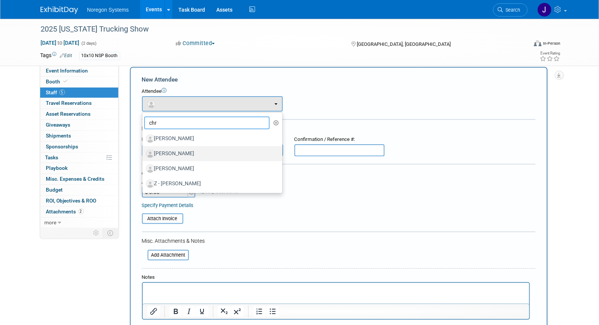
type input "chr"
click at [212, 150] on label "Christopher Yocca" at bounding box center [210, 154] width 129 height 12
click at [144, 150] on input "Christopher Yocca" at bounding box center [141, 152] width 5 height 5
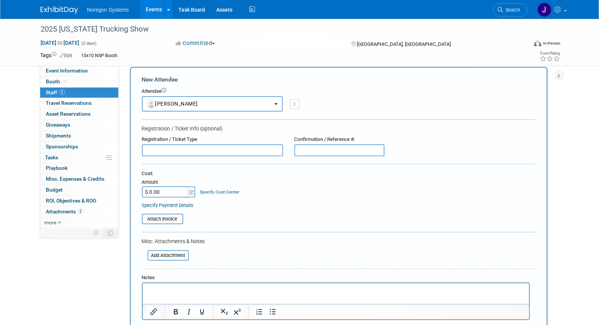
select select "a61c31b7-04db-4cc5-8493-5d813b64212e"
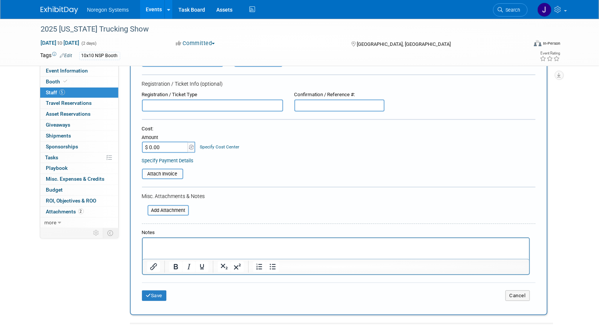
scroll to position [112, 0]
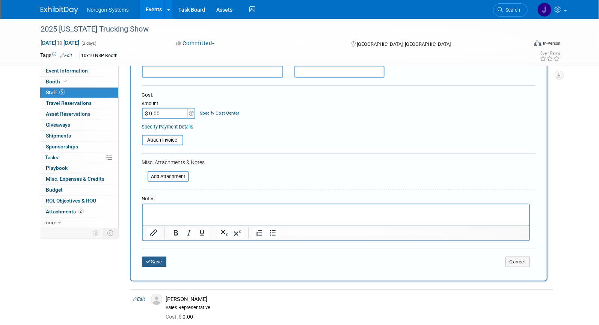
click at [159, 262] on button "Save" at bounding box center [154, 262] width 25 height 11
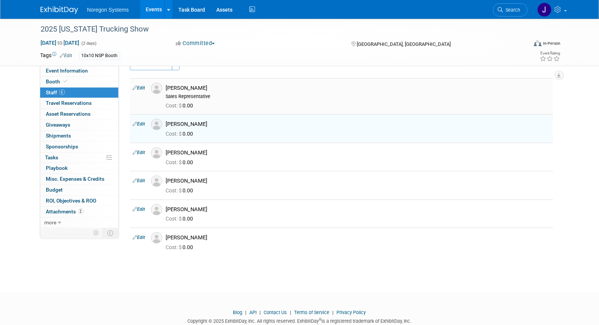
scroll to position [0, 0]
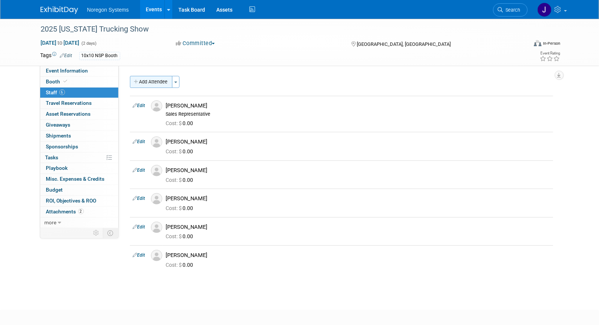
click at [157, 80] on button "Add Attendee" at bounding box center [151, 82] width 42 height 12
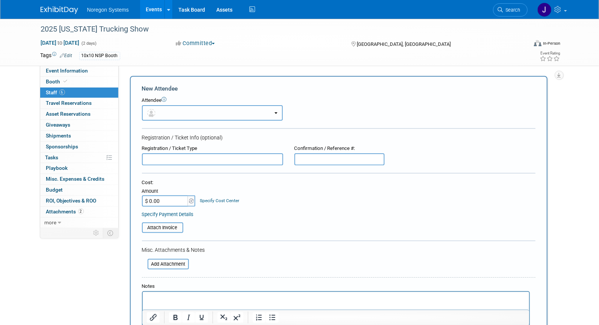
click at [186, 111] on button "button" at bounding box center [212, 112] width 141 height 15
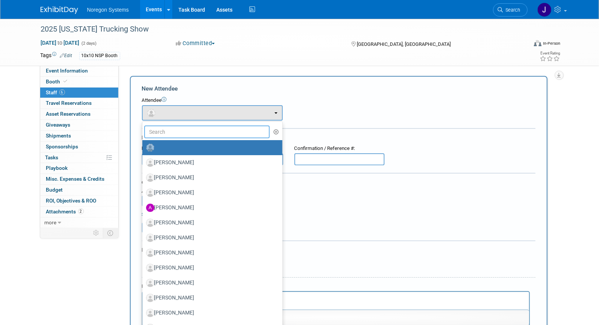
click at [191, 134] on input "text" at bounding box center [207, 131] width 126 height 13
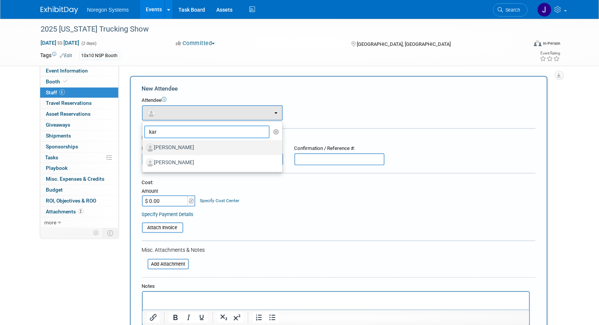
type input "kar"
click at [194, 150] on label "[PERSON_NAME]" at bounding box center [210, 148] width 129 height 12
click at [144, 149] on input "[PERSON_NAME]" at bounding box center [141, 146] width 5 height 5
select select "948f7f4d-9ab4-4243-83a6-c888be8e634c"
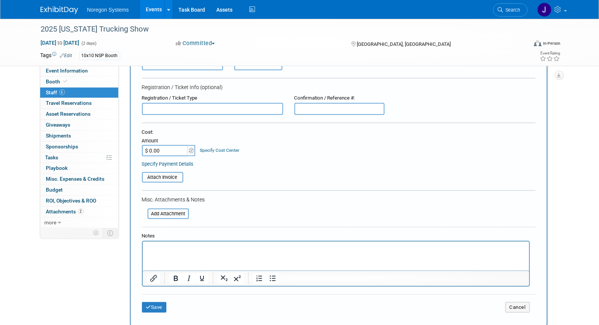
scroll to position [136, 0]
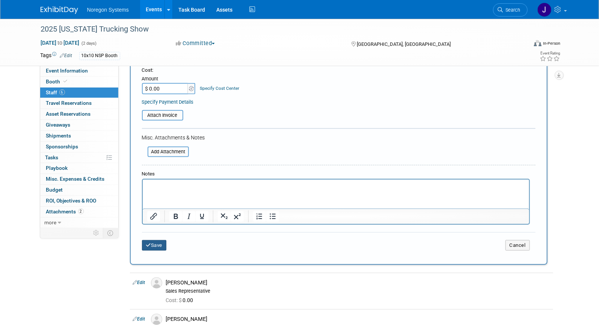
click at [154, 248] on button "Save" at bounding box center [154, 245] width 25 height 11
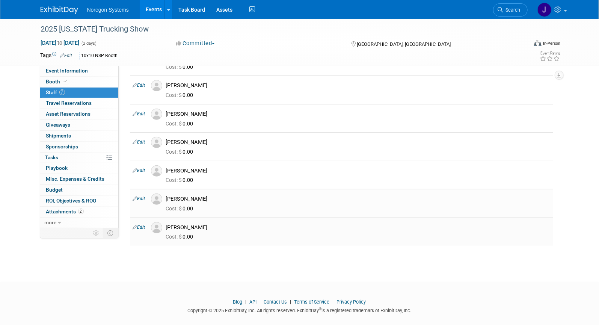
scroll to position [0, 0]
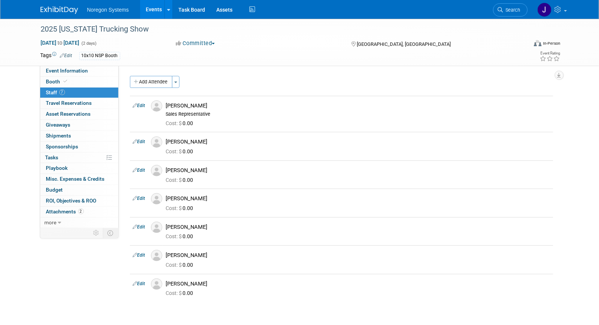
click at [147, 50] on div "Tags Edit 10x10 NSP Booth" at bounding box center [257, 55] width 432 height 11
click at [559, 8] on icon at bounding box center [559, 9] width 9 height 7
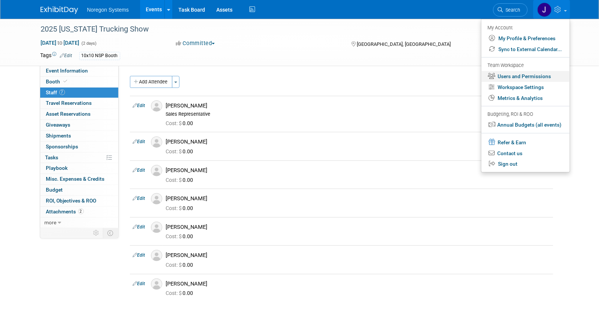
click at [535, 77] on link "Users and Permissions" at bounding box center [526, 76] width 88 height 11
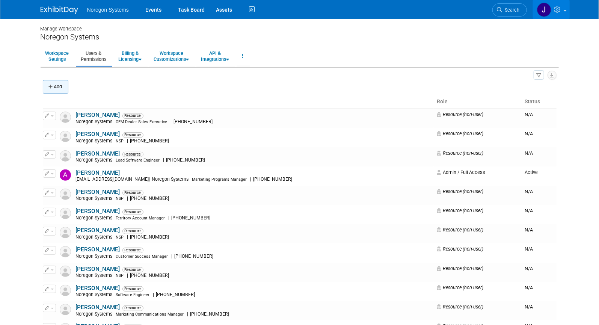
click at [64, 88] on button "Add" at bounding box center [56, 87] width 26 height 14
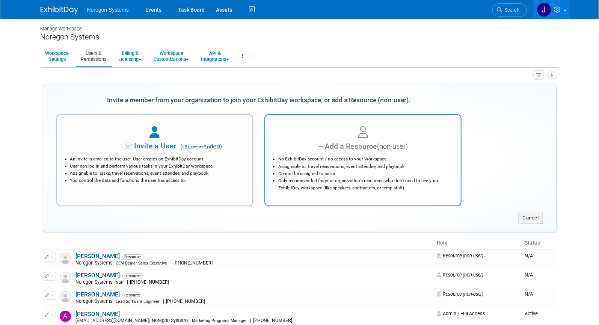
click at [430, 169] on li "Assignable to: travel reservations, event attendee, and playbook." at bounding box center [364, 166] width 173 height 7
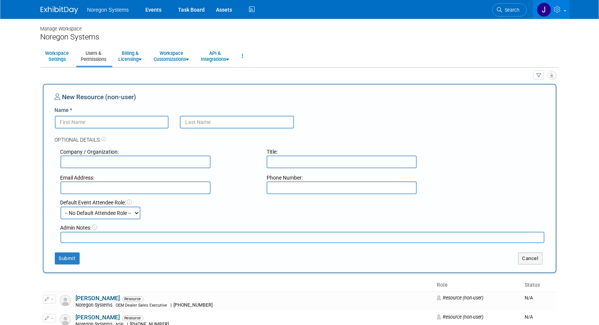
click at [145, 120] on input "Name *" at bounding box center [112, 122] width 114 height 13
paste input "[PERSON_NAME]"
drag, startPoint x: 110, startPoint y: 124, endPoint x: 73, endPoint y: 126, distance: 36.5
click at [73, 126] on input "[PERSON_NAME]" at bounding box center [112, 122] width 114 height 13
type input "[PERSON_NAME]"
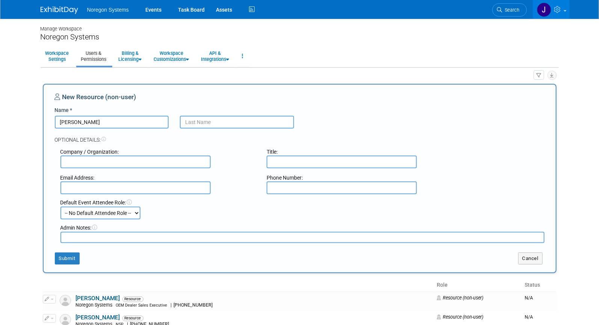
click at [223, 127] on input "text" at bounding box center [237, 122] width 114 height 13
paste input "[PERSON_NAME]"
type input "[PERSON_NAME]"
click at [136, 162] on input "text" at bounding box center [135, 162] width 150 height 13
type input "Noregon Systems"
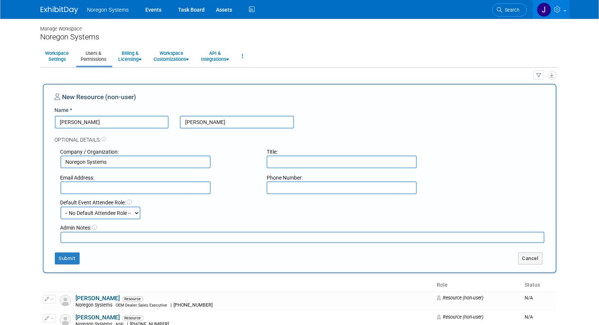
type input "jgil@noregon.com"
type input "3366096029"
click at [278, 158] on input "text" at bounding box center [342, 162] width 150 height 13
paste input "jreichenberg@noregon.com"
type input "jreichenberg@noregon.com"
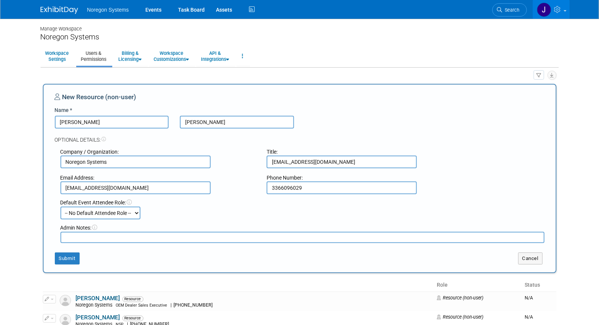
click at [311, 190] on input "3366096029" at bounding box center [342, 187] width 150 height 13
drag, startPoint x: 319, startPoint y: 188, endPoint x: 264, endPoint y: 187, distance: 54.5
click at [264, 187] on div "Phone Number: 3366096029" at bounding box center [364, 184] width 207 height 20
paste input "[PHONE_NUMBER]"
type input "[PHONE_NUMBER]"
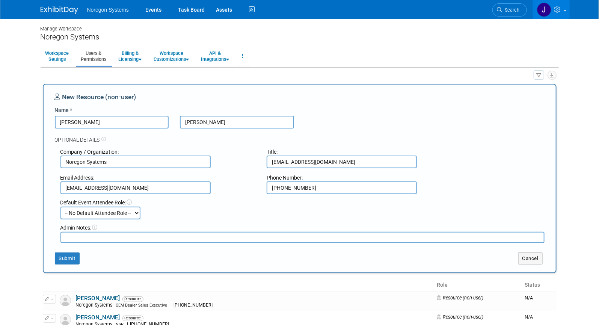
click at [272, 216] on div "Default Event Attendee Role: -- No Default Attendee Role -- Demonstrator Host P…" at bounding box center [303, 209] width 496 height 21
click at [183, 184] on input "jgil@noregon.com" at bounding box center [135, 187] width 150 height 13
drag, startPoint x: 80, startPoint y: 178, endPoint x: 16, endPoint y: 180, distance: 63.9
click at [16, 180] on body "Noregon Systems Events Task Board Assets Activity Feed" at bounding box center [299, 162] width 599 height 325
paste input "reichenberg"
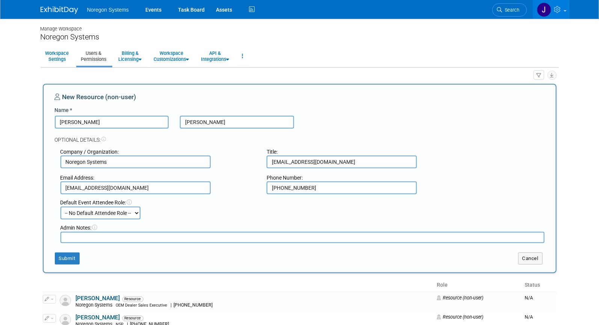
type input "[EMAIL_ADDRESS][DOMAIN_NAME]"
drag, startPoint x: 346, startPoint y: 161, endPoint x: 257, endPoint y: 162, distance: 89.0
click at [257, 162] on div "Company / Organization: Noregon Systems Title: jreichenberg@noregon.com" at bounding box center [303, 156] width 496 height 25
type input "NSP"
click at [210, 206] on div "Default Event Attendee Role:" at bounding box center [302, 203] width 484 height 8
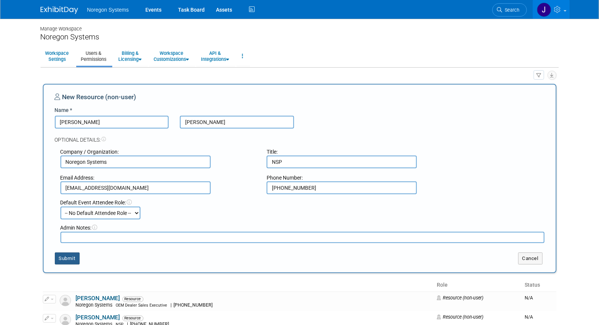
click at [76, 259] on button "Submit" at bounding box center [67, 258] width 25 height 12
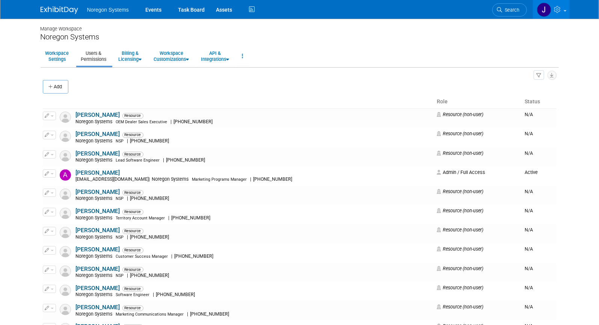
click at [68, 6] on img at bounding box center [60, 10] width 38 height 8
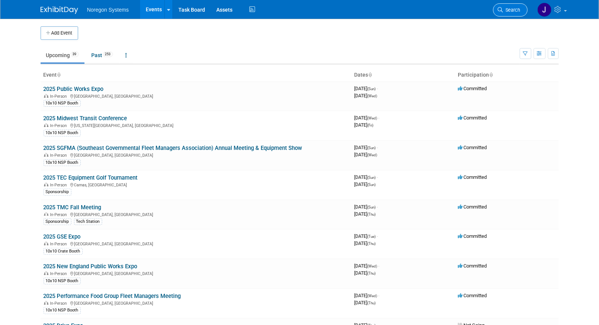
click at [512, 9] on span "Search" at bounding box center [511, 10] width 17 height 6
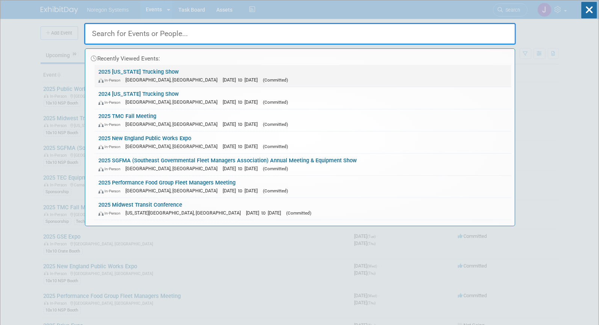
click at [140, 73] on link "2025 [US_STATE] Trucking Show In-Person [GEOGRAPHIC_DATA], [GEOGRAPHIC_DATA] [D…" at bounding box center [303, 76] width 417 height 22
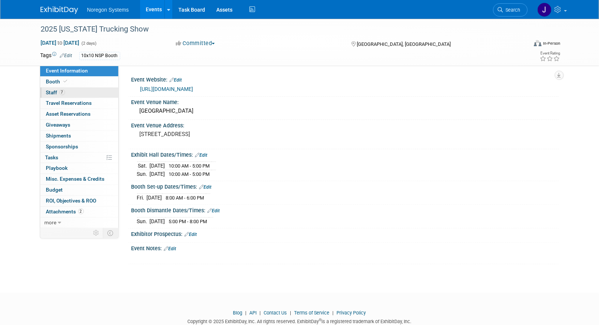
click at [79, 90] on link "7 Staff 7" at bounding box center [79, 93] width 78 height 11
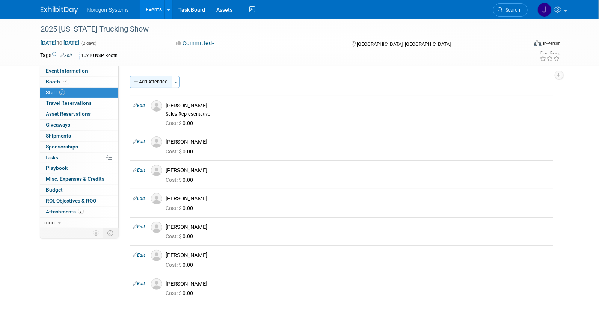
click at [167, 83] on button "Add Attendee" at bounding box center [151, 82] width 42 height 12
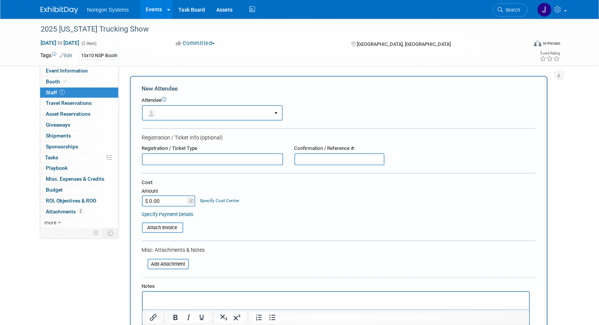
click at [199, 114] on button "button" at bounding box center [212, 112] width 141 height 15
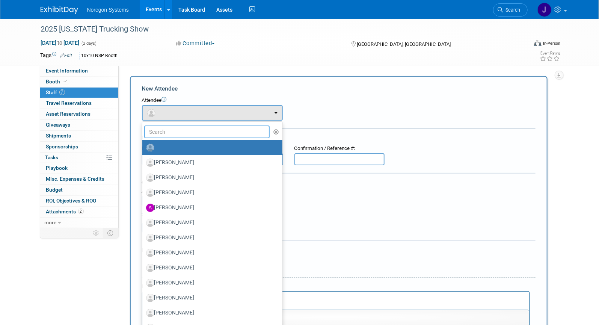
click at [199, 132] on input "text" at bounding box center [207, 131] width 126 height 13
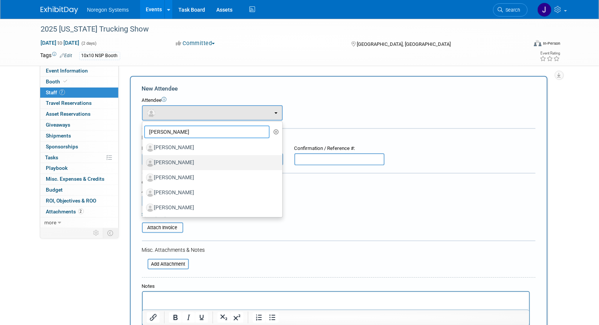
type input "[PERSON_NAME]"
click at [207, 163] on label "[PERSON_NAME]" at bounding box center [210, 163] width 129 height 12
click at [144, 163] on input "[PERSON_NAME]" at bounding box center [141, 161] width 5 height 5
select select "50211b06-efe1-4085-9783-c3bb57dfcfe3"
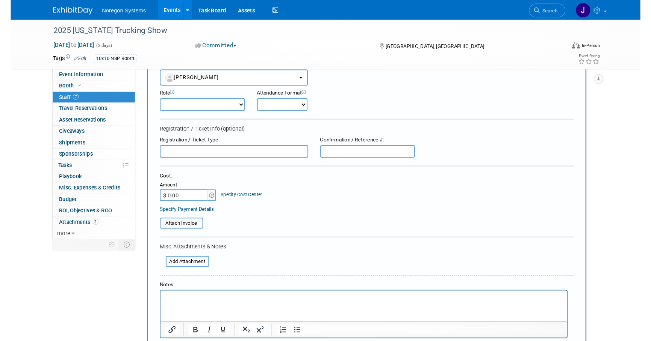
scroll to position [68, 0]
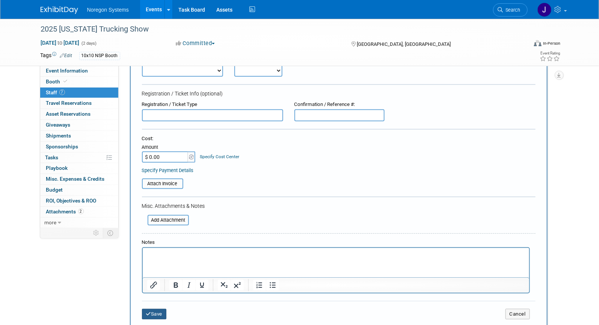
click at [159, 313] on button "Save" at bounding box center [154, 314] width 25 height 11
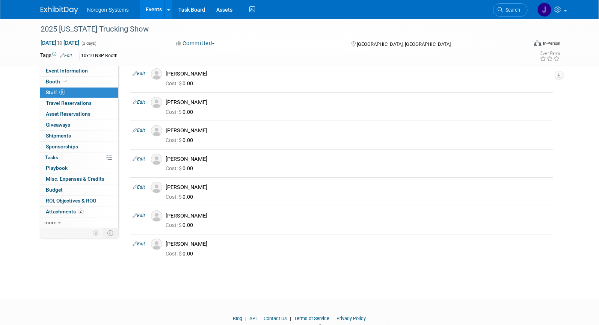
click at [205, 275] on div "2025 [US_STATE] Trucking Show [DATE] to [DATE] (2 days) [DATE] to [DATE] Commit…" at bounding box center [299, 118] width 599 height 334
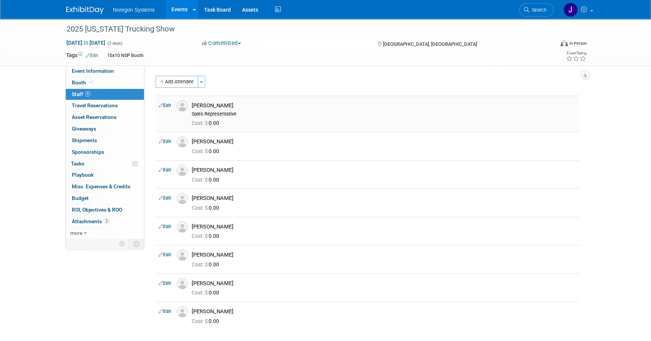
scroll to position [0, 0]
click at [240, 105] on div "[PERSON_NAME]" at bounding box center [384, 105] width 384 height 7
drag, startPoint x: 237, startPoint y: 103, endPoint x: 191, endPoint y: 106, distance: 46.3
click at [191, 106] on div "[PERSON_NAME] Sales Representative" at bounding box center [384, 108] width 396 height 17
copy div "[PERSON_NAME]"
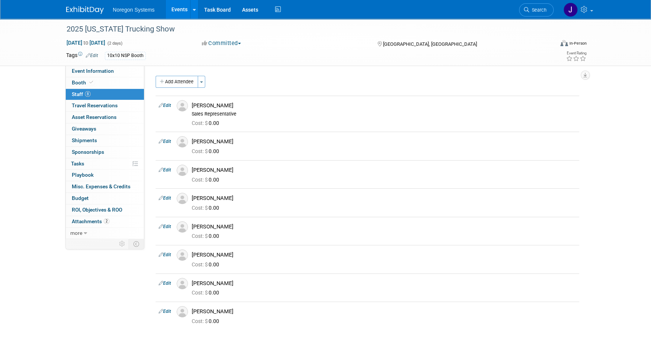
click at [183, 107] on img at bounding box center [182, 105] width 11 height 11
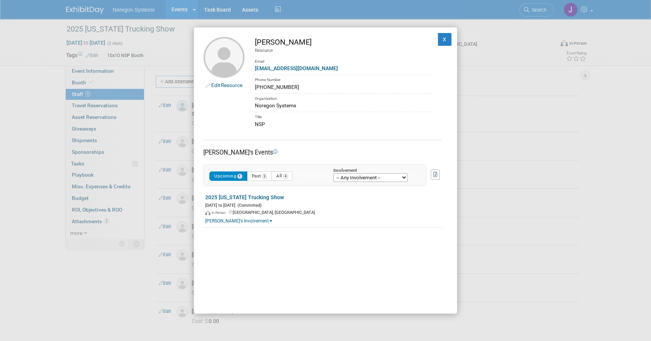
drag, startPoint x: 289, startPoint y: 87, endPoint x: 255, endPoint y: 88, distance: 33.8
click at [255, 88] on div "[PHONE_NUMBER]" at bounding box center [343, 87] width 177 height 8
copy div "[PHONE_NUMBER]"
drag, startPoint x: 314, startPoint y: 72, endPoint x: 255, endPoint y: 71, distance: 59.0
click at [255, 71] on div "[EMAIL_ADDRESS][DOMAIN_NAME]" at bounding box center [343, 69] width 177 height 8
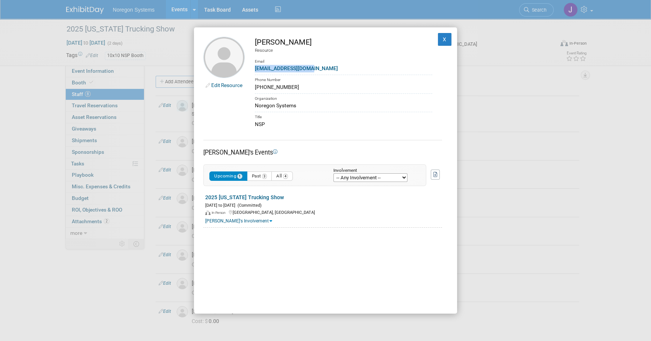
copy link "[EMAIL_ADDRESS][DOMAIN_NAME]"
click at [440, 41] on button "X" at bounding box center [445, 39] width 14 height 13
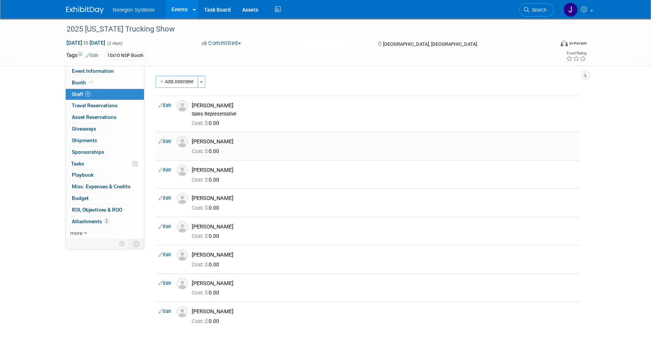
drag, startPoint x: 240, startPoint y: 141, endPoint x: 193, endPoint y: 142, distance: 46.6
click at [193, 142] on div "[PERSON_NAME]" at bounding box center [384, 141] width 384 height 7
copy div "[PERSON_NAME]"
click at [183, 146] on img at bounding box center [182, 141] width 11 height 11
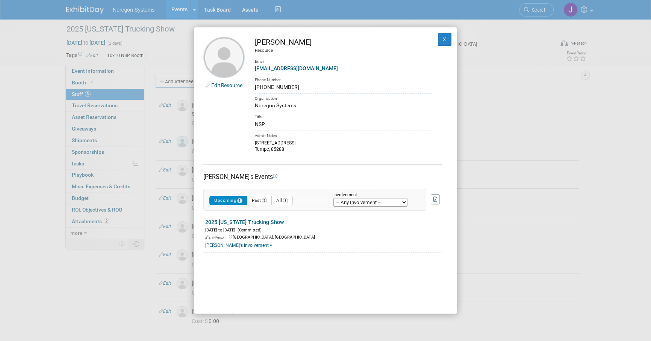
drag, startPoint x: 288, startPoint y: 86, endPoint x: 255, endPoint y: 89, distance: 32.4
click at [255, 89] on div "[PHONE_NUMBER]" at bounding box center [343, 87] width 177 height 8
copy div "[PHONE_NUMBER]"
click at [307, 118] on div "Title" at bounding box center [343, 116] width 177 height 9
drag, startPoint x: 308, startPoint y: 66, endPoint x: 254, endPoint y: 71, distance: 55.1
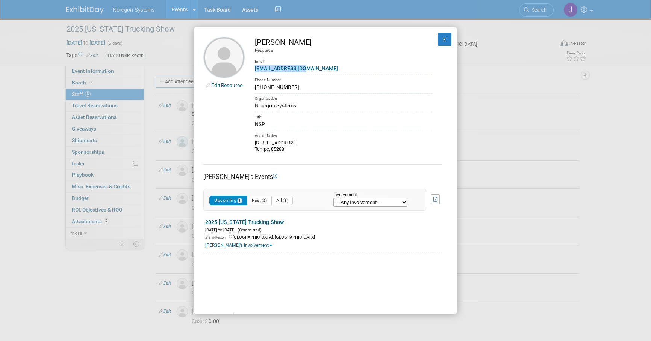
click at [254, 71] on td "Christopher Yocca Resource Email cyocca@noregon.com Phone Number 948-315-9829 O…" at bounding box center [338, 95] width 187 height 116
copy link "cyocca@noregon.com"
click at [440, 38] on button "X" at bounding box center [445, 39] width 14 height 13
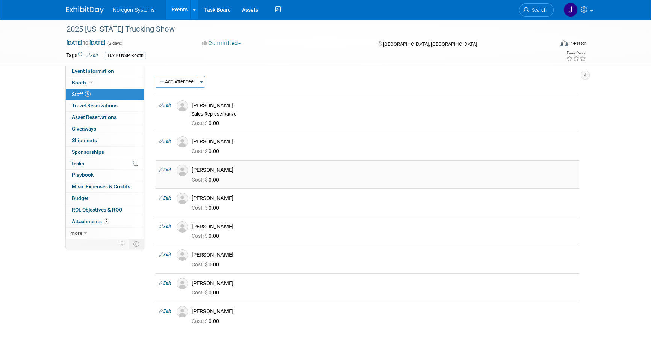
drag, startPoint x: 225, startPoint y: 168, endPoint x: 194, endPoint y: 169, distance: 30.8
click at [194, 169] on div "Daryl Miller" at bounding box center [384, 170] width 384 height 7
drag, startPoint x: 194, startPoint y: 169, endPoint x: 184, endPoint y: 173, distance: 10.3
click at [184, 173] on img at bounding box center [182, 170] width 11 height 11
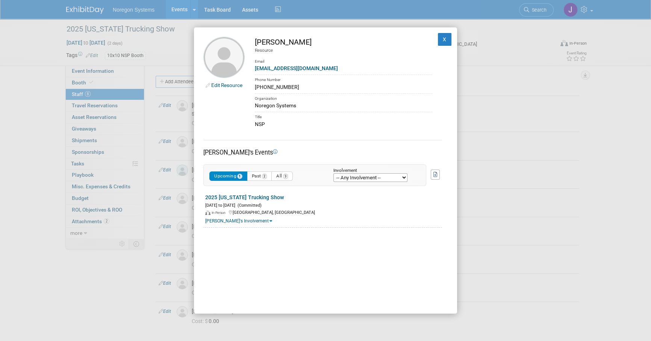
drag, startPoint x: 295, startPoint y: 43, endPoint x: 255, endPoint y: 42, distance: 40.2
click at [255, 42] on div "Daryl Miller" at bounding box center [343, 42] width 177 height 11
copy div "Daryl Miller"
drag, startPoint x: 288, startPoint y: 88, endPoint x: 254, endPoint y: 86, distance: 33.5
click at [255, 86] on div "[PHONE_NUMBER]" at bounding box center [343, 87] width 177 height 8
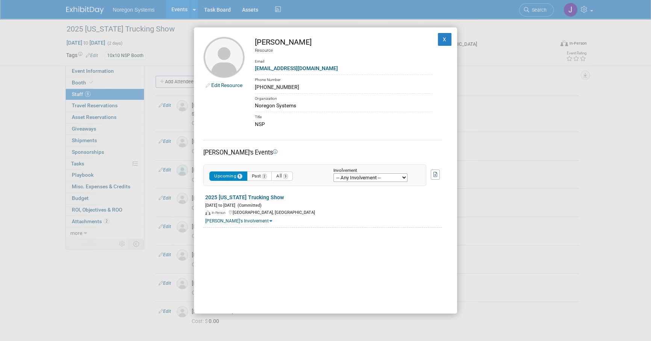
copy div "[PHONE_NUMBER]"
click at [313, 69] on div "dmiller@noregon.com" at bounding box center [343, 69] width 177 height 8
drag, startPoint x: 313, startPoint y: 69, endPoint x: 254, endPoint y: 70, distance: 59.0
click at [255, 70] on div "dmiller@noregon.com" at bounding box center [343, 69] width 177 height 8
copy link "dmiller@noregon.com"
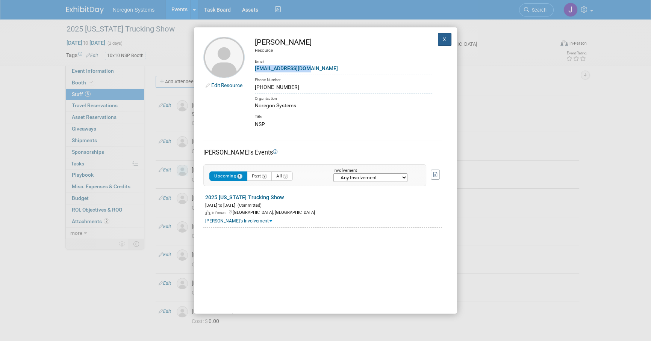
click at [440, 41] on button "X" at bounding box center [445, 39] width 14 height 13
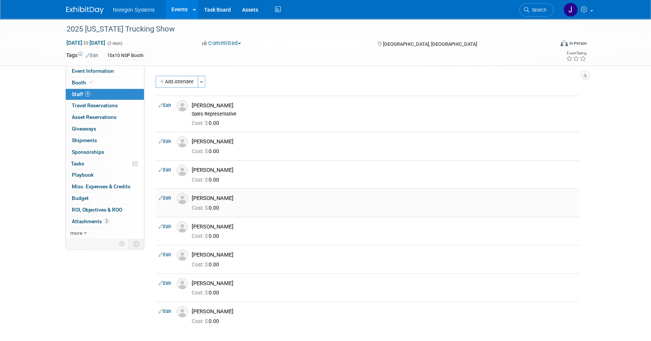
click at [181, 197] on img at bounding box center [182, 198] width 11 height 11
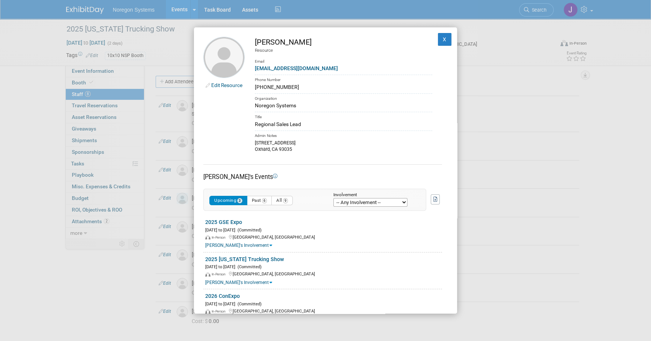
drag, startPoint x: 298, startPoint y: 44, endPoint x: 255, endPoint y: 42, distance: 42.5
click at [255, 42] on div "[PERSON_NAME]" at bounding box center [343, 42] width 177 height 11
copy div "[PERSON_NAME]"
drag, startPoint x: 293, startPoint y: 87, endPoint x: 254, endPoint y: 88, distance: 38.7
click at [255, 88] on div "[PHONE_NUMBER]" at bounding box center [343, 87] width 177 height 8
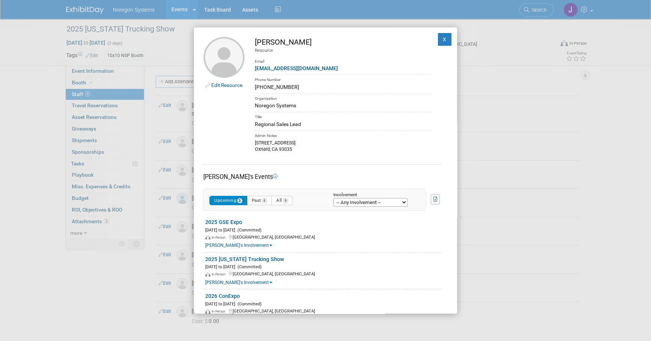
click at [302, 68] on div "eotte@noregon.com" at bounding box center [343, 69] width 177 height 8
drag, startPoint x: 306, startPoint y: 68, endPoint x: 255, endPoint y: 70, distance: 51.1
click at [255, 70] on div "eotte@noregon.com" at bounding box center [343, 69] width 177 height 8
click at [440, 36] on button "X" at bounding box center [445, 39] width 14 height 13
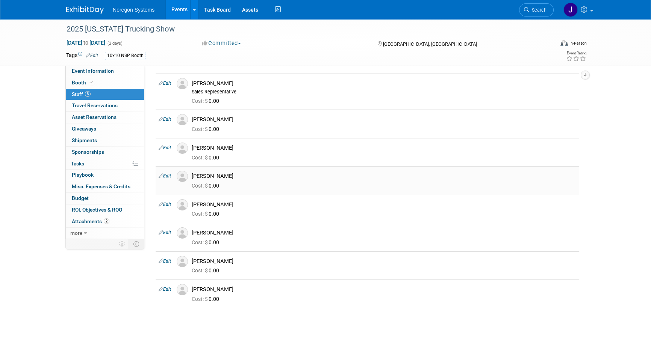
scroll to position [34, 0]
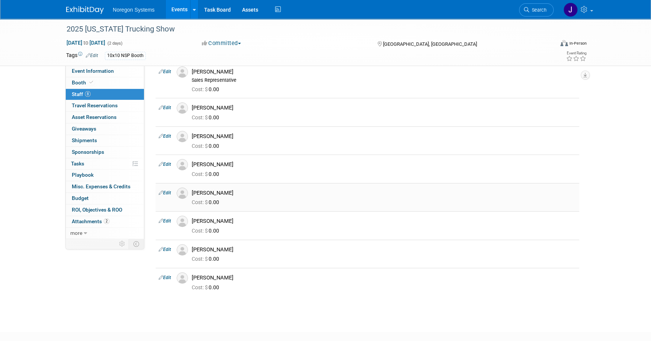
click at [179, 193] on img at bounding box center [182, 193] width 11 height 11
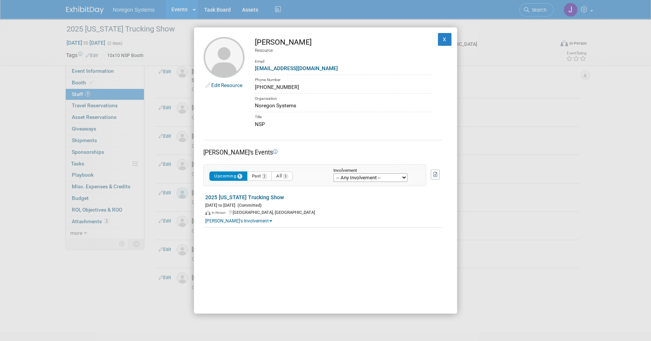
drag, startPoint x: 293, startPoint y: 44, endPoint x: 254, endPoint y: 45, distance: 38.3
click at [255, 45] on div "[PERSON_NAME]" at bounding box center [343, 42] width 177 height 11
drag, startPoint x: 289, startPoint y: 88, endPoint x: 255, endPoint y: 88, distance: 34.2
click at [255, 88] on div "661-314-9734" at bounding box center [343, 87] width 177 height 8
drag, startPoint x: 294, startPoint y: 71, endPoint x: 254, endPoint y: 72, distance: 39.8
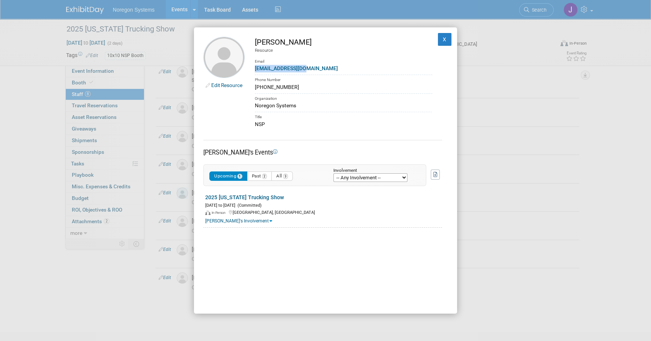
click at [255, 72] on div "gcoley@noregon.com" at bounding box center [343, 69] width 177 height 8
click at [438, 39] on button "X" at bounding box center [445, 39] width 14 height 13
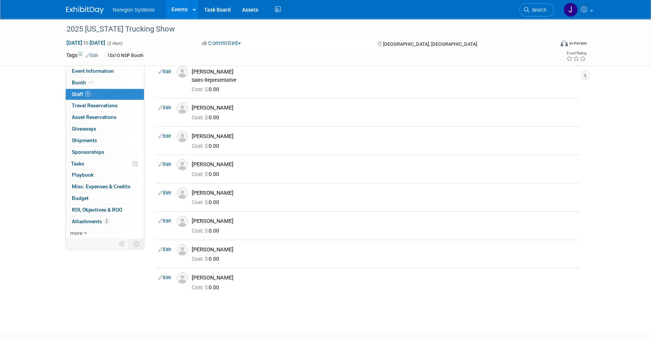
click at [181, 220] on img at bounding box center [182, 221] width 11 height 11
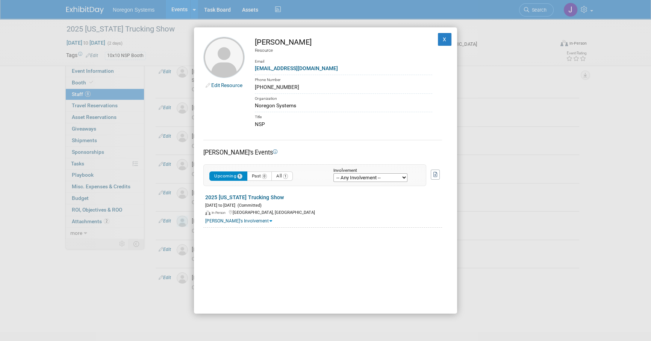
drag, startPoint x: 319, startPoint y: 44, endPoint x: 249, endPoint y: 41, distance: 69.2
click at [249, 41] on td "John Reichenberg Resource Email jreichenberg@noregon.com Phone Number 661-472-1…" at bounding box center [338, 83] width 187 height 92
drag, startPoint x: 287, startPoint y: 88, endPoint x: 244, endPoint y: 88, distance: 42.8
click at [245, 88] on td "John Reichenberg Resource Email jreichenberg@noregon.com Phone Number 661-472-1…" at bounding box center [338, 83] width 187 height 92
drag, startPoint x: 304, startPoint y: 118, endPoint x: 319, endPoint y: 82, distance: 38.1
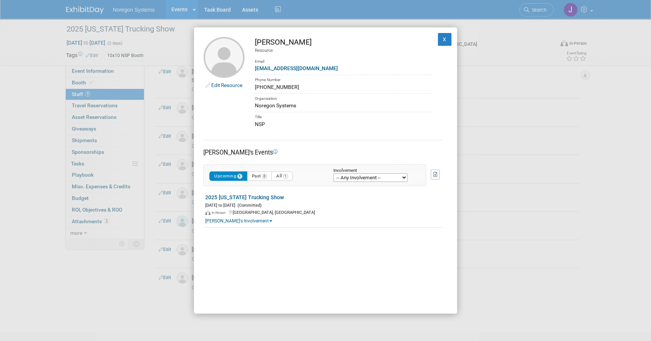
click at [304, 118] on div "Title" at bounding box center [343, 116] width 177 height 9
drag, startPoint x: 325, startPoint y: 69, endPoint x: 254, endPoint y: 69, distance: 70.3
click at [255, 69] on div "jreichenberg@noregon.com" at bounding box center [343, 69] width 177 height 8
click at [440, 39] on button "X" at bounding box center [445, 39] width 14 height 13
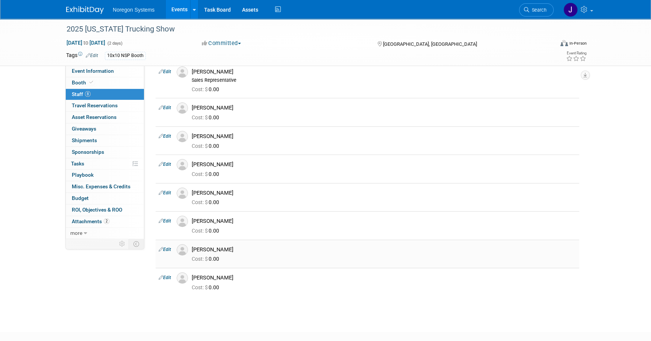
drag, startPoint x: 231, startPoint y: 248, endPoint x: 186, endPoint y: 248, distance: 44.3
click at [186, 248] on div "Karl Von Mohr" at bounding box center [384, 249] width 396 height 9
drag, startPoint x: 186, startPoint y: 248, endPoint x: 179, endPoint y: 251, distance: 7.8
click at [179, 251] on img at bounding box center [182, 250] width 11 height 11
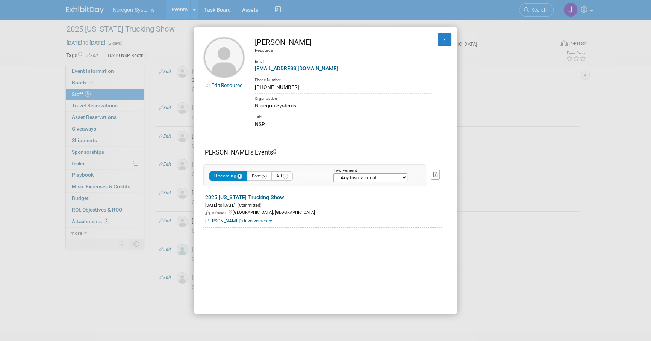
drag, startPoint x: 303, startPoint y: 43, endPoint x: 252, endPoint y: 42, distance: 51.5
click at [252, 42] on td "Karl Von Mohr Resource Email kvonmohr@noregon.com Phone Number 702-561-8122 Org…" at bounding box center [338, 83] width 187 height 92
drag, startPoint x: 287, startPoint y: 86, endPoint x: 255, endPoint y: 88, distance: 32.4
click at [255, 88] on div "702-561-8122" at bounding box center [343, 87] width 177 height 8
drag, startPoint x: 317, startPoint y: 67, endPoint x: 250, endPoint y: 67, distance: 66.5
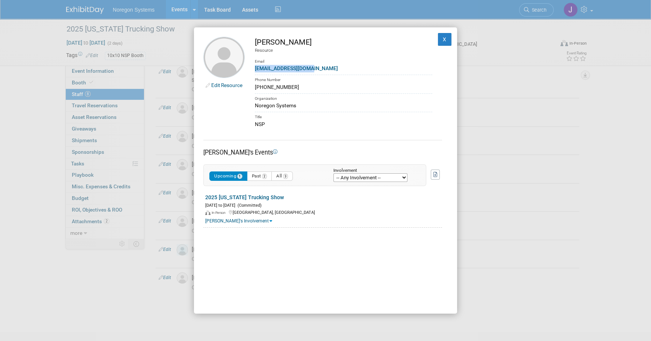
click at [250, 67] on td "Karl Von Mohr Resource Email kvonmohr@noregon.com Phone Number 702-561-8122 Org…" at bounding box center [338, 83] width 187 height 92
click at [438, 37] on button "X" at bounding box center [445, 39] width 14 height 13
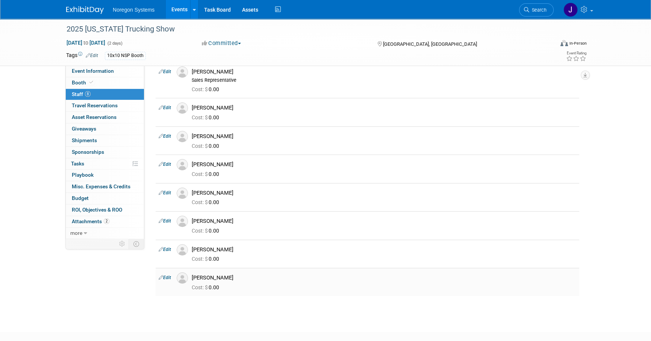
click at [185, 279] on img at bounding box center [182, 278] width 11 height 11
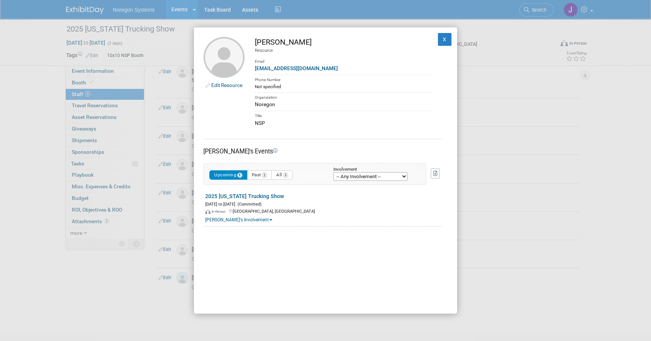
drag, startPoint x: 312, startPoint y: 44, endPoint x: 252, endPoint y: 42, distance: 60.1
click at [252, 42] on td "Michael Sullivan Resource Email msullivan@noregon.com Phone Number Not specifie…" at bounding box center [338, 82] width 187 height 91
click at [319, 95] on div "Organization" at bounding box center [343, 96] width 177 height 9
drag, startPoint x: 314, startPoint y: 70, endPoint x: 252, endPoint y: 69, distance: 62.7
click at [252, 69] on td "Michael Sullivan Resource Email msullivan@noregon.com Phone Number Not specifie…" at bounding box center [338, 82] width 187 height 91
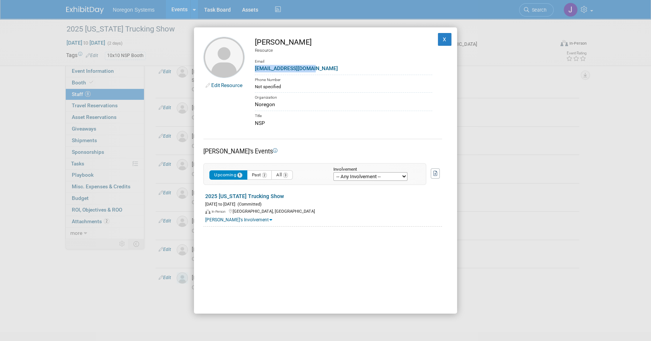
drag, startPoint x: 309, startPoint y: 42, endPoint x: 254, endPoint y: 42, distance: 55.6
click at [254, 42] on td "Michael Sullivan Resource Email msullivan@noregon.com Phone Number Not specifie…" at bounding box center [338, 82] width 187 height 91
click at [222, 83] on link "Edit Resource" at bounding box center [226, 85] width 31 height 6
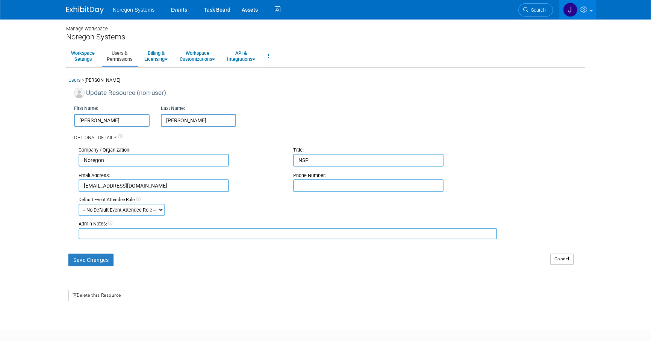
click at [305, 183] on input "text" at bounding box center [368, 186] width 150 height 13
paste input "[PHONE_NUMBER]"
type input "[PHONE_NUMBER]"
click at [94, 265] on button "Save Changes" at bounding box center [90, 260] width 45 height 13
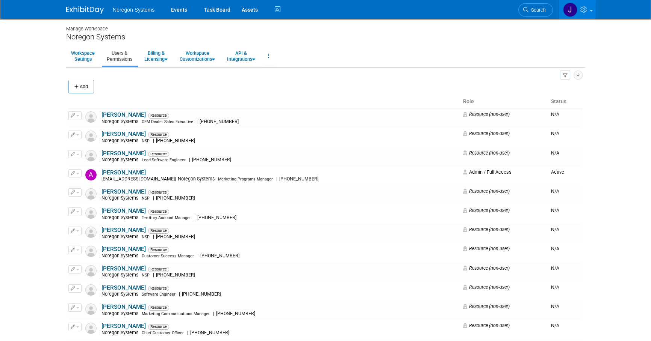
click at [83, 9] on img at bounding box center [85, 10] width 38 height 8
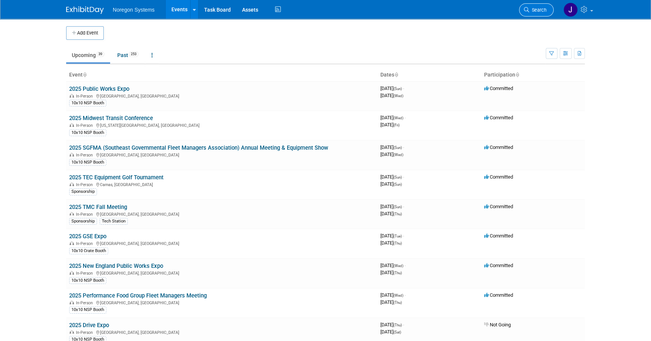
click at [542, 9] on span "Search" at bounding box center [537, 10] width 17 height 6
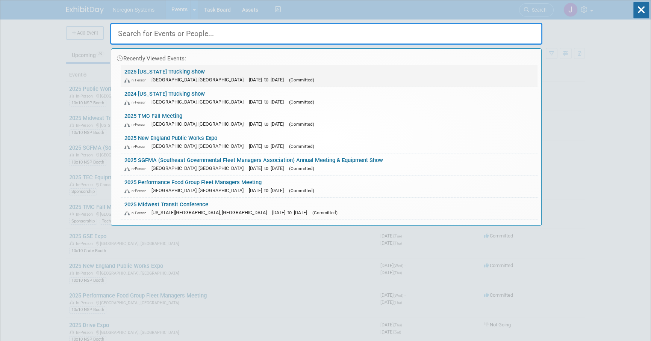
click at [184, 72] on link "2025 California Trucking Show In-Person Ontario, CA Oct 4, 2025 to Oct 5, 2025 …" at bounding box center [329, 76] width 417 height 22
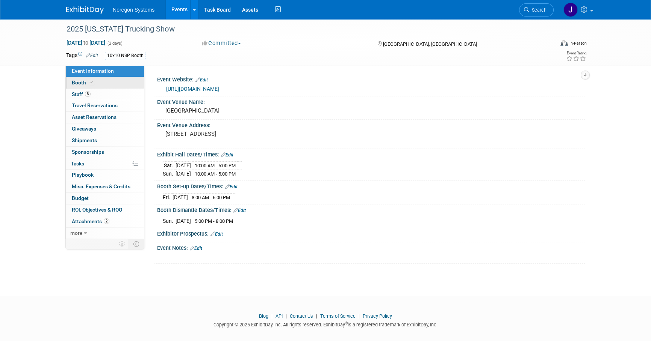
click at [112, 81] on link "Booth" at bounding box center [105, 82] width 78 height 11
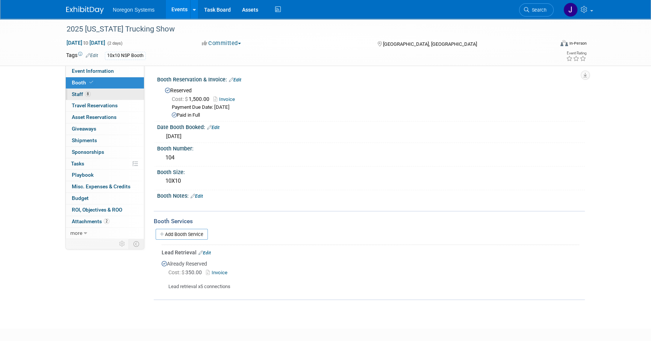
click at [109, 95] on link "8 Staff 8" at bounding box center [105, 94] width 78 height 11
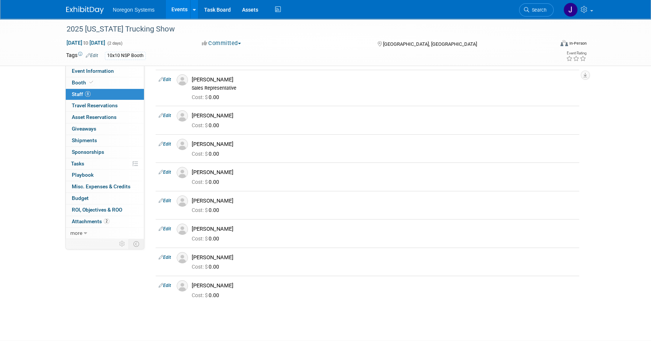
scroll to position [68, 0]
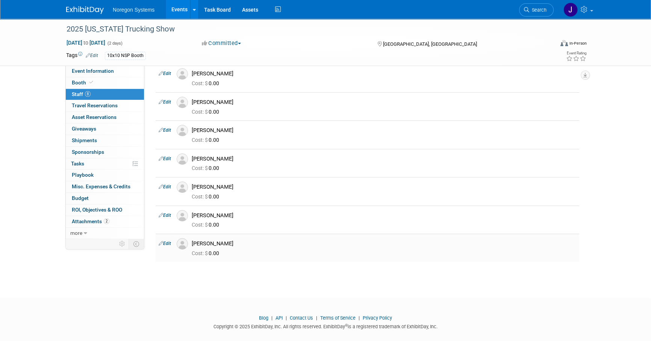
click at [181, 243] on img at bounding box center [182, 244] width 11 height 11
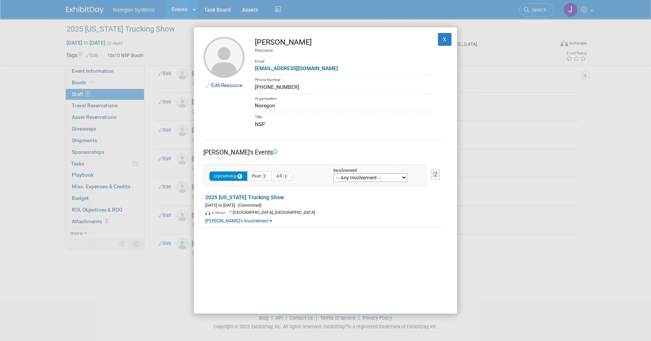
drag, startPoint x: 292, startPoint y: 86, endPoint x: 255, endPoint y: 88, distance: 37.3
click at [255, 88] on div "562-712-0898" at bounding box center [343, 87] width 177 height 8
copy div "562-712-0898"
click at [438, 40] on button "X" at bounding box center [445, 39] width 14 height 13
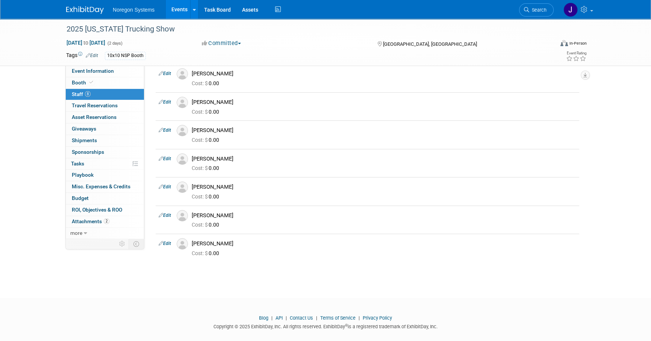
click at [570, 272] on div "2025 California Trucking Show Oct 4, 2025 to Oct 5, 2025 (2 days) Oct 4, 2025 t…" at bounding box center [325, 118] width 651 height 334
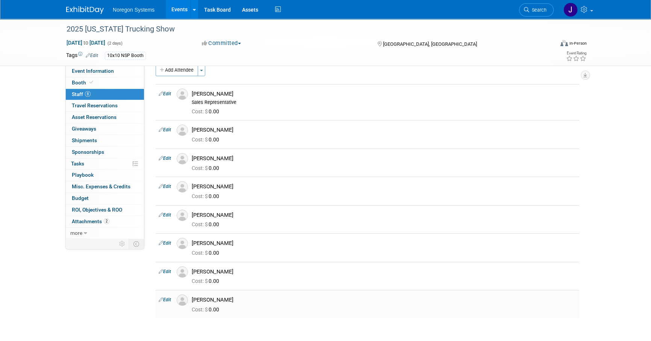
scroll to position [0, 0]
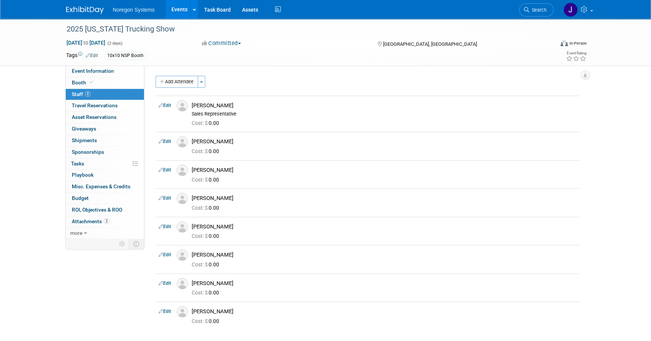
drag, startPoint x: 95, startPoint y: 7, endPoint x: 121, endPoint y: 21, distance: 29.1
click at [96, 7] on img at bounding box center [85, 10] width 38 height 8
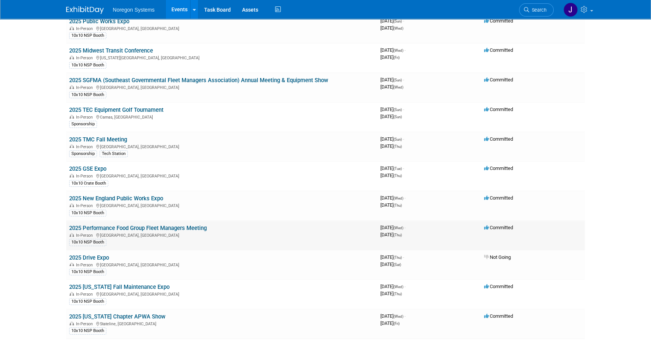
scroll to position [68, 0]
click at [139, 197] on link "2025 New England Public Works Expo" at bounding box center [116, 198] width 94 height 7
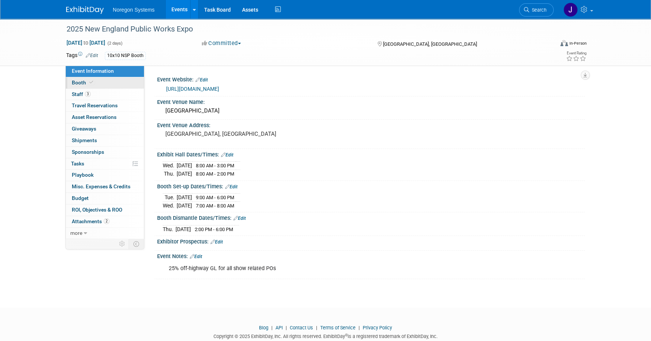
click at [106, 84] on link "Booth" at bounding box center [105, 82] width 78 height 11
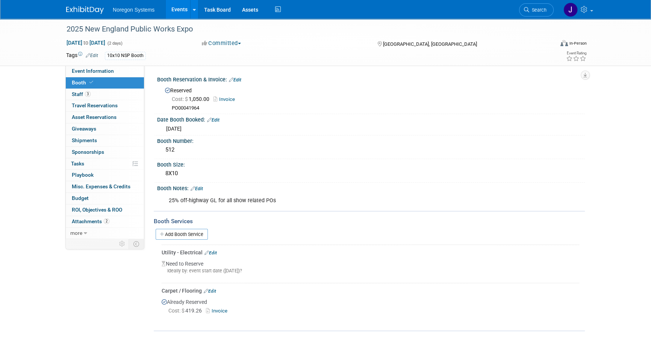
drag, startPoint x: 179, startPoint y: 148, endPoint x: 153, endPoint y: 147, distance: 26.3
click at [153, 147] on div "Event Website: Edit https://nepublicworksexpo.org/ Event Venue Name: Royal Plaz…" at bounding box center [364, 152] width 440 height 173
drag, startPoint x: 153, startPoint y: 147, endPoint x: 191, endPoint y: 150, distance: 38.1
click at [191, 150] on div "512" at bounding box center [371, 150] width 416 height 12
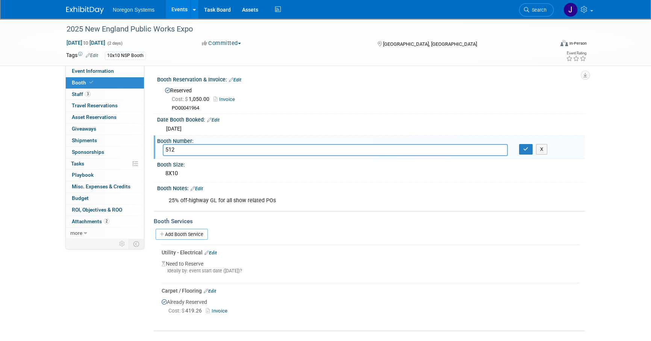
drag, startPoint x: 180, startPoint y: 150, endPoint x: 165, endPoint y: 151, distance: 14.7
click at [165, 151] on input "512" at bounding box center [335, 150] width 345 height 12
click at [528, 150] on icon "button" at bounding box center [525, 149] width 5 height 5
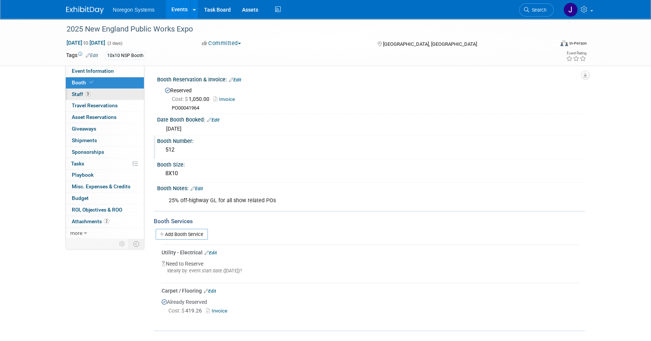
click at [90, 90] on link "3 Staff 3" at bounding box center [105, 94] width 78 height 11
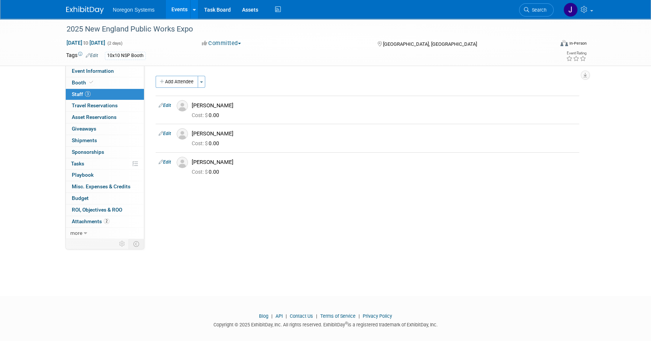
click at [74, 6] on img at bounding box center [85, 10] width 38 height 8
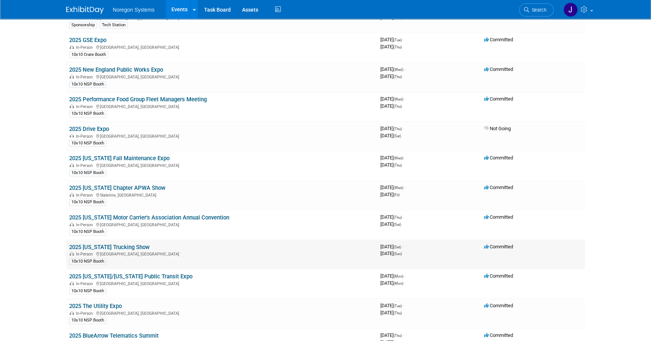
scroll to position [273, 0]
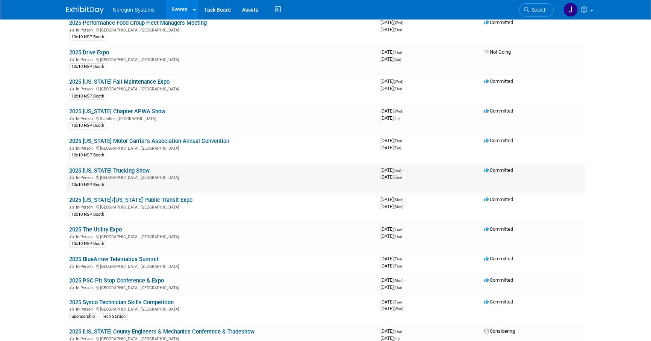
drag, startPoint x: 122, startPoint y: 167, endPoint x: 163, endPoint y: 180, distance: 42.4
click at [122, 168] on link "2025 [US_STATE] Trucking Show" at bounding box center [109, 171] width 80 height 7
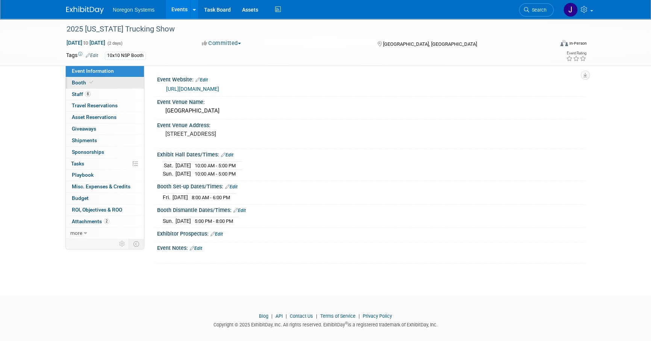
click at [131, 84] on link "Booth" at bounding box center [105, 82] width 78 height 11
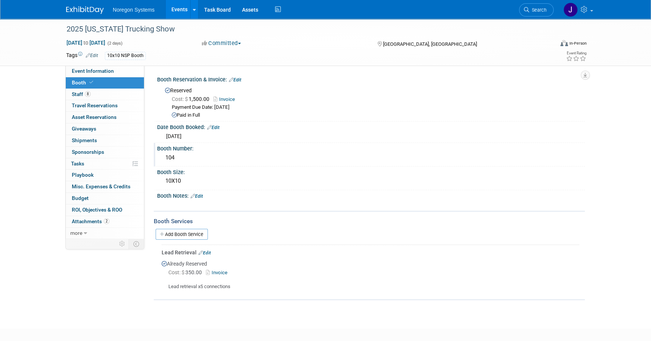
click at [195, 157] on div "104" at bounding box center [371, 158] width 416 height 12
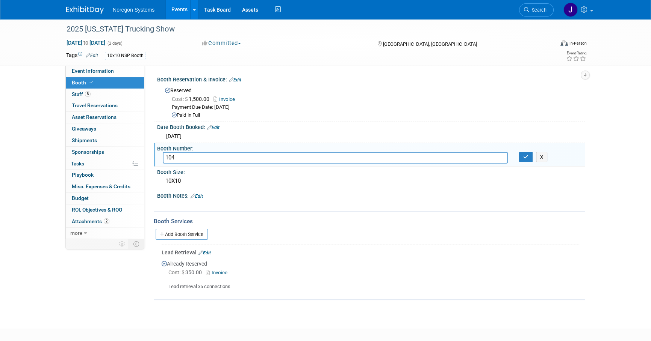
drag, startPoint x: 190, startPoint y: 158, endPoint x: 158, endPoint y: 157, distance: 32.7
click at [158, 157] on div "104" at bounding box center [335, 158] width 356 height 12
click at [522, 157] on button "button" at bounding box center [526, 157] width 14 height 11
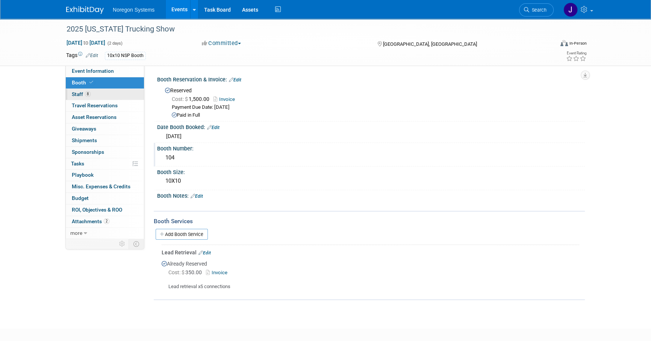
click at [116, 94] on link "8 Staff 8" at bounding box center [105, 94] width 78 height 11
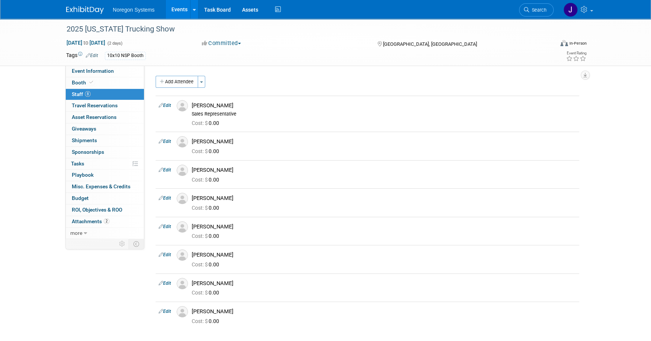
click at [71, 12] on img at bounding box center [85, 10] width 38 height 8
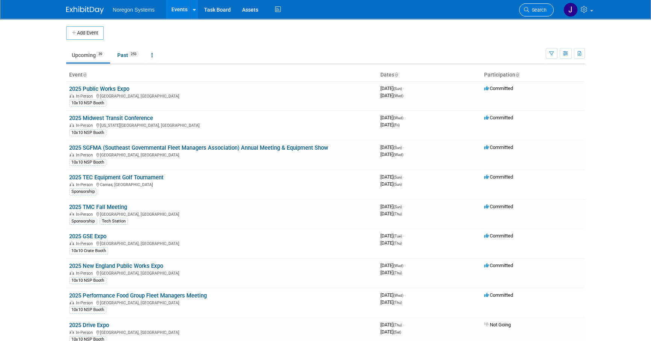
click at [542, 9] on span "Search" at bounding box center [537, 10] width 17 height 6
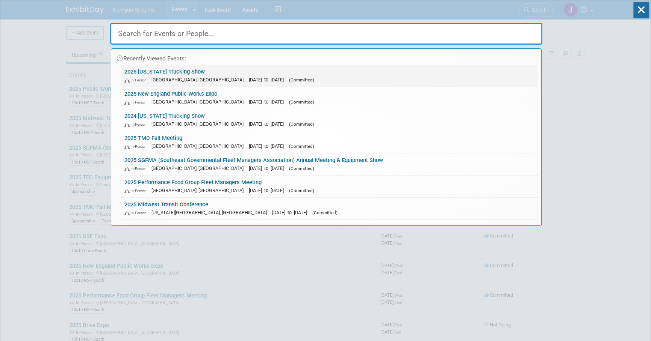
click at [158, 71] on link "2025 [US_STATE] Trucking Show In-Person [GEOGRAPHIC_DATA], [GEOGRAPHIC_DATA] [D…" at bounding box center [329, 76] width 417 height 22
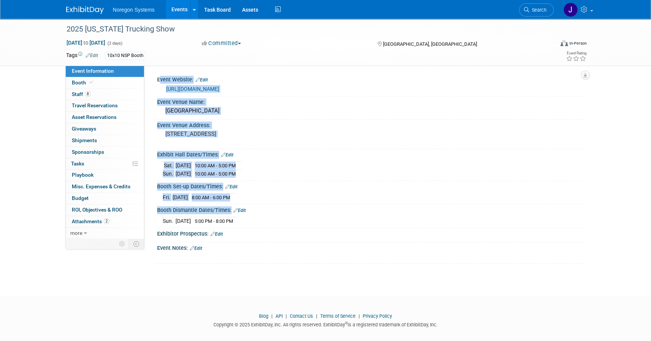
drag, startPoint x: 156, startPoint y: 79, endPoint x: 261, endPoint y: 223, distance: 179.1
click at [261, 223] on div "Event Website: Edit [URL][DOMAIN_NAME] Event Venue Name: [GEOGRAPHIC_DATA] Even…" at bounding box center [367, 169] width 423 height 190
copy div "Event Website: Edit [URL][DOMAIN_NAME] Event Venue Name: [GEOGRAPHIC_DATA] Even…"
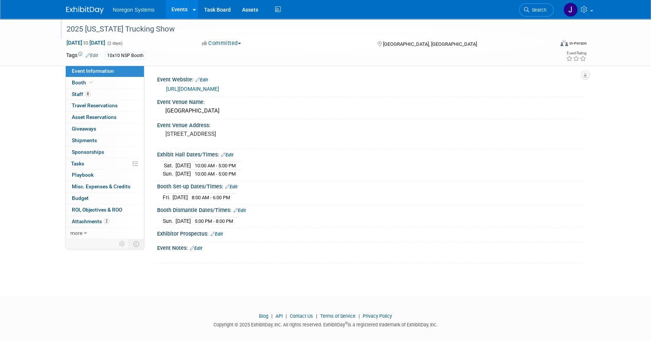
click at [187, 25] on div "2025 [US_STATE] Trucking Show" at bounding box center [303, 30] width 478 height 14
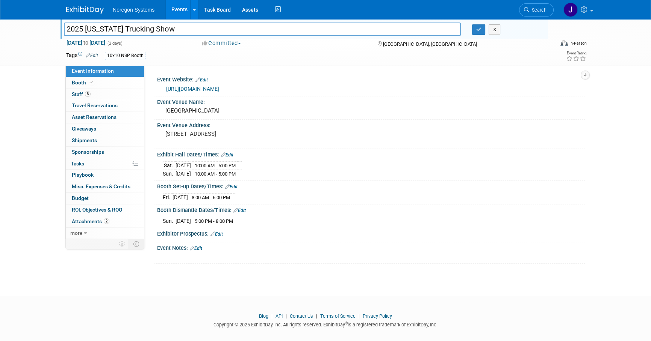
drag, startPoint x: 187, startPoint y: 26, endPoint x: 64, endPoint y: 28, distance: 123.6
click at [64, 28] on input "2025 [US_STATE] Trucking Show" at bounding box center [262, 29] width 397 height 13
click at [481, 30] on button "button" at bounding box center [479, 29] width 14 height 11
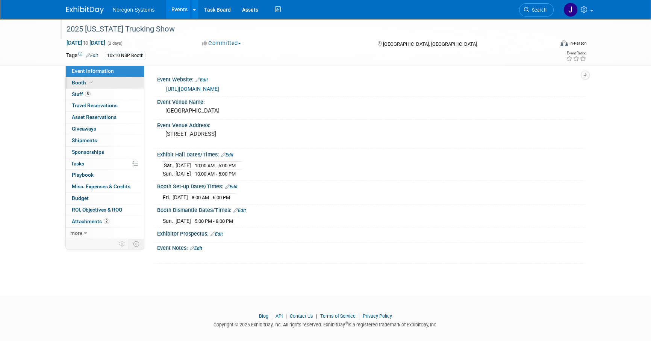
click at [96, 85] on link "Booth" at bounding box center [105, 82] width 78 height 11
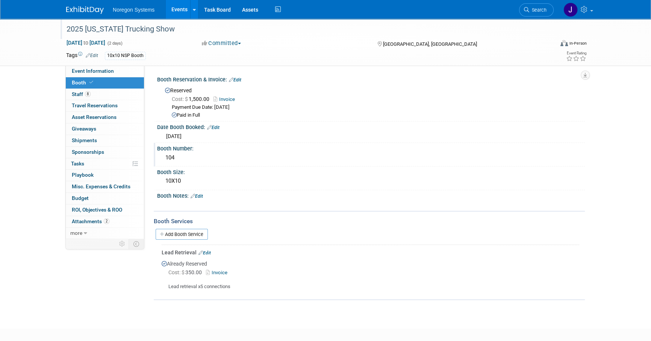
drag, startPoint x: 198, startPoint y: 156, endPoint x: 156, endPoint y: 150, distance: 43.0
click at [156, 150] on div "Booth Number: 104" at bounding box center [369, 155] width 431 height 24
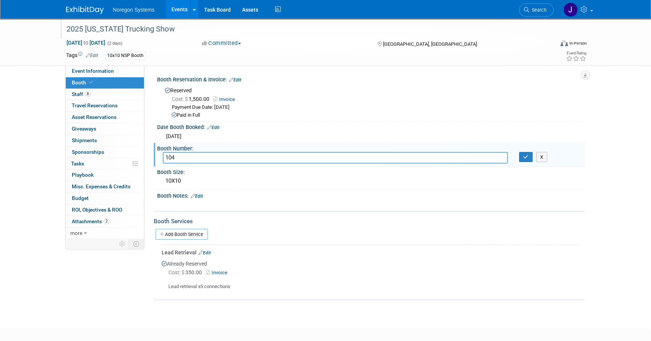
drag, startPoint x: 211, startPoint y: 158, endPoint x: 200, endPoint y: 156, distance: 11.1
click at [211, 158] on input "104" at bounding box center [335, 158] width 345 height 12
drag, startPoint x: 191, startPoint y: 156, endPoint x: 143, endPoint y: 157, distance: 48.1
click at [143, 157] on div "Event Information Event Info Booth Booth 8 Staff 8 Staff 0 Travel Reservations …" at bounding box center [325, 160] width 530 height 282
click at [526, 157] on icon "button" at bounding box center [525, 157] width 5 height 5
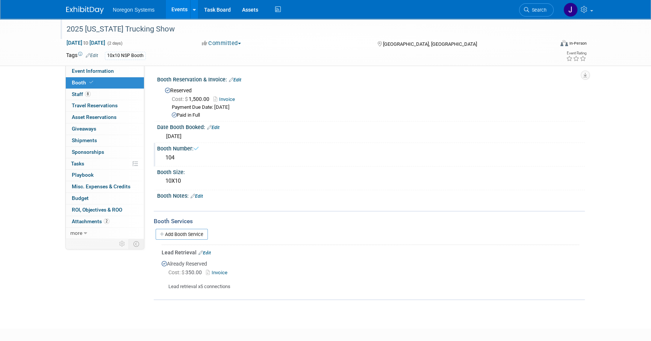
drag, startPoint x: 213, startPoint y: 158, endPoint x: 165, endPoint y: 150, distance: 48.4
click at [158, 147] on div "Booth Number: 104" at bounding box center [369, 155] width 431 height 24
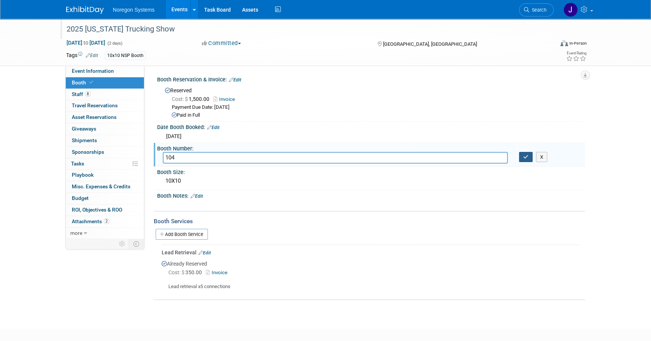
click at [523, 159] on icon "button" at bounding box center [525, 157] width 5 height 5
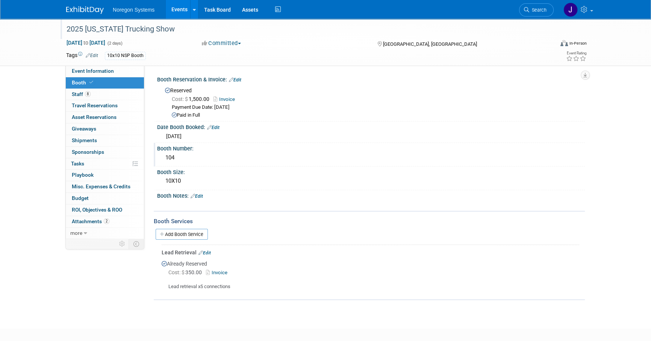
click at [77, 289] on div "Event Information Event Info Booth Booth 8 Staff 8 Staff 0 Travel Reservations …" at bounding box center [325, 160] width 530 height 282
